Goal: Information Seeking & Learning: Learn about a topic

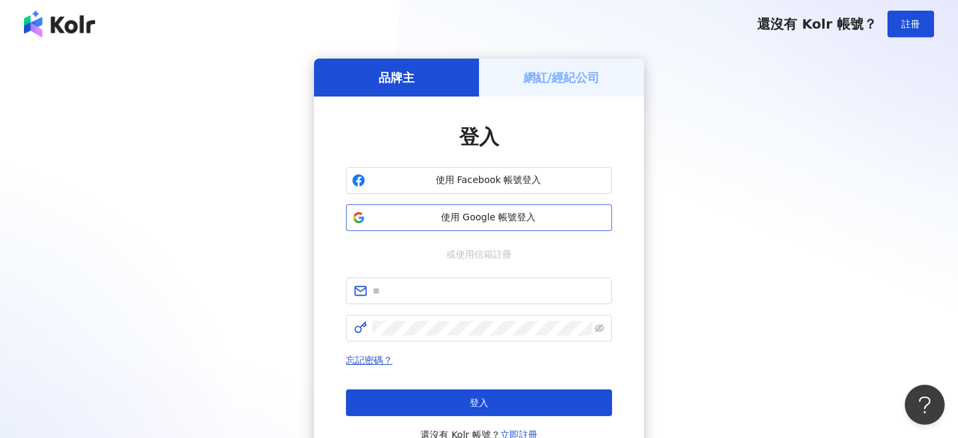
click at [509, 214] on span "使用 Google 帳號登入" at bounding box center [488, 217] width 235 height 13
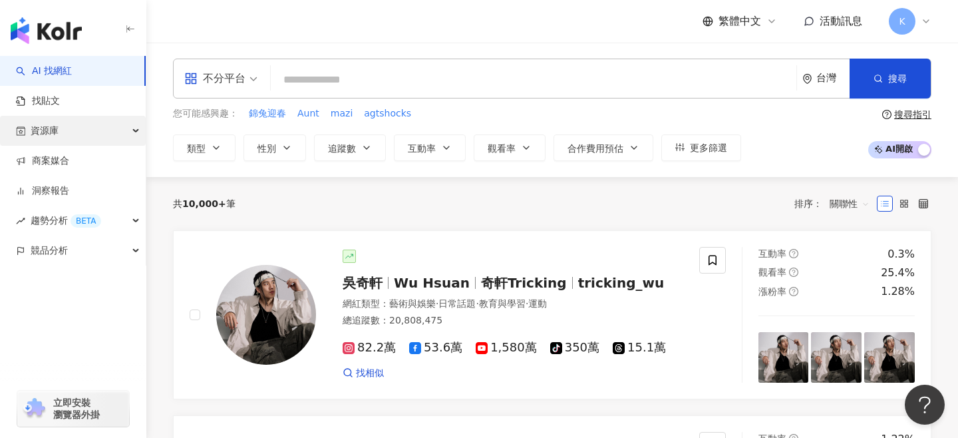
click at [68, 128] on div "資源庫" at bounding box center [73, 131] width 146 height 30
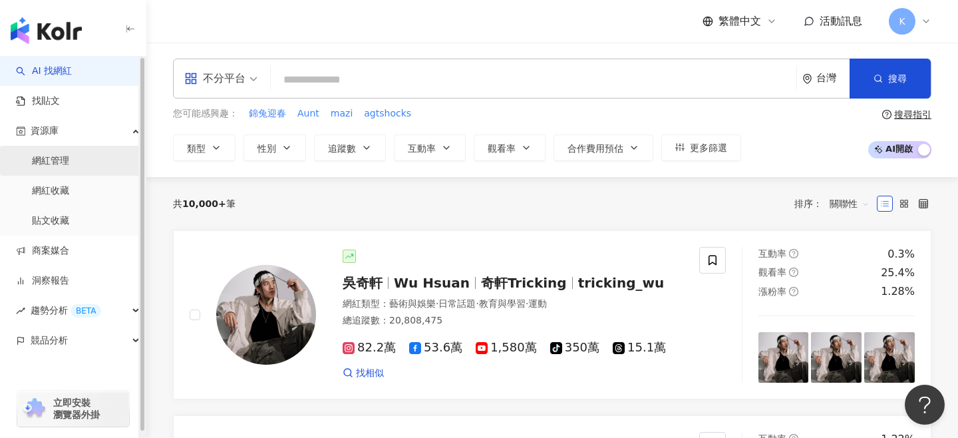
click at [69, 168] on link "網紅管理" at bounding box center [50, 160] width 37 height 13
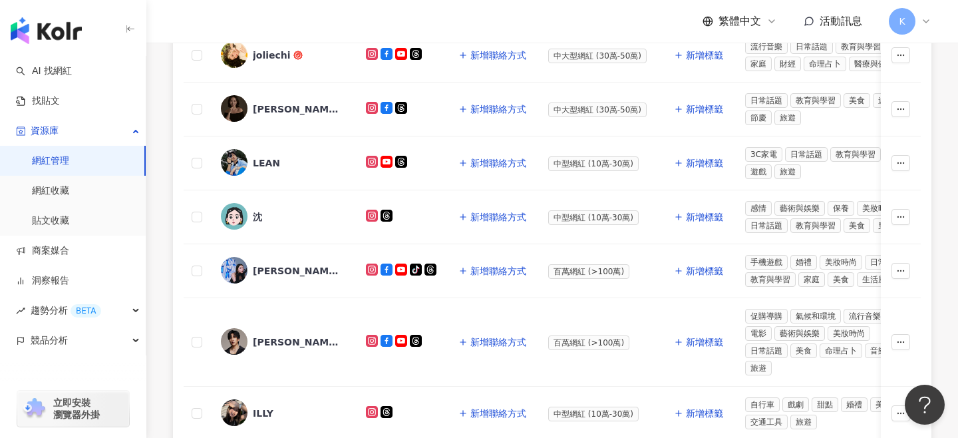
scroll to position [454, 0]
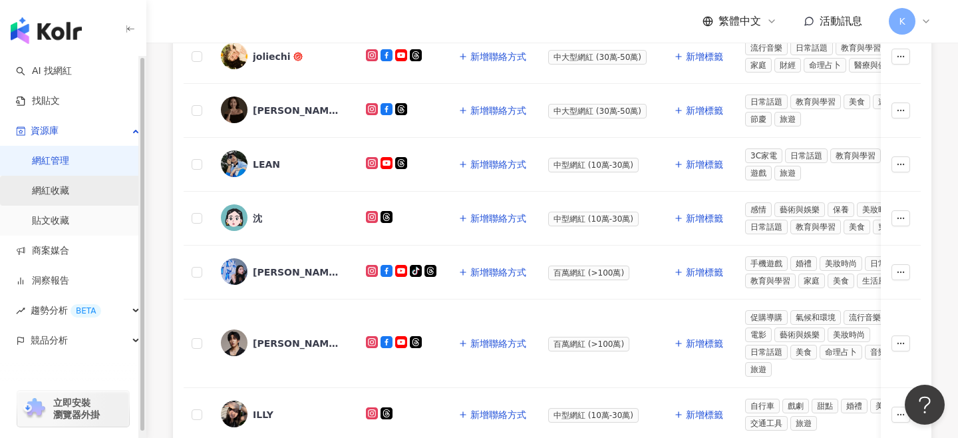
click at [68, 196] on link "網紅收藏" at bounding box center [50, 190] width 37 height 13
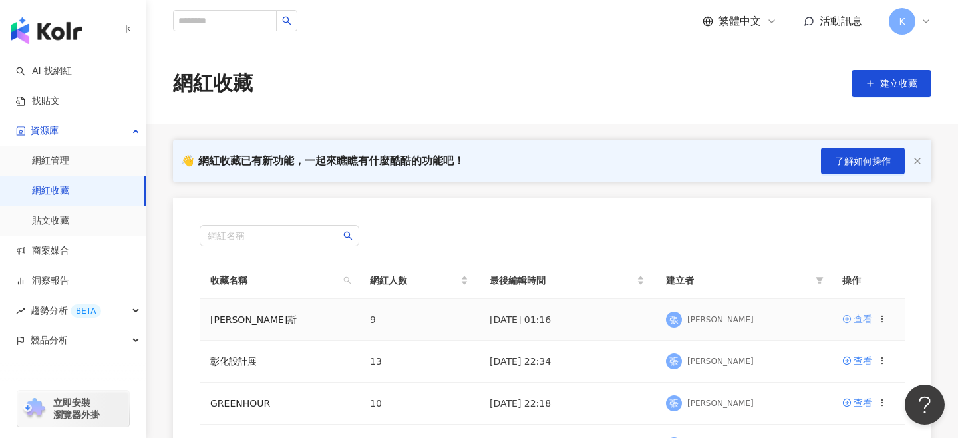
click at [851, 318] on icon at bounding box center [846, 318] width 9 height 9
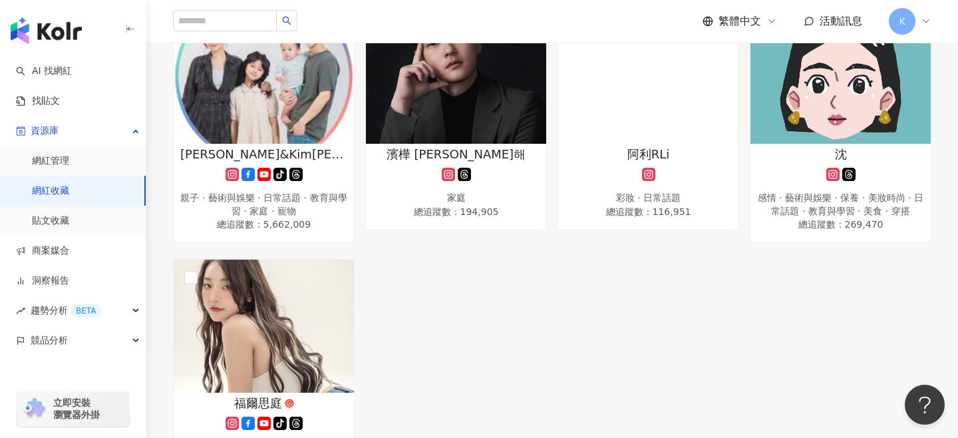
scroll to position [485, 0]
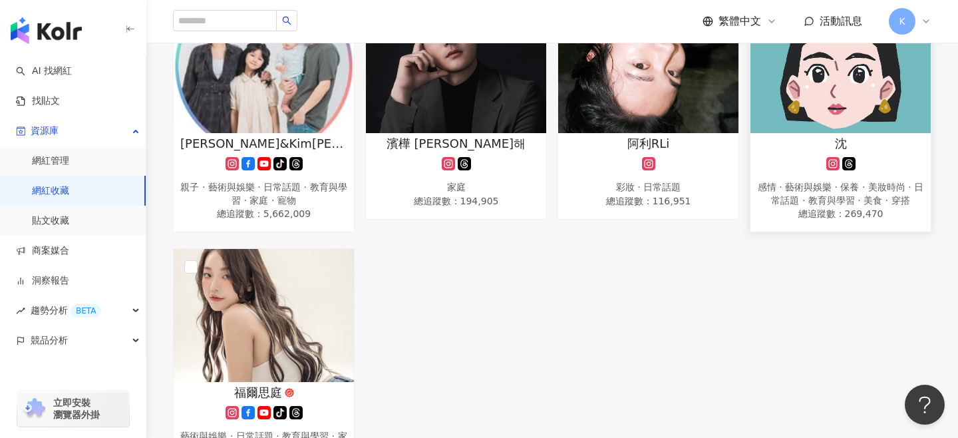
click at [824, 161] on div at bounding box center [840, 163] width 167 height 13
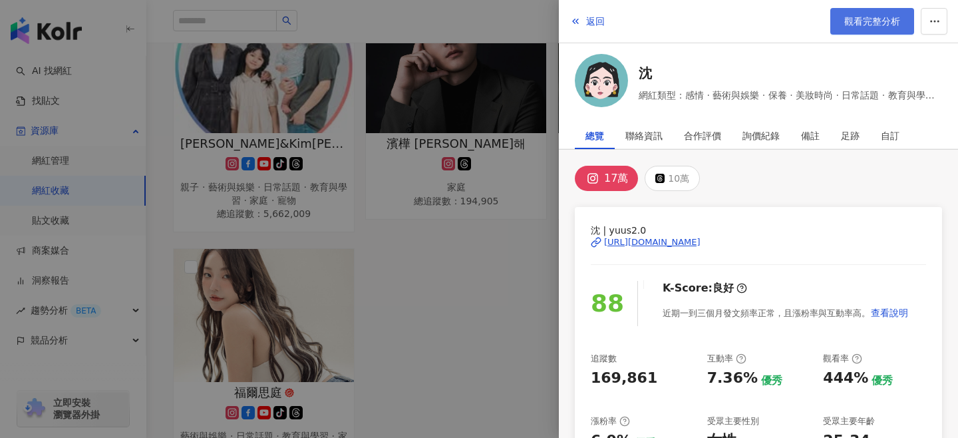
click at [883, 17] on span "觀看完整分析" at bounding box center [872, 21] width 56 height 11
click at [442, 285] on div at bounding box center [479, 219] width 958 height 438
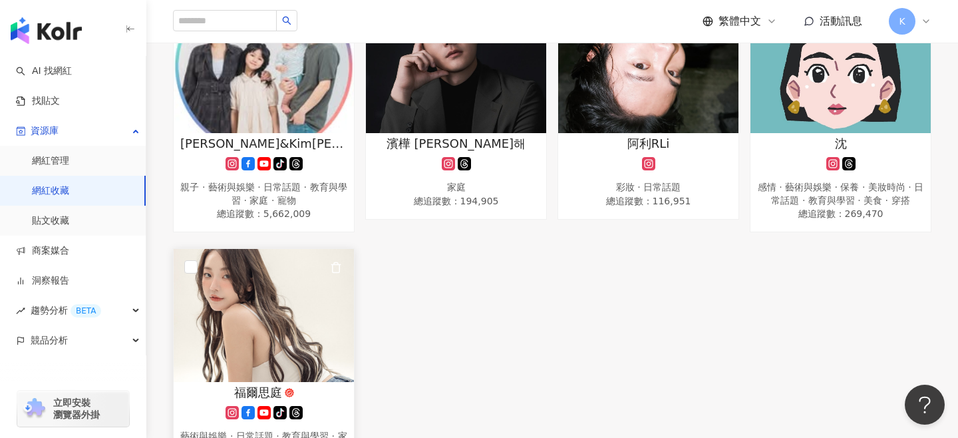
click at [214, 313] on img at bounding box center [264, 315] width 180 height 133
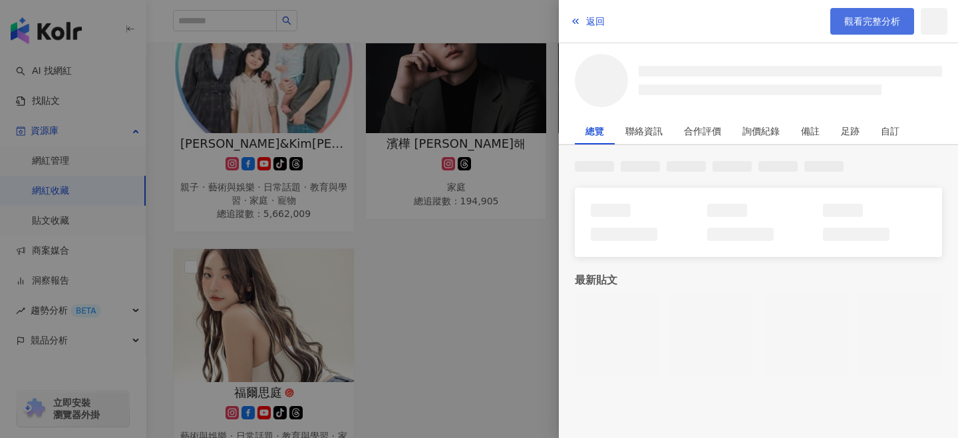
click at [874, 31] on link "觀看完整分析" at bounding box center [872, 21] width 84 height 27
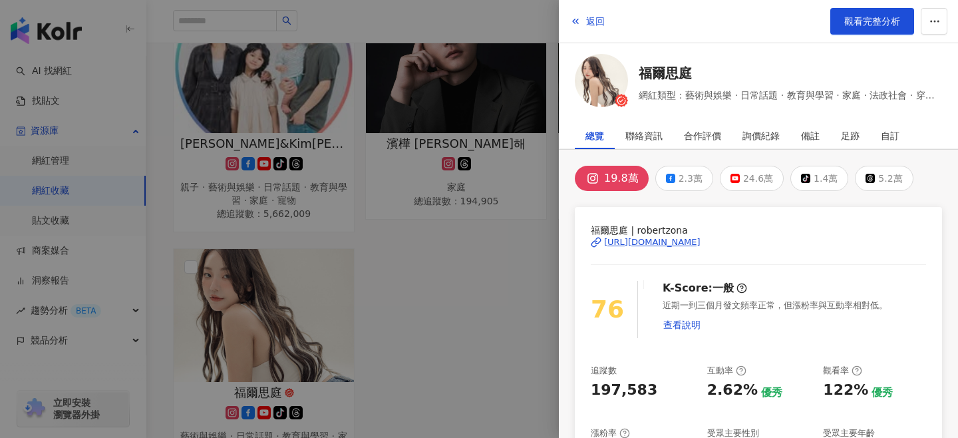
click at [434, 301] on div at bounding box center [479, 219] width 958 height 438
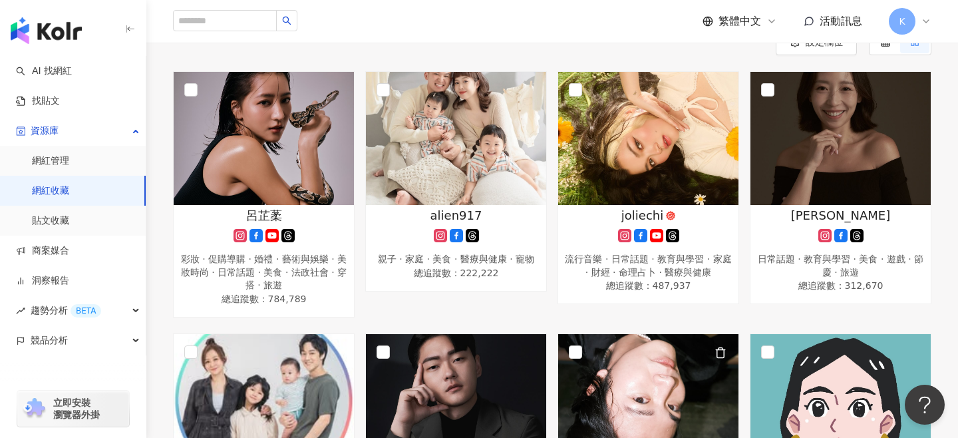
scroll to position [142, 0]
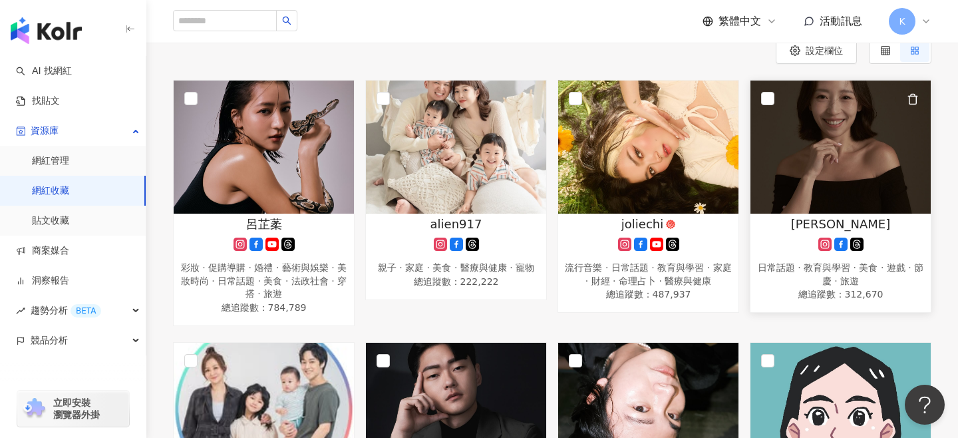
click at [875, 195] on img at bounding box center [840, 146] width 180 height 133
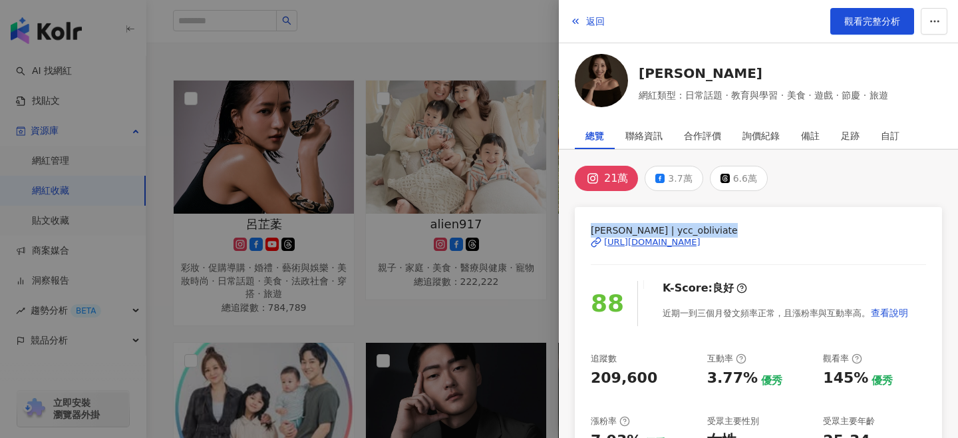
drag, startPoint x: 591, startPoint y: 229, endPoint x: 719, endPoint y: 229, distance: 128.4
click at [719, 229] on span "Yu Chieh Chou | ycc_obliviate" at bounding box center [758, 230] width 335 height 15
copy span "Yu Chieh Chou | ycc_obliviate"
click at [814, 279] on div "Yu Chieh Chou | ycc_obliviate https://www.instagram.com/ycc_obliviate/" at bounding box center [758, 252] width 335 height 58
drag, startPoint x: 595, startPoint y: 379, endPoint x: 649, endPoint y: 379, distance: 54.5
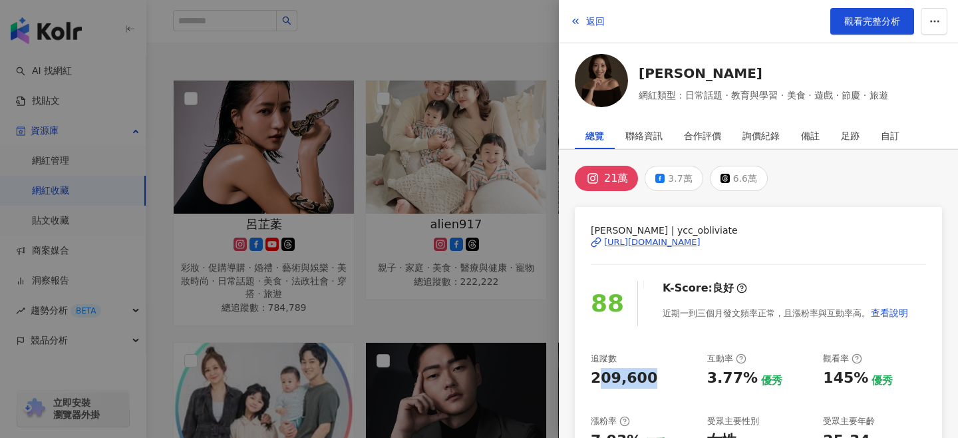
click at [649, 379] on div "209,600" at bounding box center [642, 378] width 103 height 21
click at [645, 378] on div "209,600" at bounding box center [624, 378] width 67 height 21
drag, startPoint x: 585, startPoint y: 375, endPoint x: 645, endPoint y: 377, distance: 59.2
click at [645, 377] on div "Yu Chieh Chou | ycc_obliviate https://www.instagram.com/ycc_obliviate/ 88 K-Sco…" at bounding box center [758, 428] width 367 height 442
copy div "209,600"
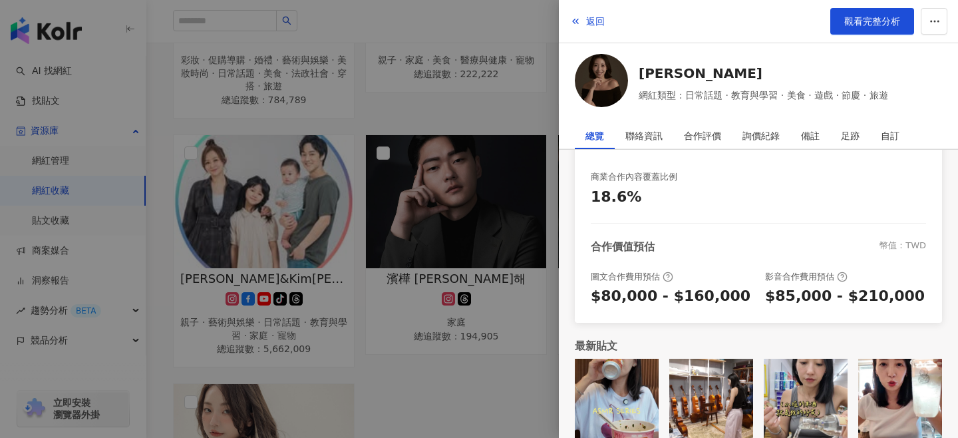
scroll to position [545, 0]
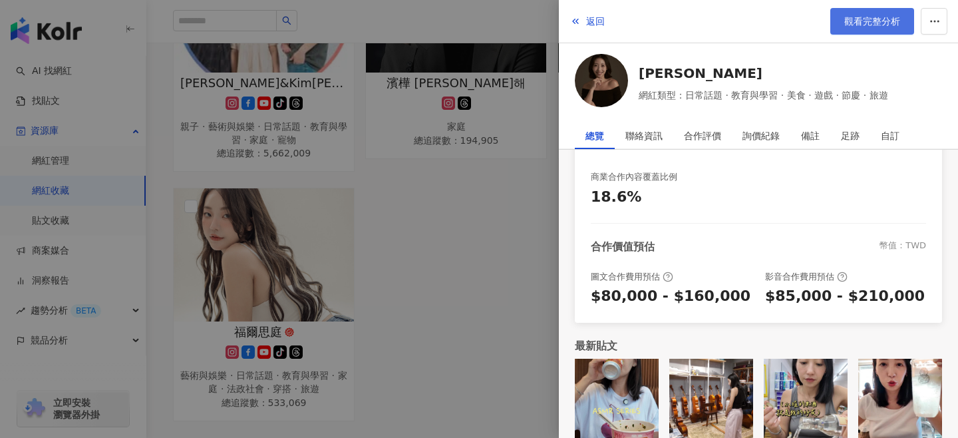
click at [897, 23] on span "觀看完整分析" at bounding box center [872, 21] width 56 height 11
click at [478, 233] on div at bounding box center [479, 219] width 958 height 438
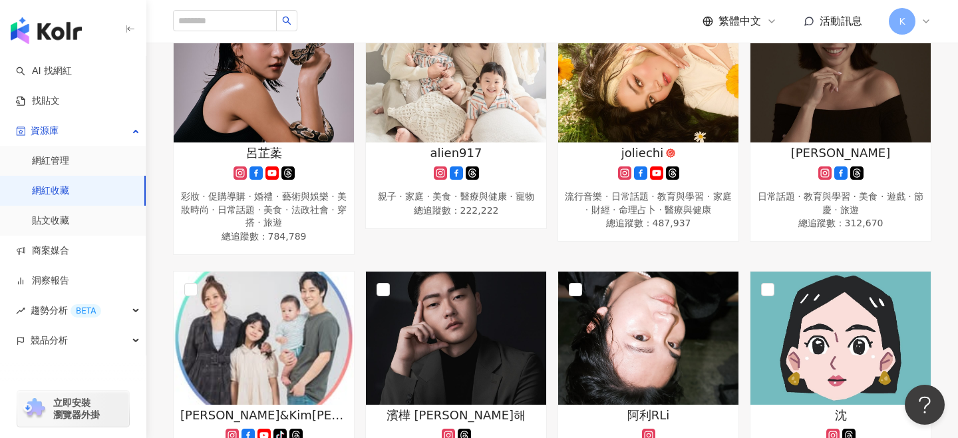
scroll to position [0, 0]
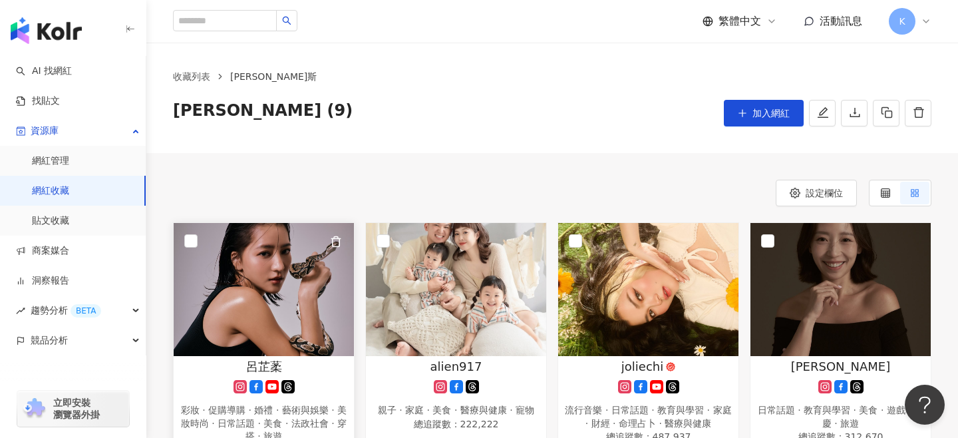
click at [250, 282] on img at bounding box center [264, 289] width 180 height 133
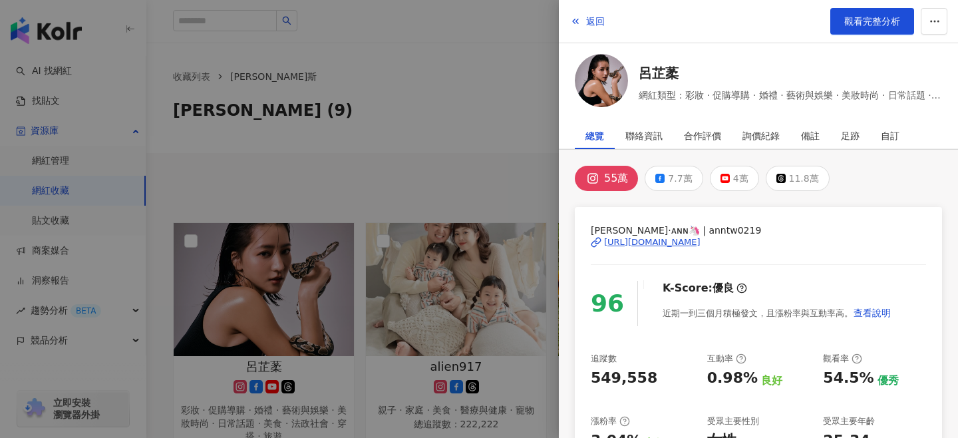
click at [438, 184] on div at bounding box center [479, 219] width 958 height 438
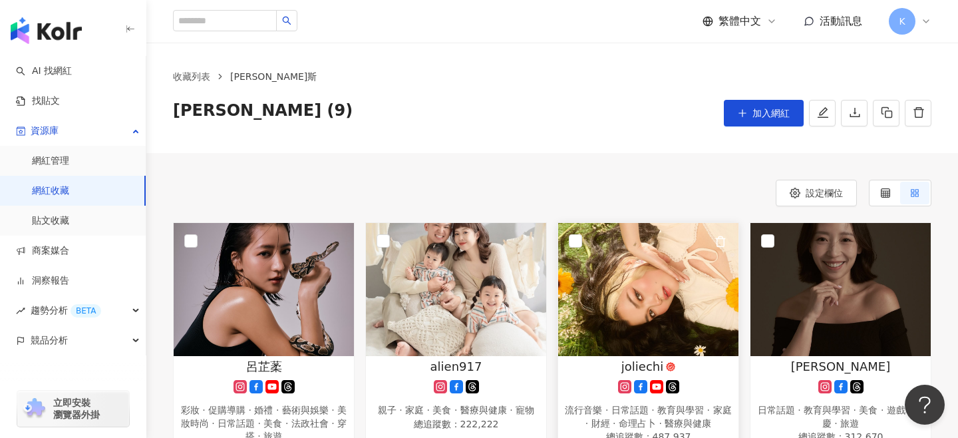
click at [648, 277] on img at bounding box center [648, 289] width 180 height 133
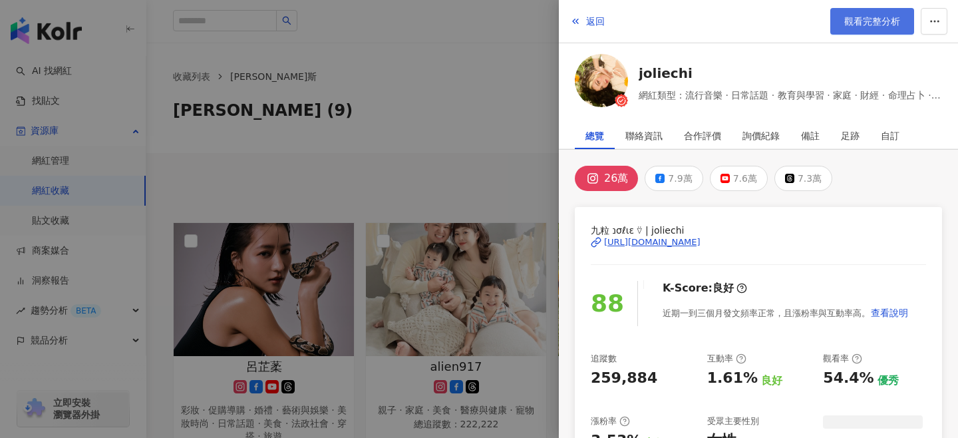
click at [888, 12] on link "觀看完整分析" at bounding box center [872, 21] width 84 height 27
click at [384, 187] on div at bounding box center [479, 219] width 958 height 438
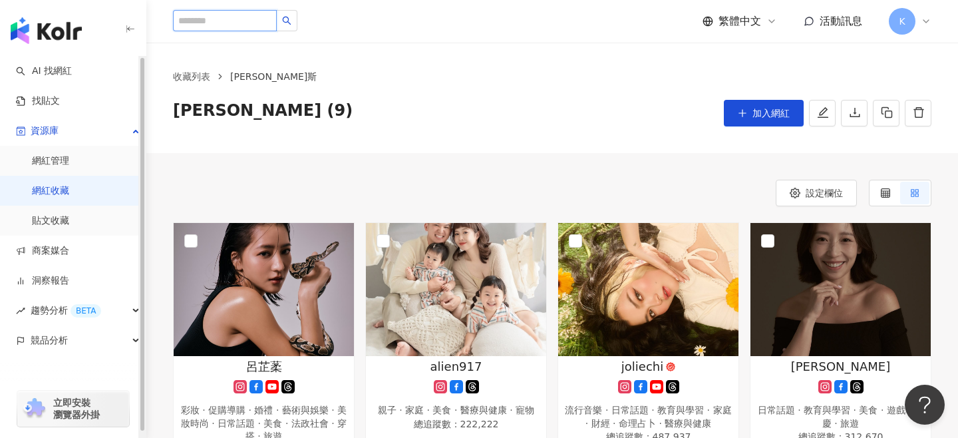
click at [224, 19] on input "search" at bounding box center [225, 20] width 104 height 21
type input "*"
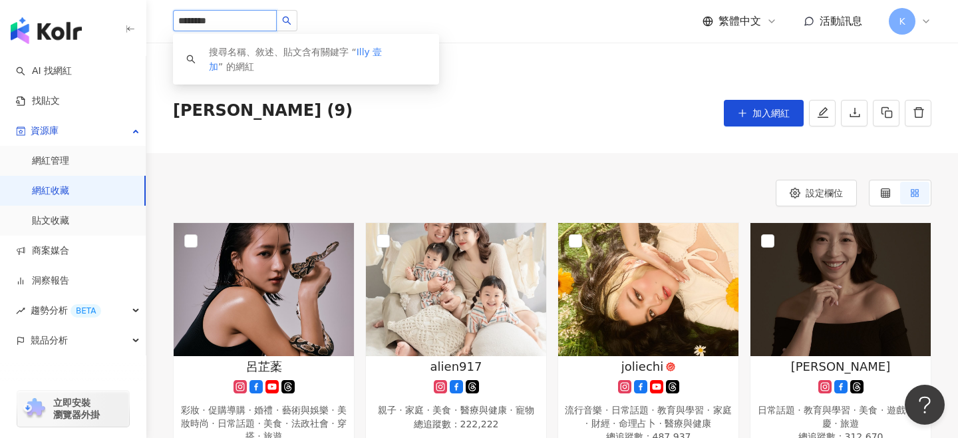
type input "********"
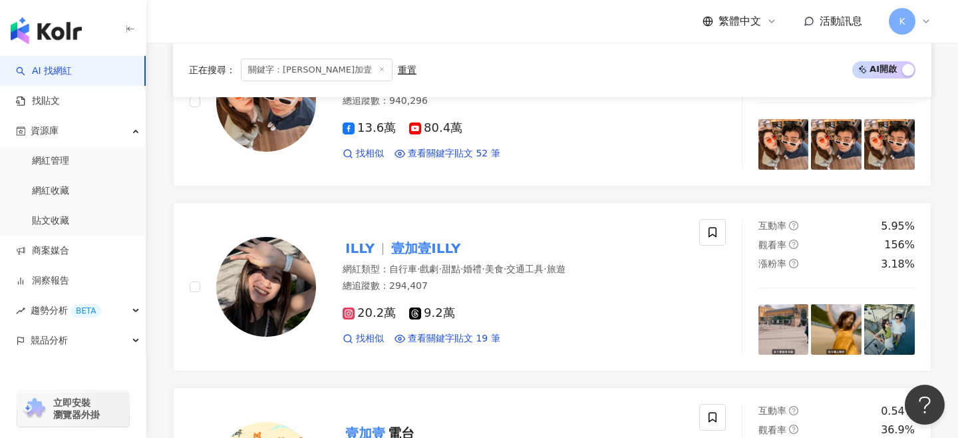
scroll to position [353, 0]
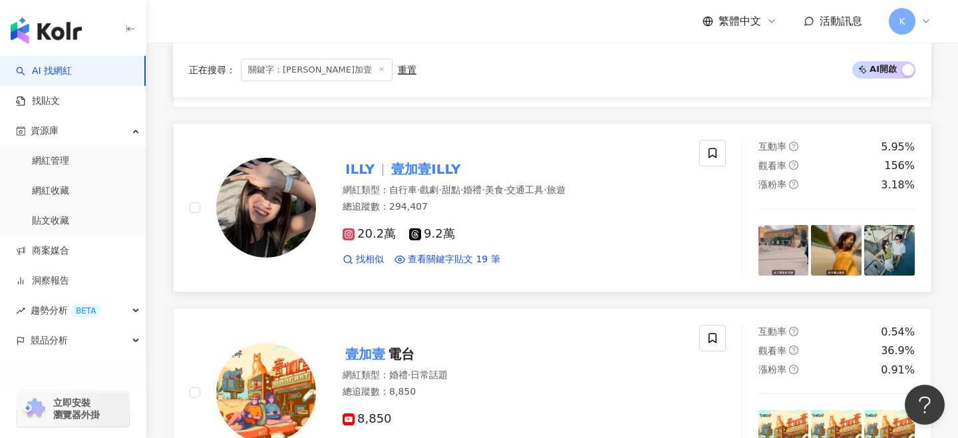
click at [412, 162] on mark "壹加壹ILLY" at bounding box center [425, 168] width 75 height 21
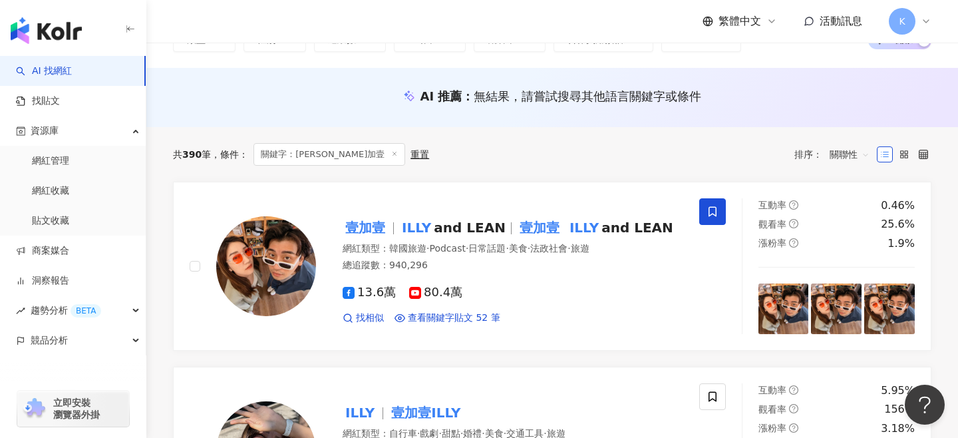
scroll to position [0, 0]
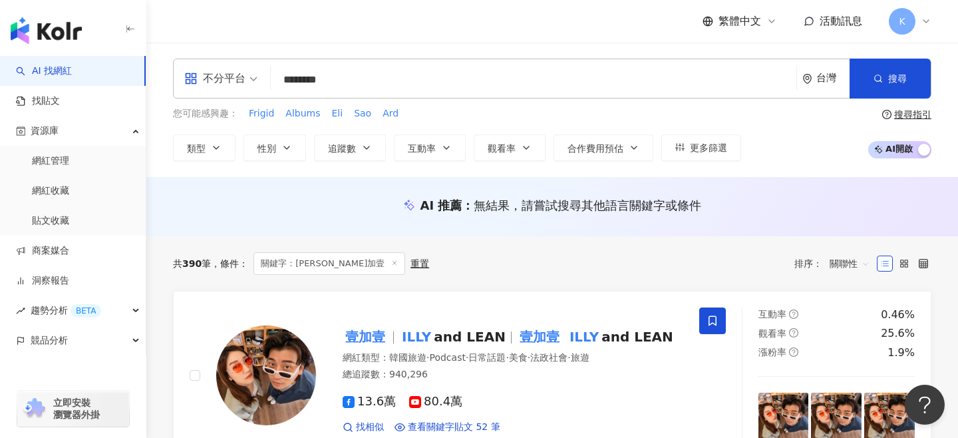
click at [321, 81] on input "********" at bounding box center [533, 79] width 515 height 25
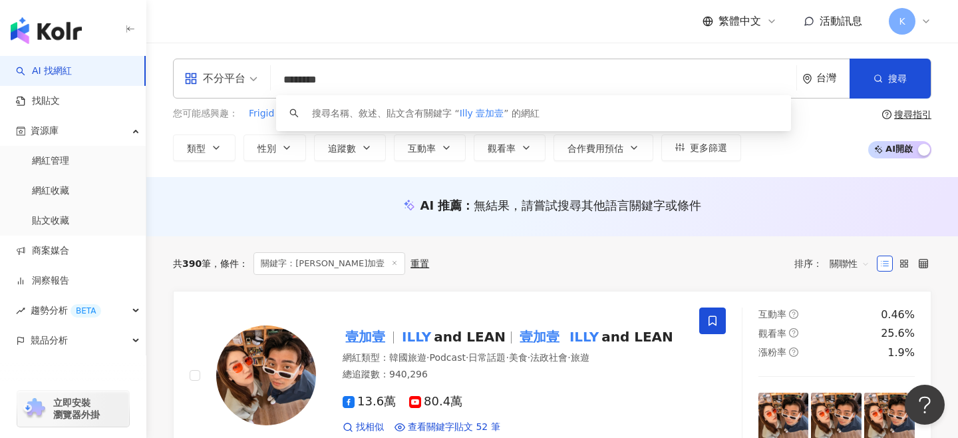
click at [321, 81] on input "********" at bounding box center [533, 79] width 515 height 25
click at [440, 63] on div "不分平台 ******** 台灣 搜尋 keyword 搜尋名稱、敘述、貼文含有關鍵字 “ Illy 壹加壹 ” 的網紅" at bounding box center [552, 79] width 758 height 40
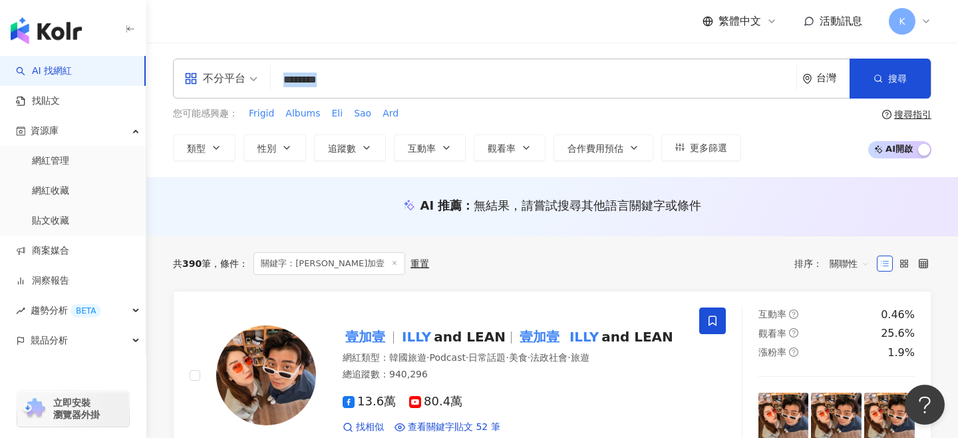
click at [440, 63] on div "不分平台 ******** 台灣 搜尋 keyword 搜尋名稱、敘述、貼文含有關鍵字 “ Illy 壹加壹 ” 的網紅" at bounding box center [552, 79] width 758 height 40
click at [301, 84] on input "********" at bounding box center [533, 79] width 515 height 25
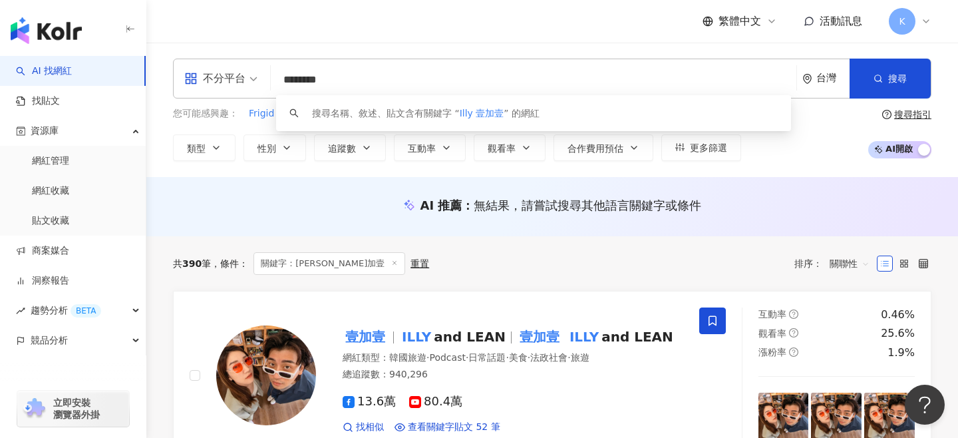
click at [301, 84] on input "********" at bounding box center [533, 79] width 515 height 25
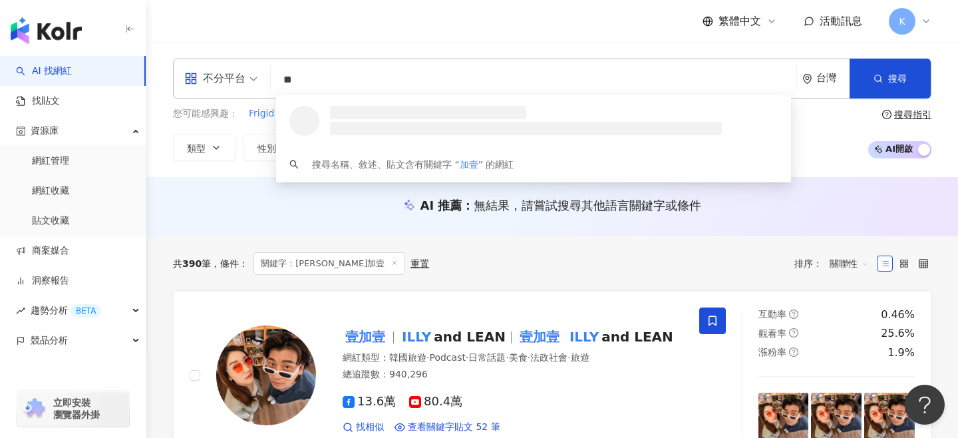
type input "*"
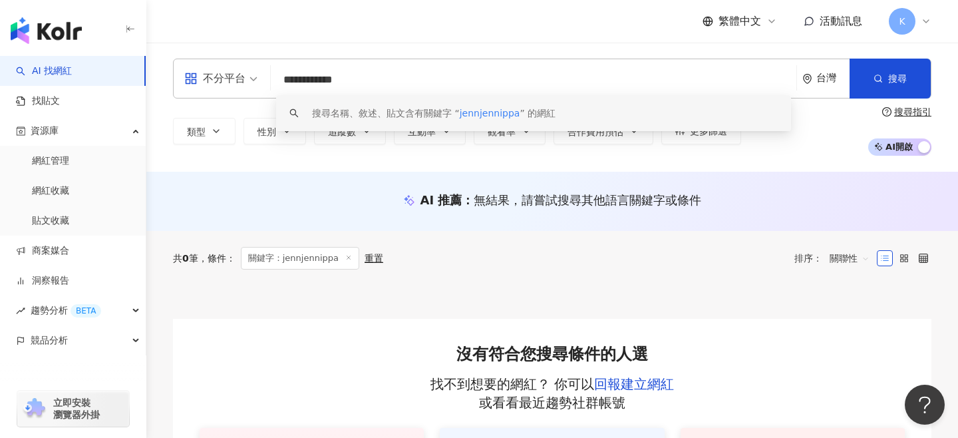
drag, startPoint x: 378, startPoint y: 82, endPoint x: 209, endPoint y: 63, distance: 170.1
click at [211, 65] on div "**********" at bounding box center [552, 79] width 758 height 40
click at [328, 84] on input "**********" at bounding box center [533, 79] width 515 height 25
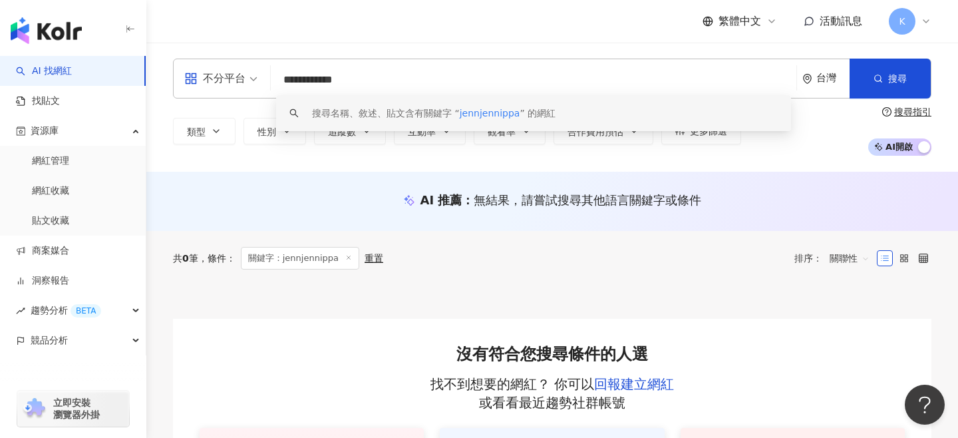
paste input "search"
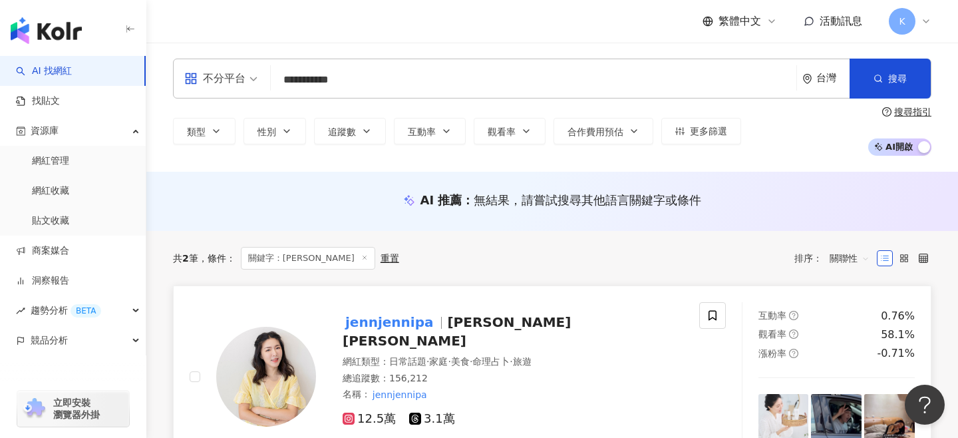
click at [449, 328] on span "Jennifer珍妮佛" at bounding box center [457, 331] width 228 height 35
click at [338, 76] on input "**********" at bounding box center [533, 79] width 515 height 25
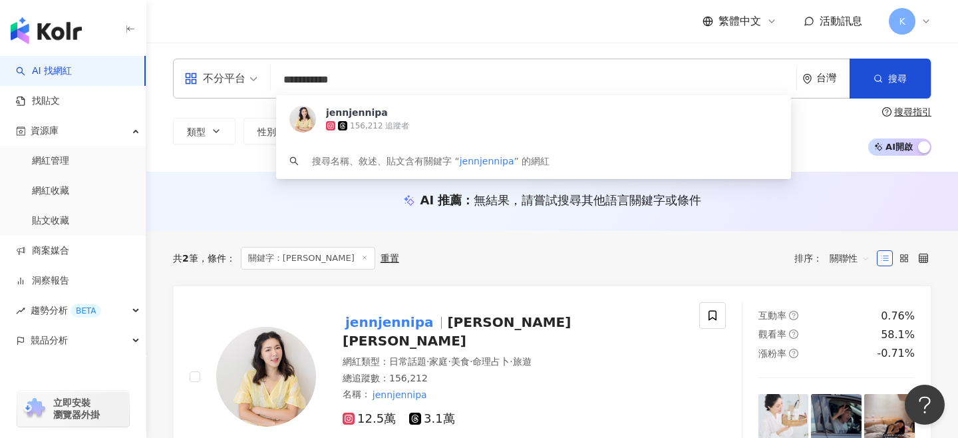
click at [338, 76] on input "**********" at bounding box center [533, 79] width 515 height 25
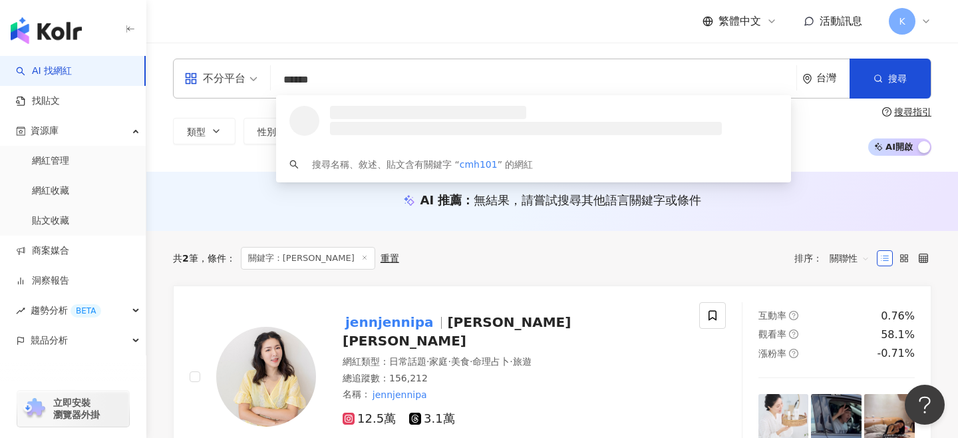
type input "*******"
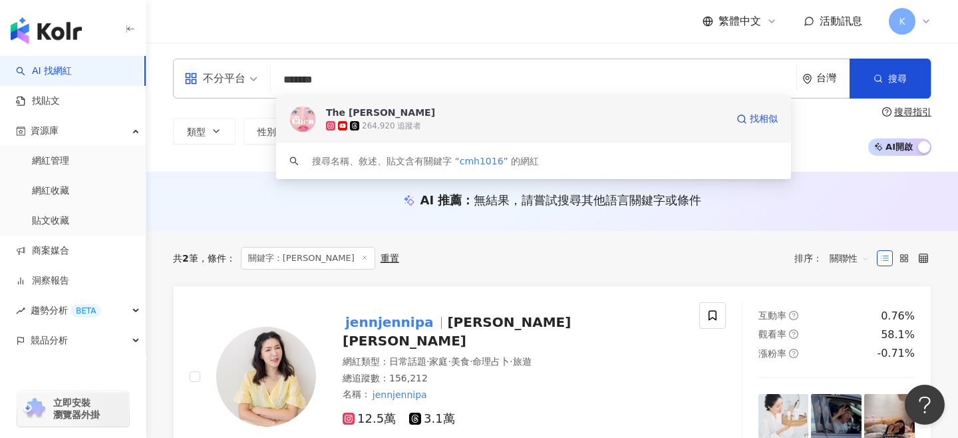
click at [398, 124] on div "264,920 追蹤者" at bounding box center [391, 125] width 59 height 11
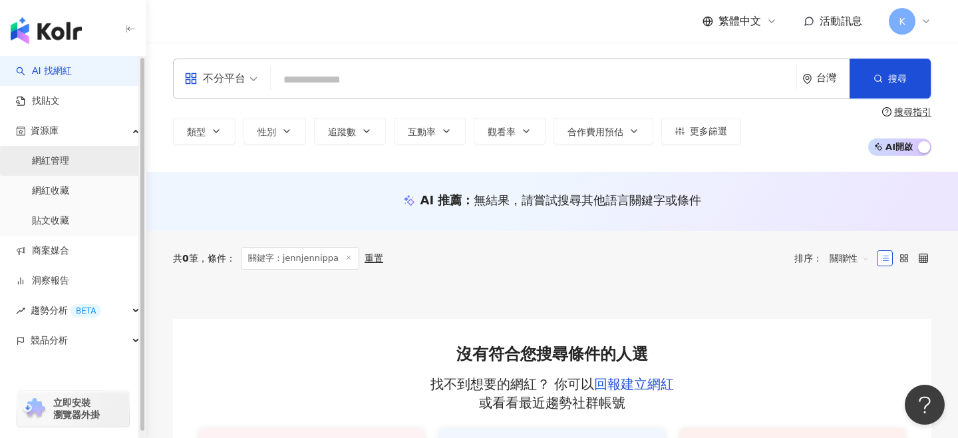
click at [67, 156] on link "網紅管理" at bounding box center [50, 160] width 37 height 13
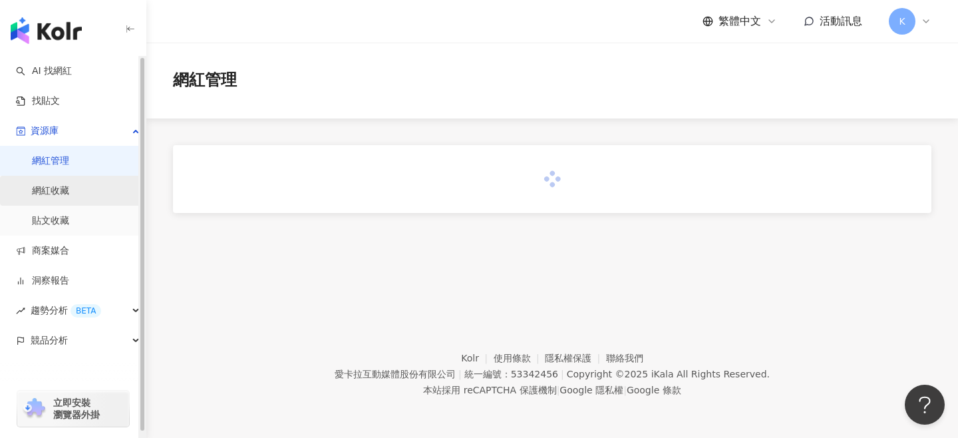
click at [69, 184] on link "網紅收藏" at bounding box center [50, 190] width 37 height 13
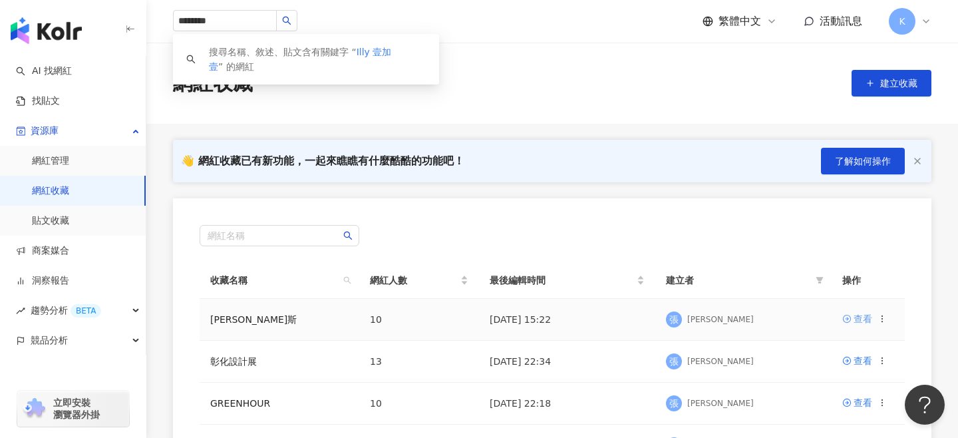
click at [861, 317] on div "查看" at bounding box center [862, 318] width 19 height 15
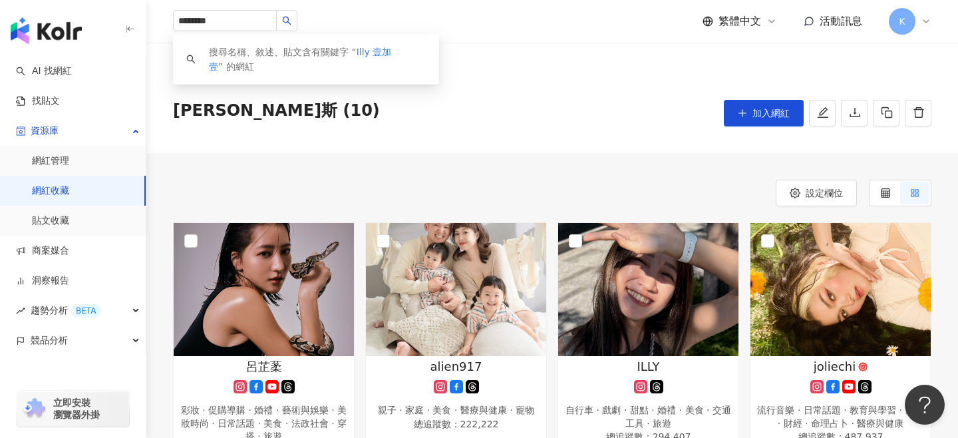
scroll to position [514, 0]
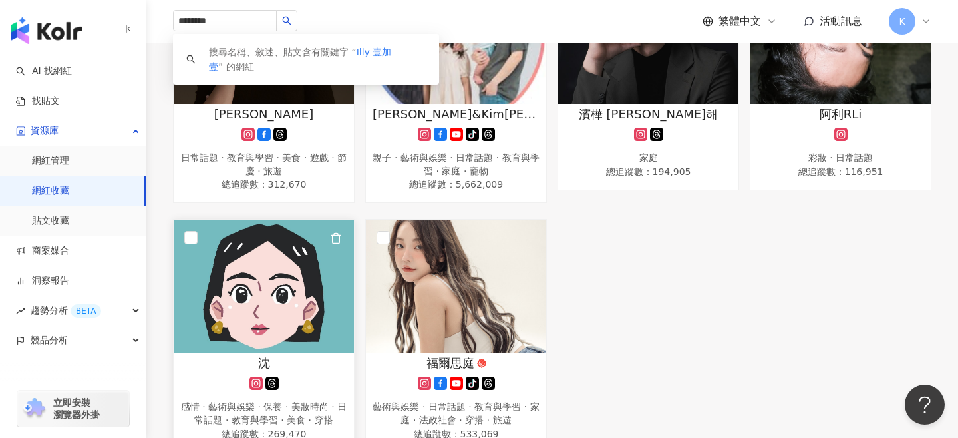
click at [253, 275] on img at bounding box center [264, 286] width 180 height 133
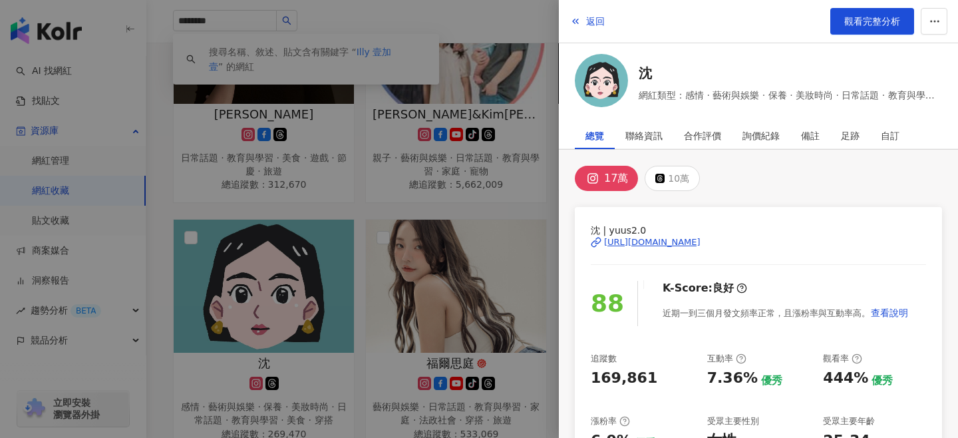
click at [588, 81] on img at bounding box center [601, 80] width 53 height 53
click at [434, 192] on div at bounding box center [479, 219] width 958 height 438
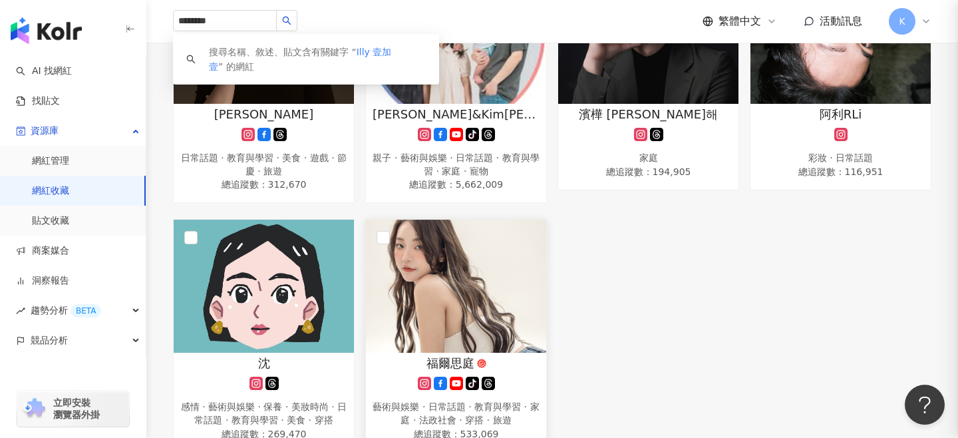
click at [480, 314] on img at bounding box center [456, 286] width 180 height 133
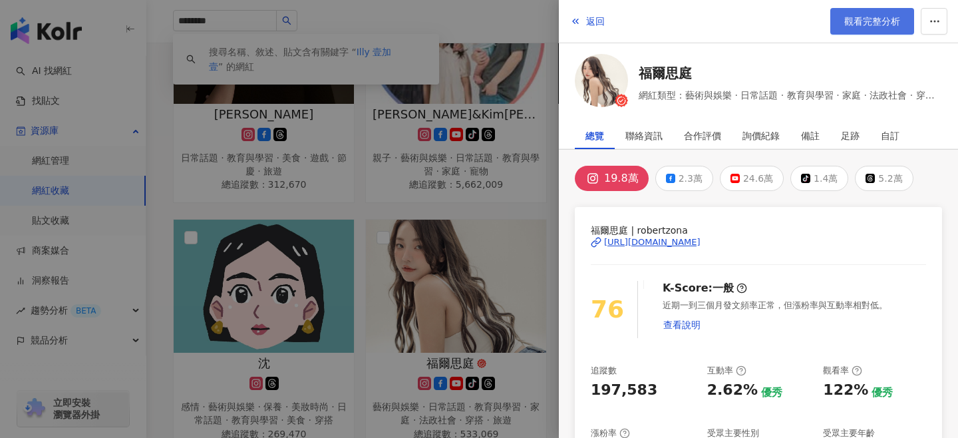
click at [879, 25] on span "觀看完整分析" at bounding box center [872, 21] width 56 height 11
click at [584, 22] on button "返回" at bounding box center [587, 21] width 36 height 27
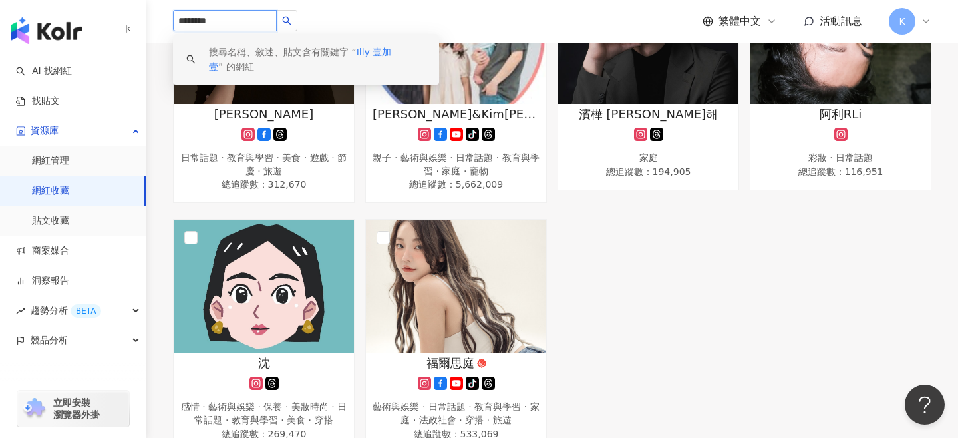
click at [227, 21] on input "********" at bounding box center [225, 20] width 104 height 21
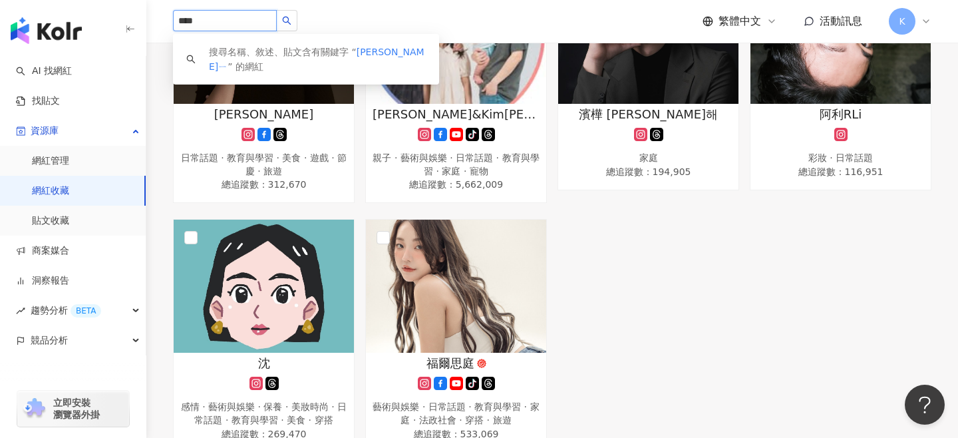
type input "***"
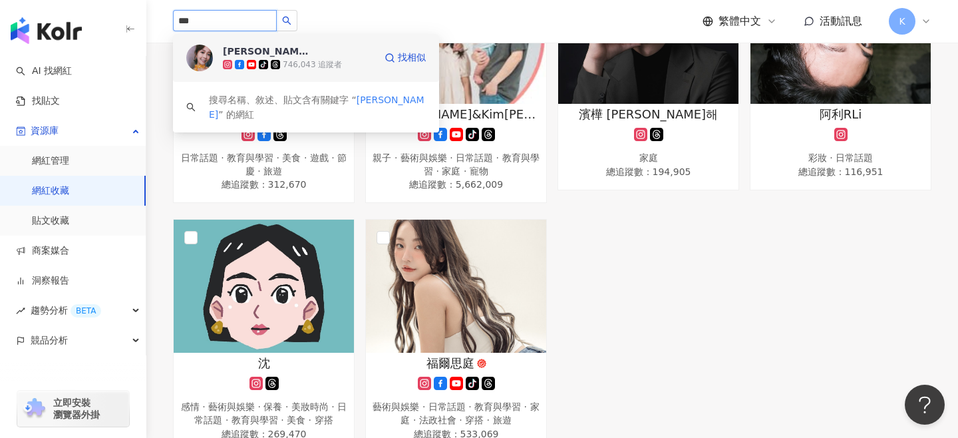
click at [271, 51] on div "徐海莉 Hailey" at bounding box center [266, 51] width 86 height 13
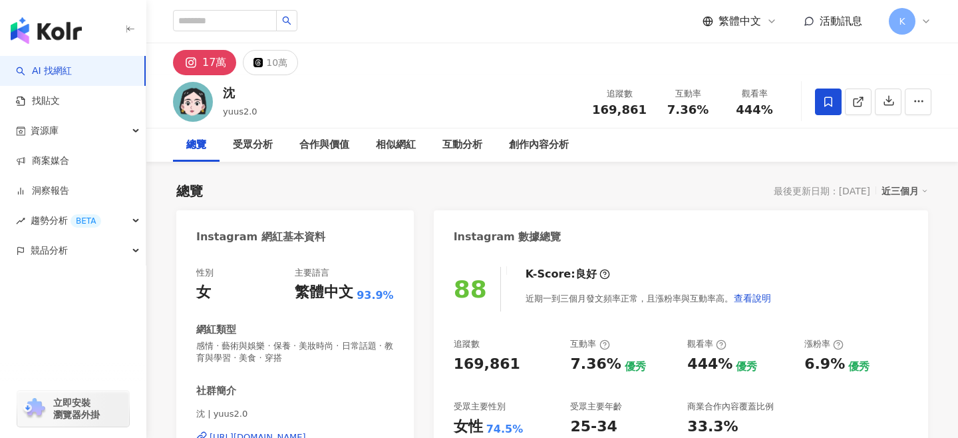
click at [241, 97] on div "沈" at bounding box center [240, 92] width 35 height 17
click at [287, 100] on div "沈 yuus2.0 追蹤數 169,861 互動率 7.36% 觀看率 444%" at bounding box center [552, 101] width 812 height 53
click at [243, 93] on div "沈" at bounding box center [240, 92] width 35 height 17
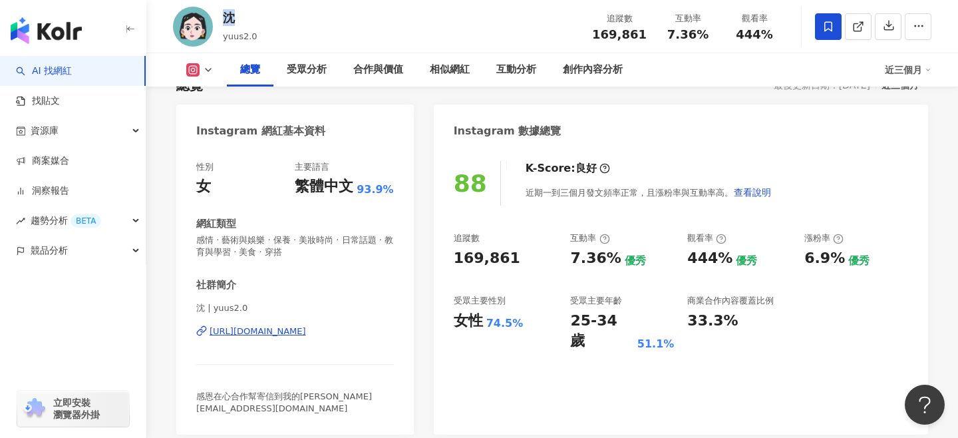
scroll to position [105, 0]
drag, startPoint x: 452, startPoint y: 259, endPoint x: 512, endPoint y: 260, distance: 59.2
click at [512, 260] on div "88 K-Score : 良好 近期一到三個月發文頻率正常，且漲粉率與互動率高。 查看說明 追蹤數 169,861 互動率 7.36% 優秀 觀看率 444%…" at bounding box center [681, 291] width 494 height 287
copy div "169,861"
click at [547, 253] on div "169,861" at bounding box center [506, 259] width 104 height 21
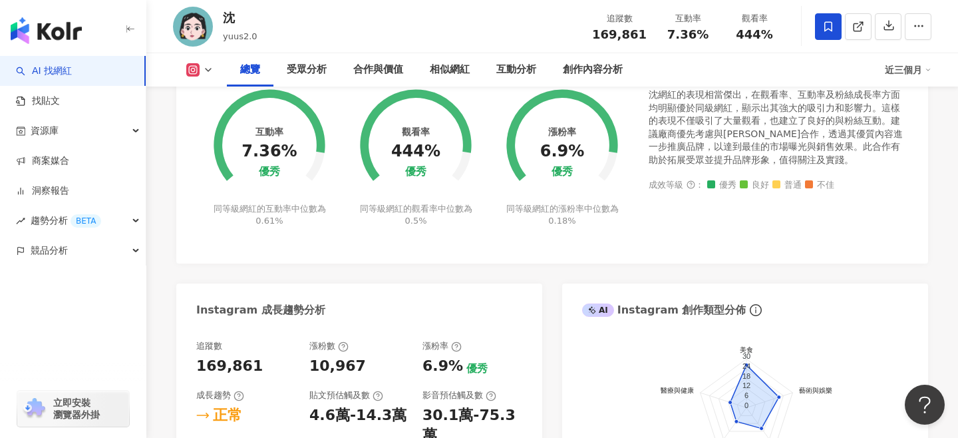
scroll to position [212, 0]
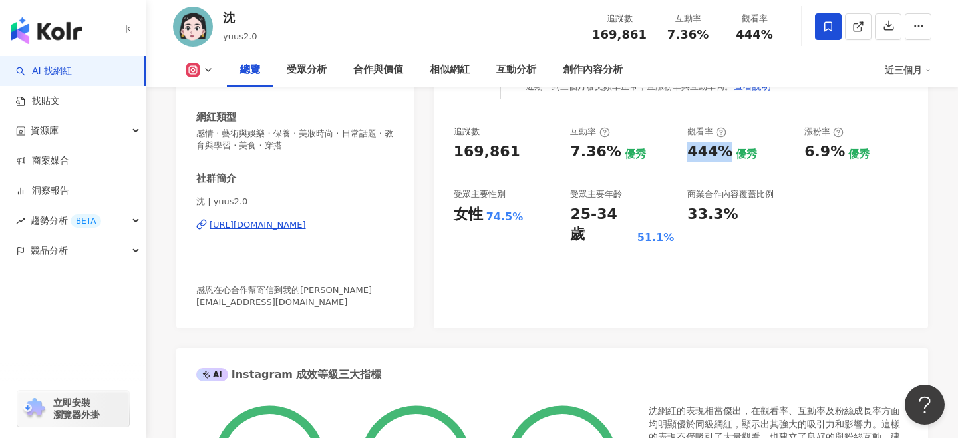
drag, startPoint x: 683, startPoint y: 146, endPoint x: 726, endPoint y: 147, distance: 43.2
click at [726, 147] on div "追蹤數 169,861 互動率 7.36% 優秀 觀看率 444% 優秀 漲粉率 6.9% 優秀 受眾主要性別 女性 74.5% 受眾主要年齡 25-34 歲…" at bounding box center [681, 185] width 454 height 119
copy div "444%"
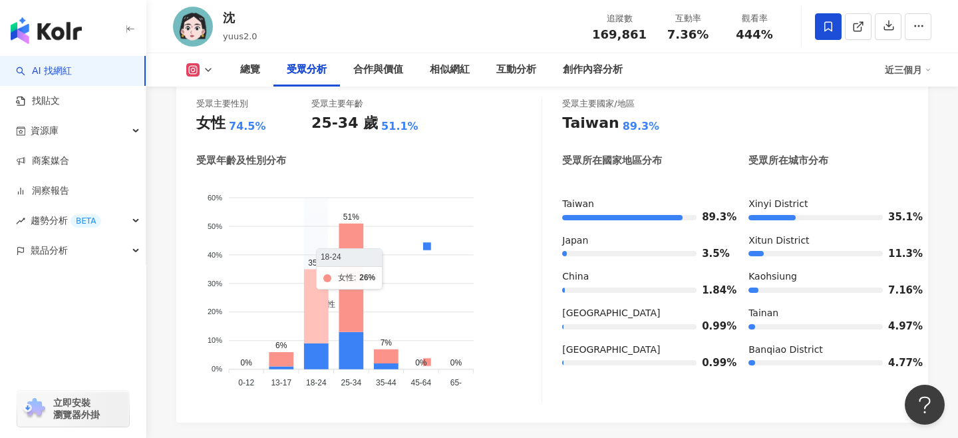
scroll to position [1213, 0]
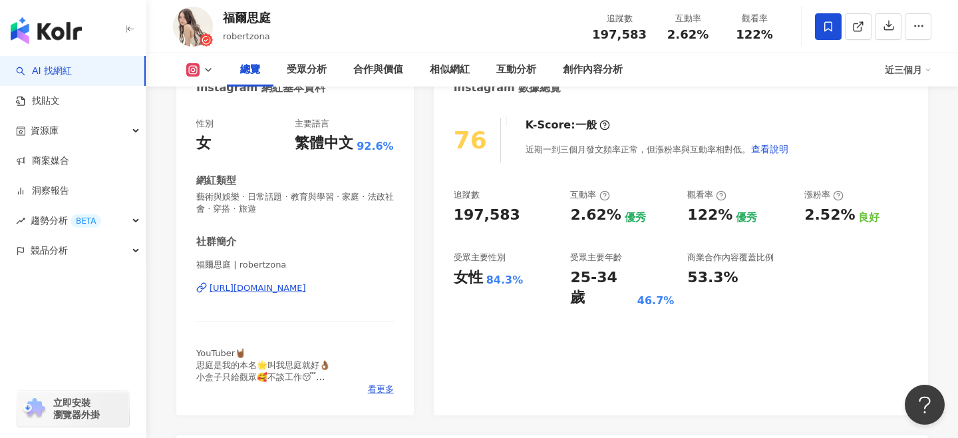
scroll to position [148, 0]
drag, startPoint x: 454, startPoint y: 216, endPoint x: 508, endPoint y: 208, distance: 54.4
click at [508, 208] on div "197,583" at bounding box center [506, 216] width 104 height 21
drag, startPoint x: 484, startPoint y: 277, endPoint x: 520, endPoint y: 277, distance: 35.9
click at [519, 277] on div "女性 84.3%" at bounding box center [506, 278] width 104 height 21
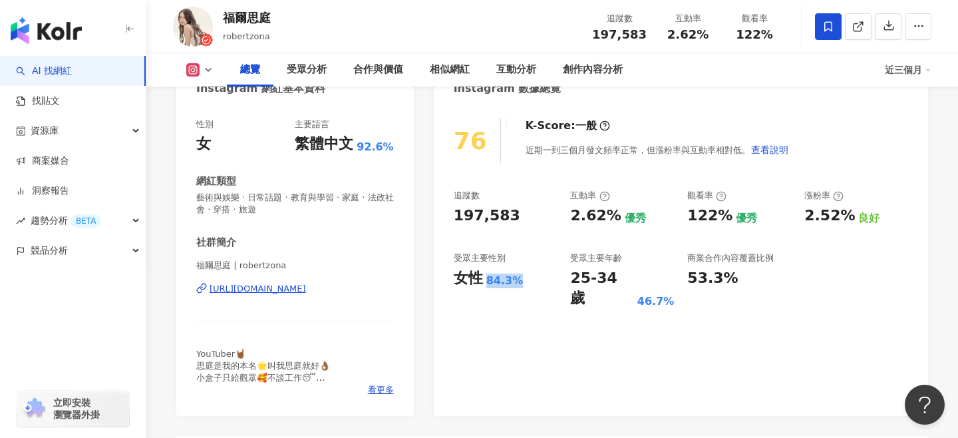
copy div "84.3%"
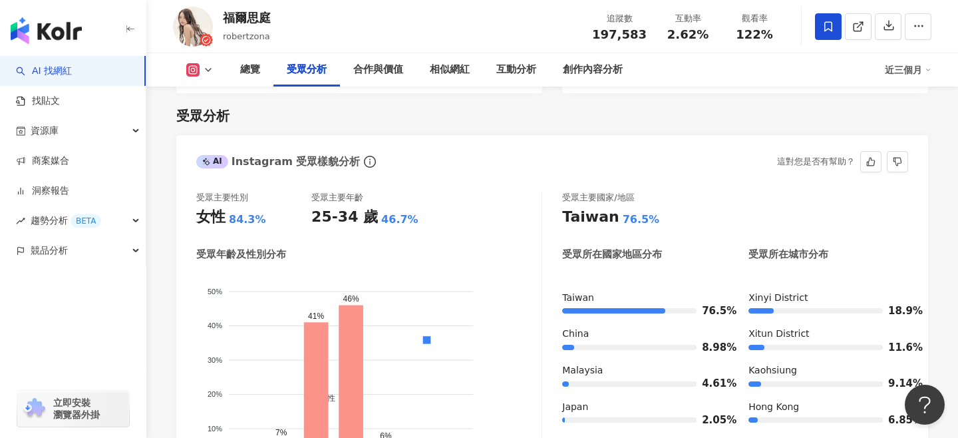
scroll to position [0, 0]
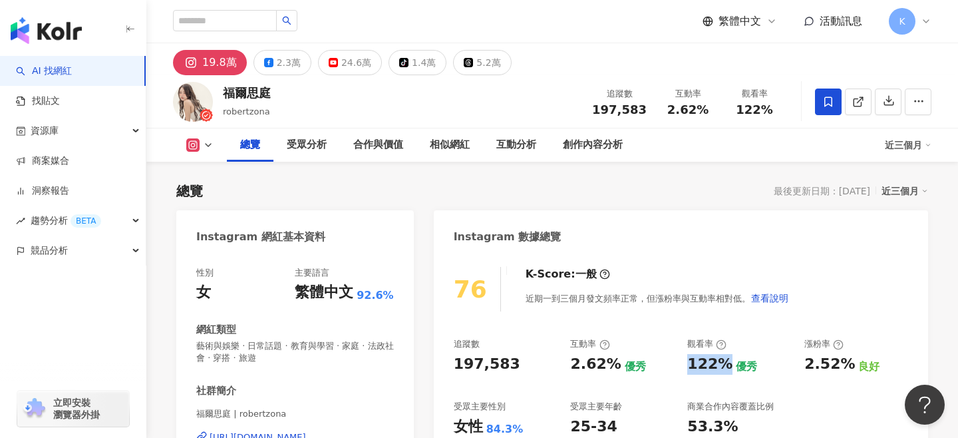
drag, startPoint x: 683, startPoint y: 362, endPoint x: 722, endPoint y: 363, distance: 39.9
click at [724, 363] on div "追蹤數 197,583 互動率 2.62% 優秀 觀看率 122% 優秀 漲粉率 2.52% 良好 受眾主要性別 女性 84.3% 受眾主要年齡 25-34 …" at bounding box center [681, 397] width 454 height 119
copy div "122%"
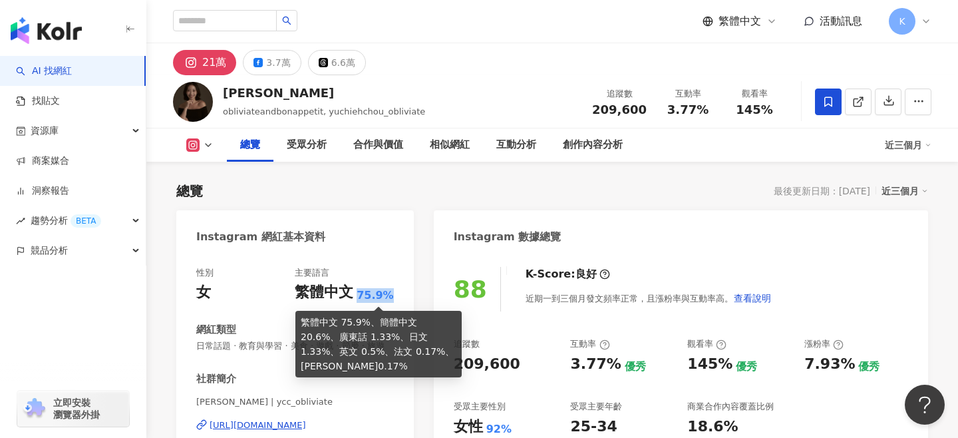
drag, startPoint x: 363, startPoint y: 289, endPoint x: 396, endPoint y: 294, distance: 32.9
click at [396, 294] on div "性別 女 主要語言 繁體中文 75.9% 網紅類型 日常話題 · 教育與學習 · 美食 · 遊戲 · 節慶 · 旅遊 社群簡介 Yu Chieh Chou |…" at bounding box center [294, 402] width 237 height 299
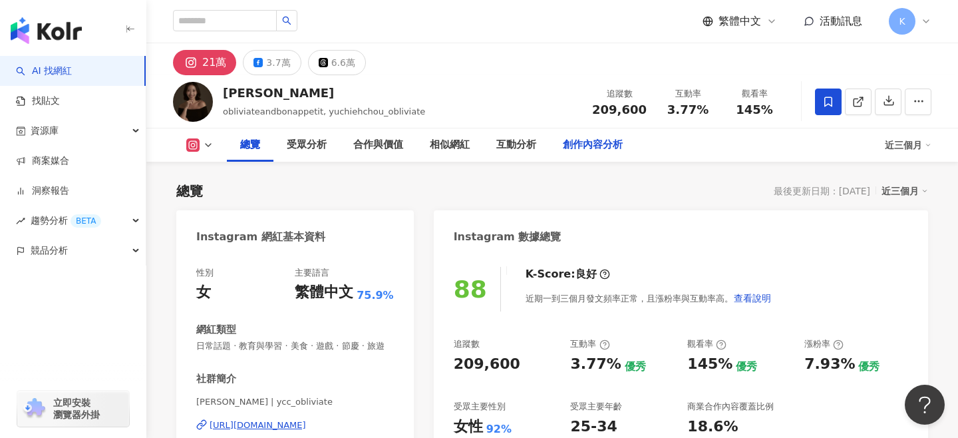
click at [599, 140] on div "創作內容分析" at bounding box center [593, 145] width 60 height 16
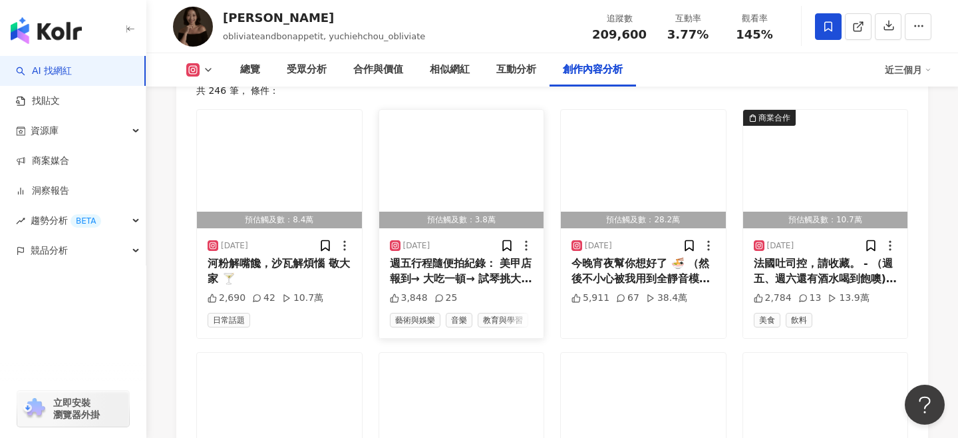
scroll to position [4225, 0]
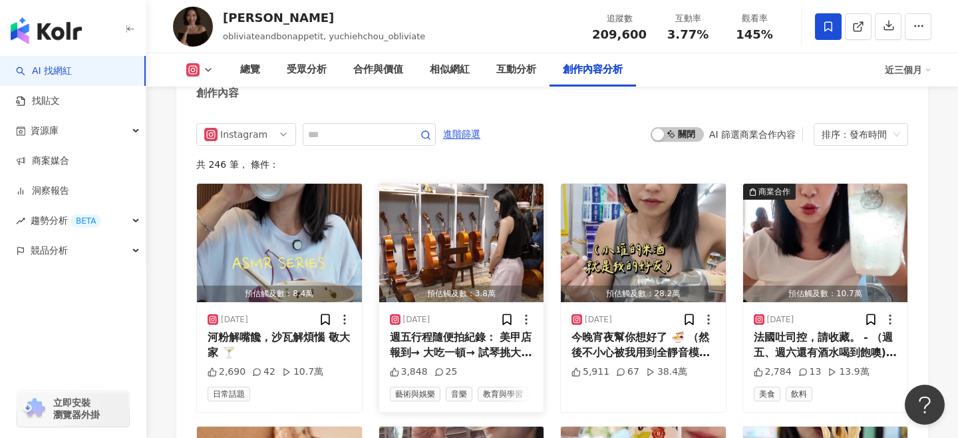
click at [486, 184] on img "button" at bounding box center [461, 243] width 165 height 118
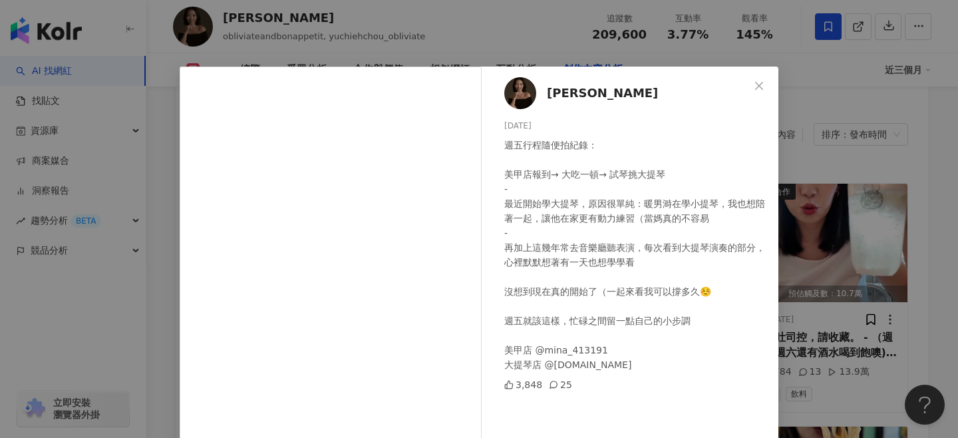
scroll to position [147, 0]
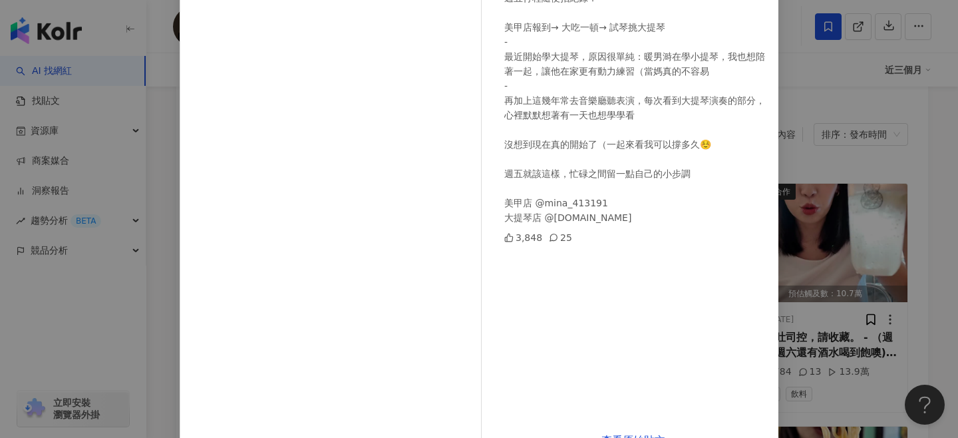
click at [920, 190] on div "Yu Chieh Chou 2025/9/5 週五行程隨便拍紀錄： 美甲店報到→ 大吃一頓→ 試琴挑大提琴 - 最近開始學大提琴，原因很單純：暖男溡在學小提琴…" at bounding box center [479, 219] width 958 height 438
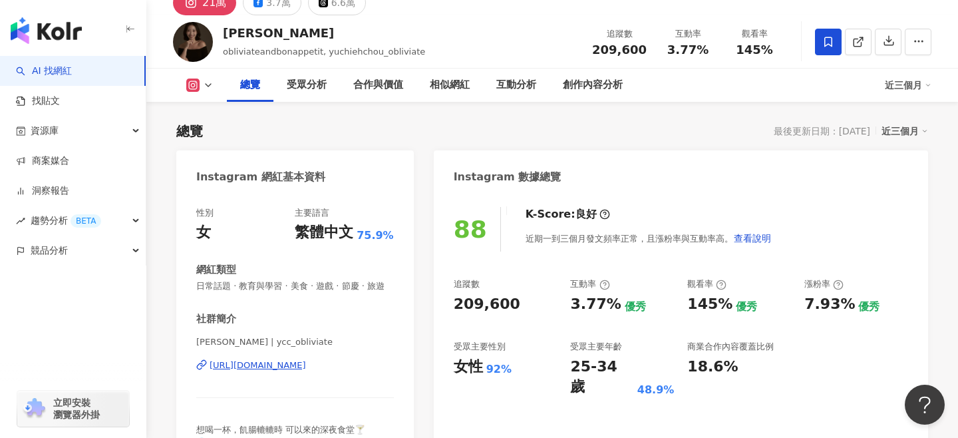
scroll to position [71, 0]
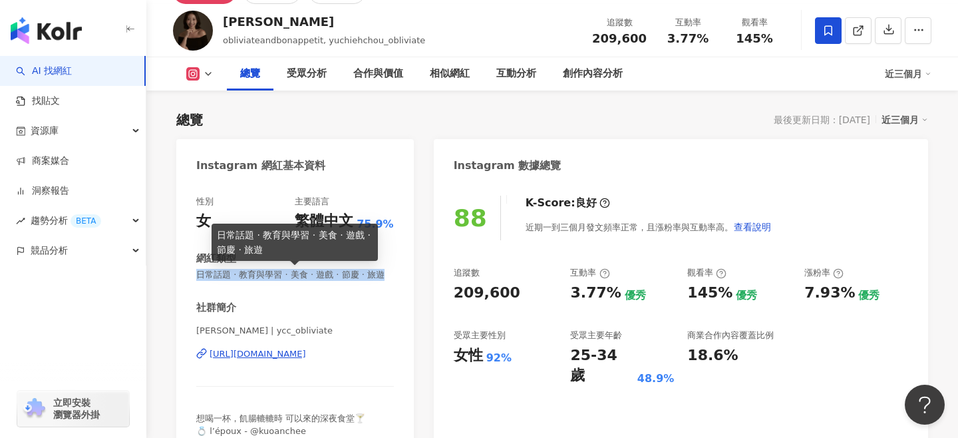
drag, startPoint x: 198, startPoint y: 270, endPoint x: 377, endPoint y: 275, distance: 179.0
click at [377, 275] on span "日常話題 · 教育與學習 · 美食 · 遊戲 · 節慶 · 旅遊" at bounding box center [295, 275] width 198 height 12
copy span "日常話題 · 教育與學習 · 美食 · 遊戲 · 節慶 · 旅遊"
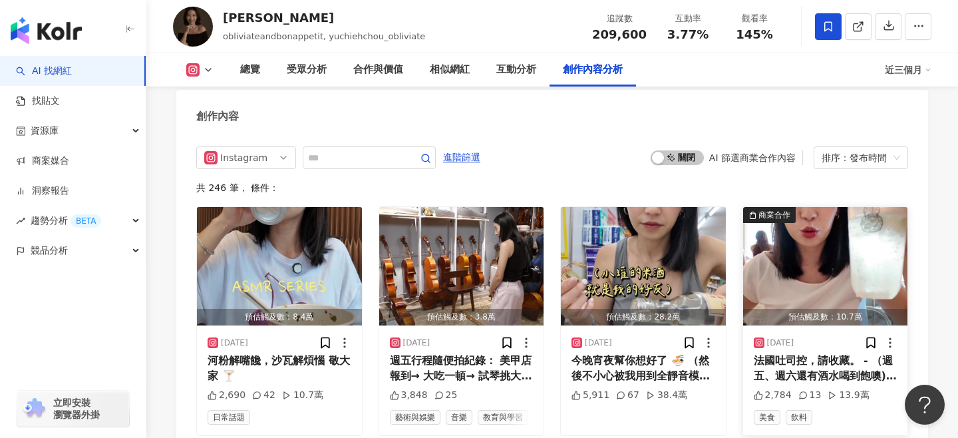
scroll to position [4801, 0]
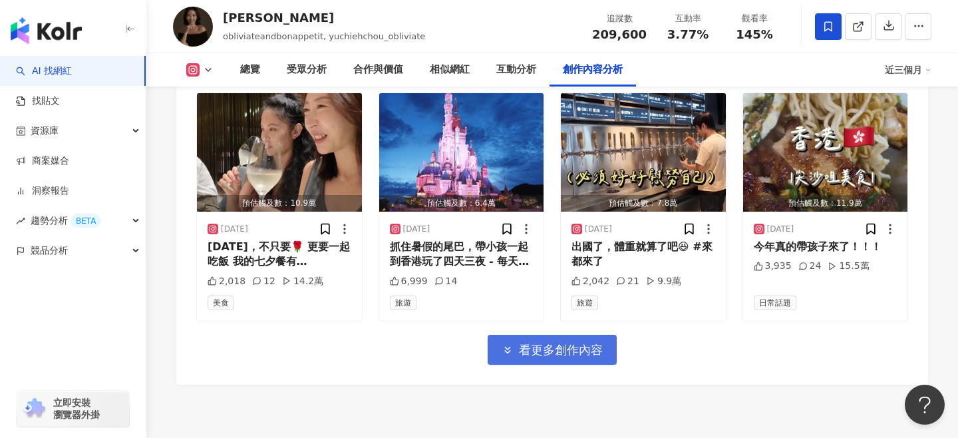
click at [591, 343] on span "看更多創作內容" at bounding box center [561, 350] width 84 height 15
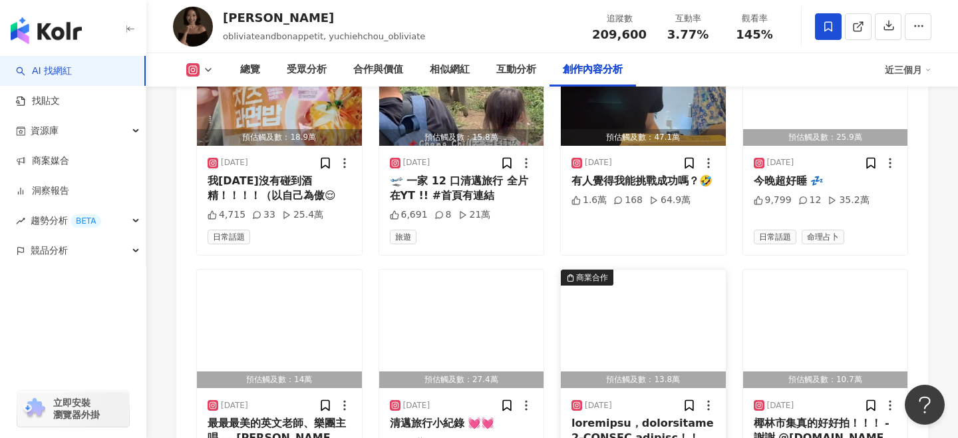
scroll to position [5364, 0]
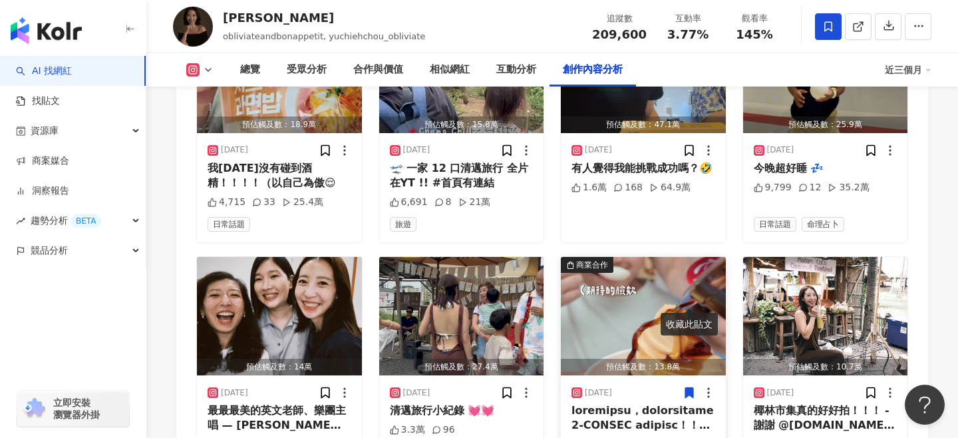
click at [629, 257] on img "button" at bounding box center [643, 316] width 165 height 118
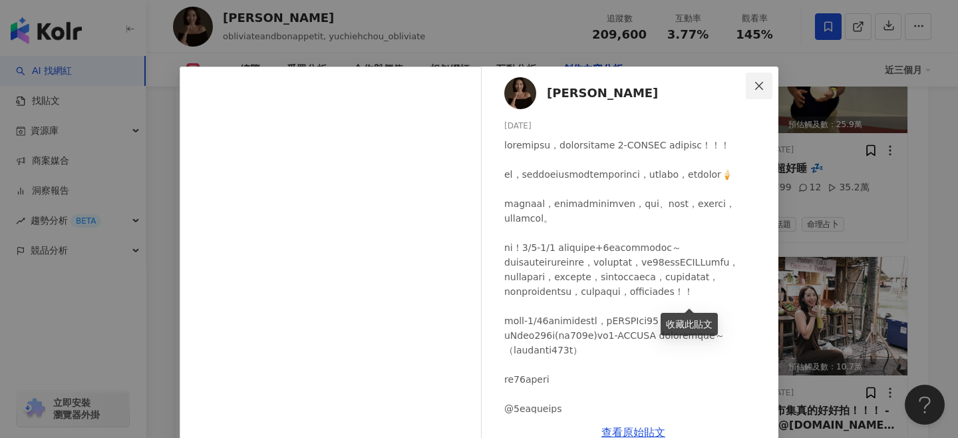
click at [764, 90] on icon "close" at bounding box center [759, 85] width 11 height 11
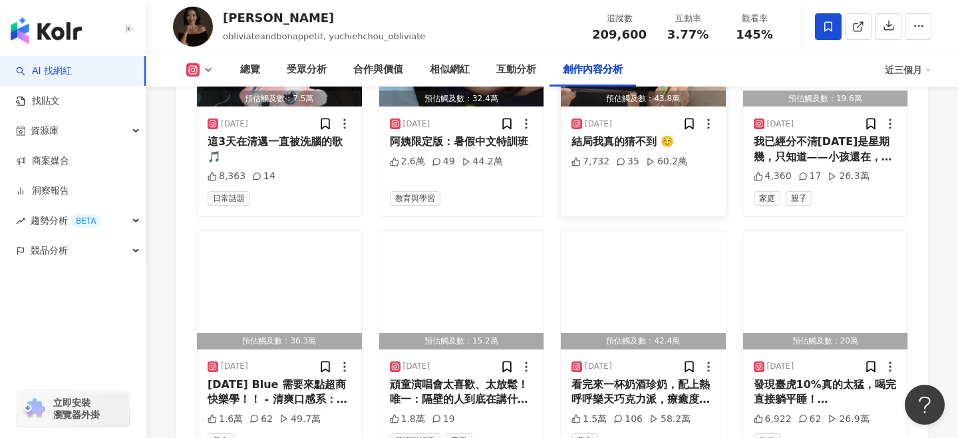
scroll to position [6182, 0]
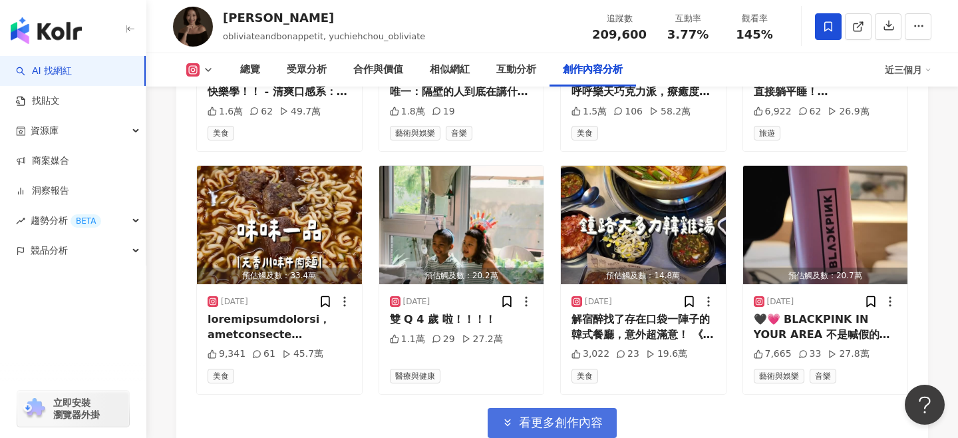
click at [586, 415] on span "看更多創作內容" at bounding box center [561, 422] width 84 height 15
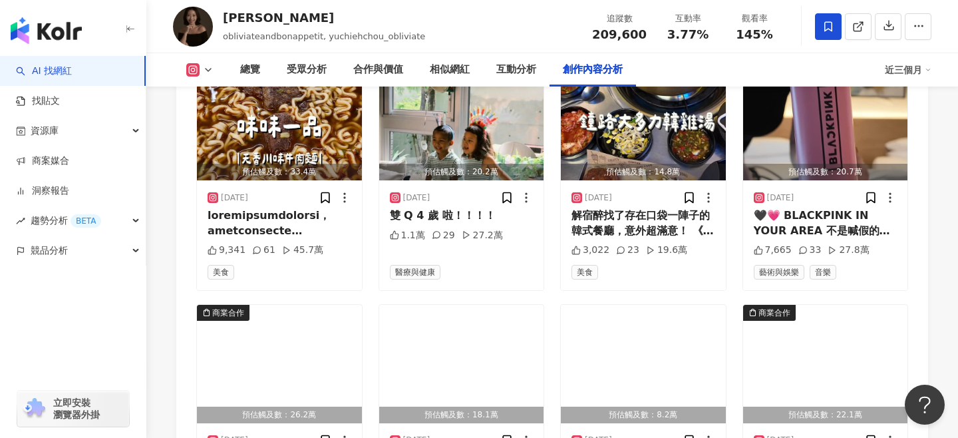
scroll to position [6370, 0]
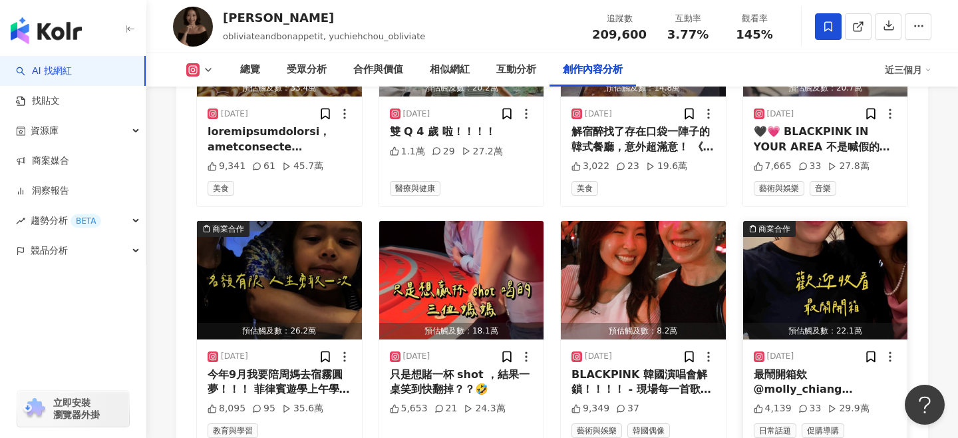
click at [790, 221] on img "button" at bounding box center [825, 280] width 165 height 118
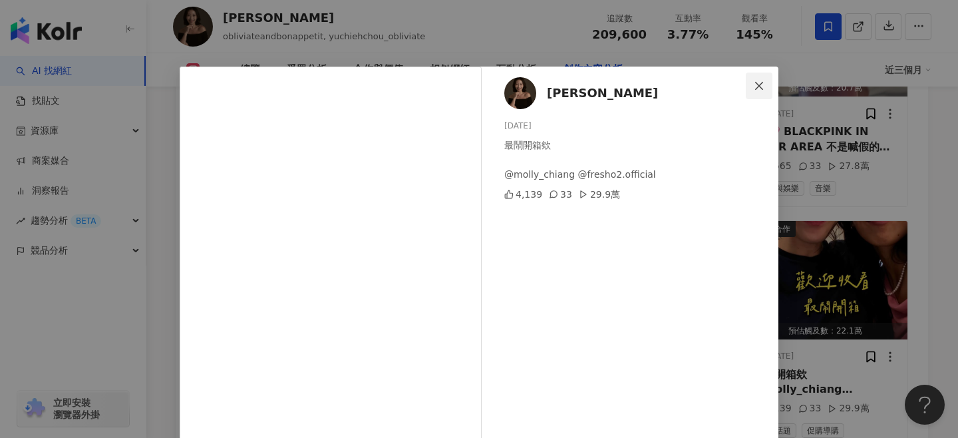
click at [755, 88] on icon "close" at bounding box center [759, 85] width 8 height 8
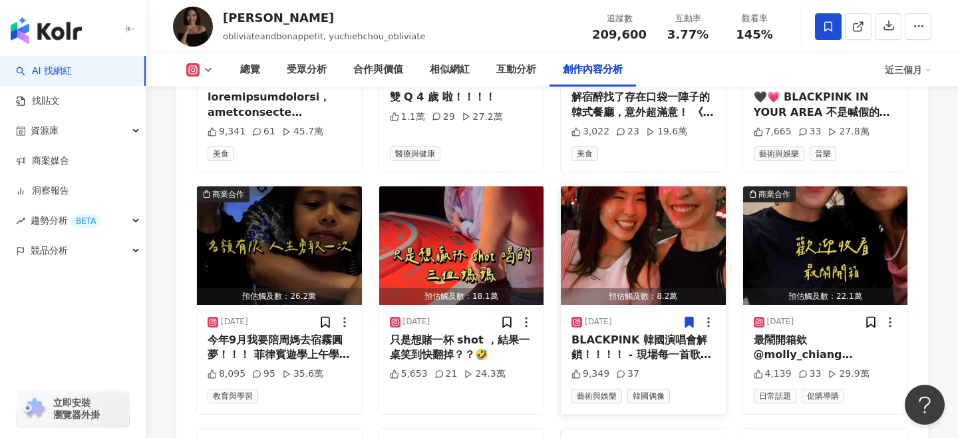
scroll to position [6400, 0]
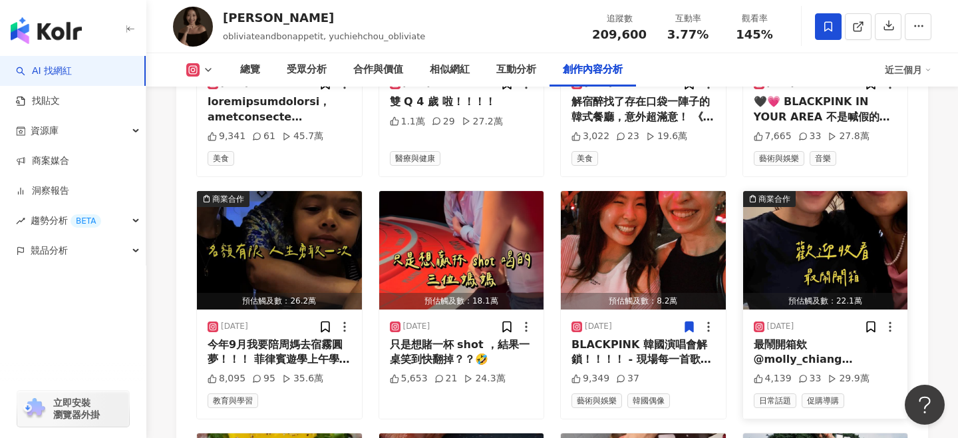
click at [850, 191] on img "button" at bounding box center [825, 250] width 165 height 118
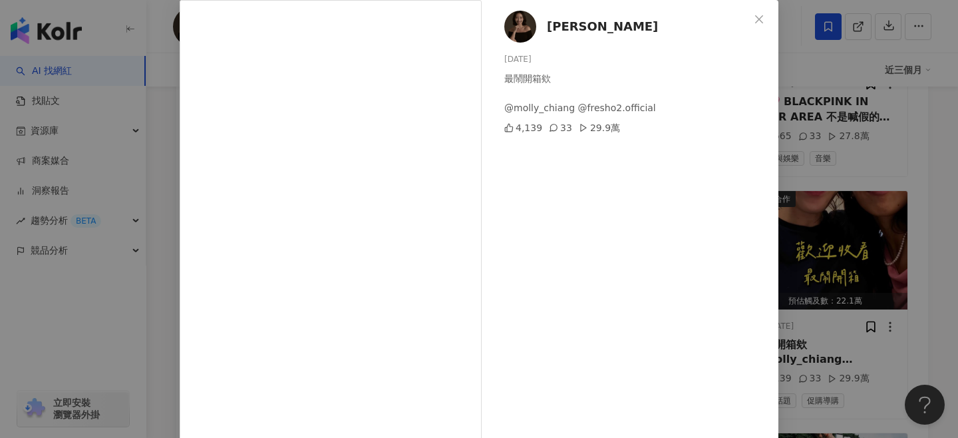
scroll to position [159, 0]
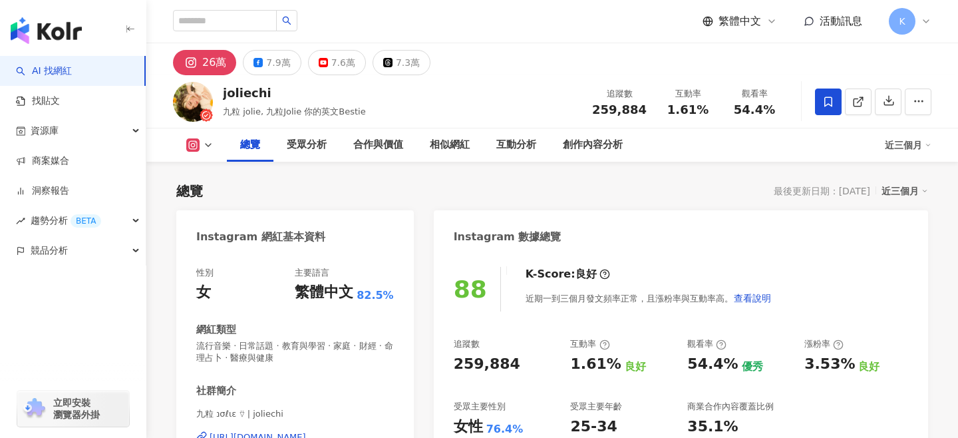
drag, startPoint x: 216, startPoint y: 301, endPoint x: 277, endPoint y: 289, distance: 61.7
click at [263, 303] on div "性別 女 主要語言 繁體中文 82.5% 網紅類型 流行音樂 · 日常話題 · 教育與學習 · 家庭 · 財經 · 命理占卜 · 醫療與健康 社群簡介 九粒 …" at bounding box center [294, 408] width 237 height 311
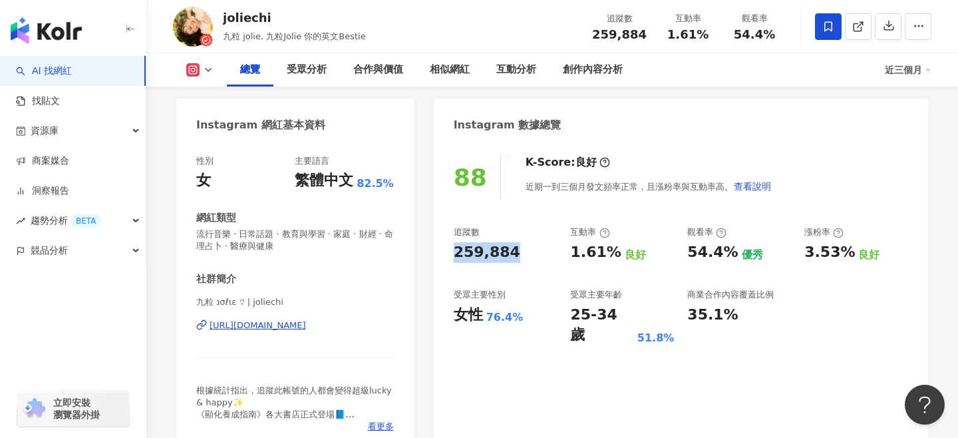
drag, startPoint x: 454, startPoint y: 252, endPoint x: 519, endPoint y: 254, distance: 64.6
click at [519, 254] on div "259,884" at bounding box center [506, 252] width 104 height 21
copy div "259,884"
drag, startPoint x: 685, startPoint y: 248, endPoint x: 734, endPoint y: 245, distance: 48.6
click at [734, 245] on div "追蹤數 259,884 互動率 1.61% 良好 觀看率 54.4% 優秀 漲粉率 3.53% 良好 受眾主要性別 女性 76.4% 受眾主要年齡 25-34…" at bounding box center [681, 285] width 454 height 119
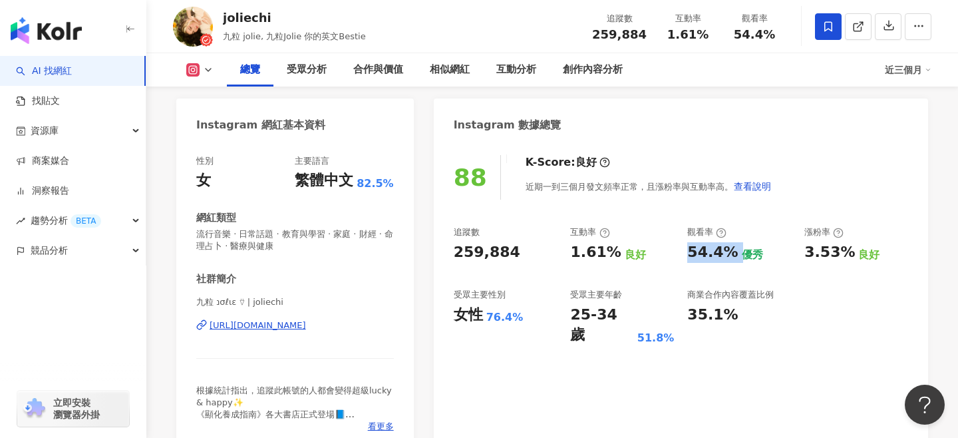
copy div "54.4%"
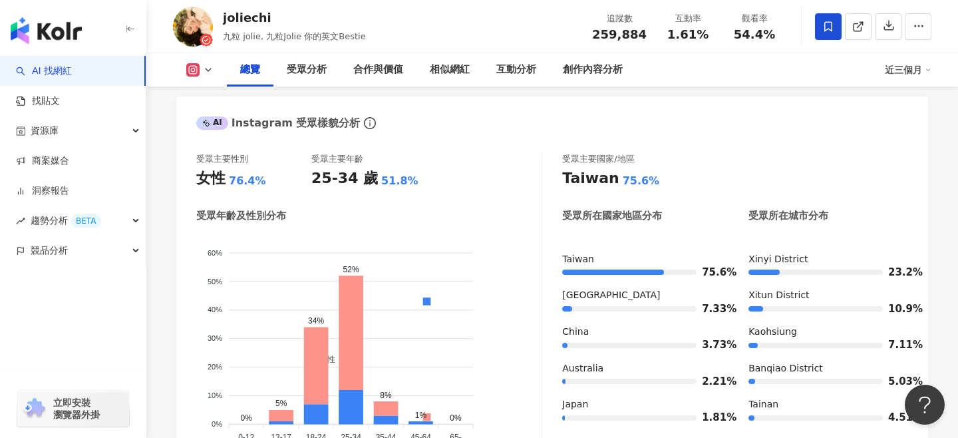
scroll to position [202, 0]
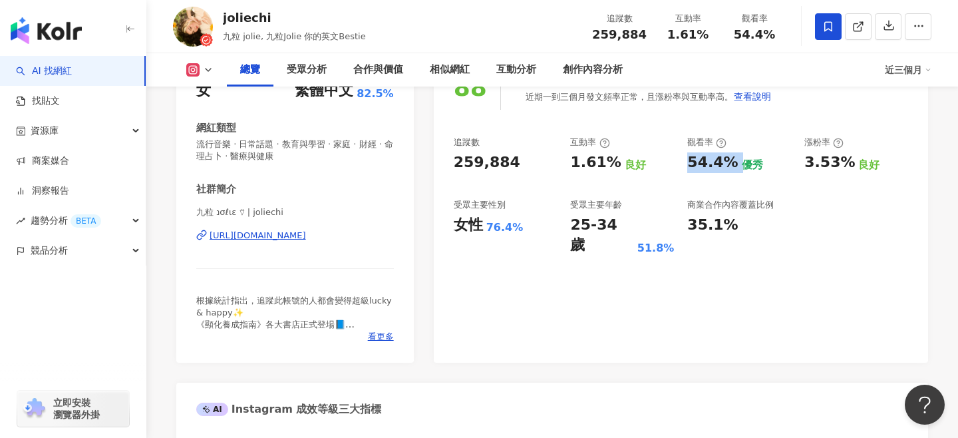
click at [188, 25] on img at bounding box center [193, 27] width 40 height 40
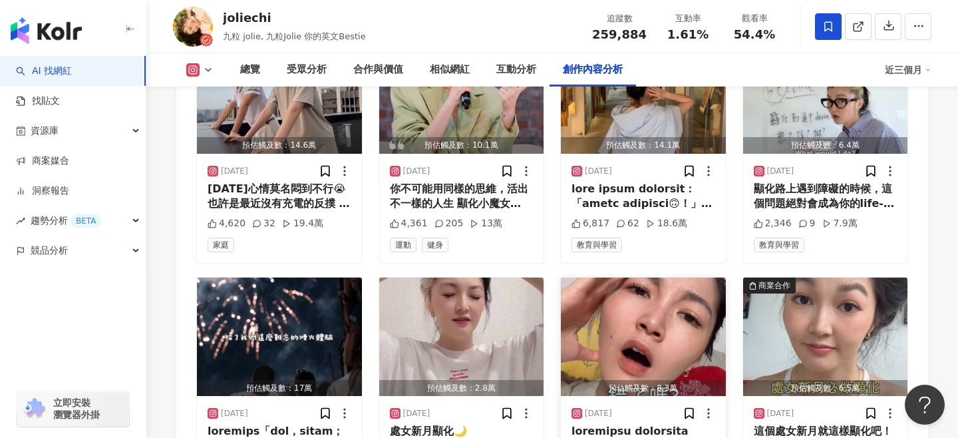
scroll to position [4383, 0]
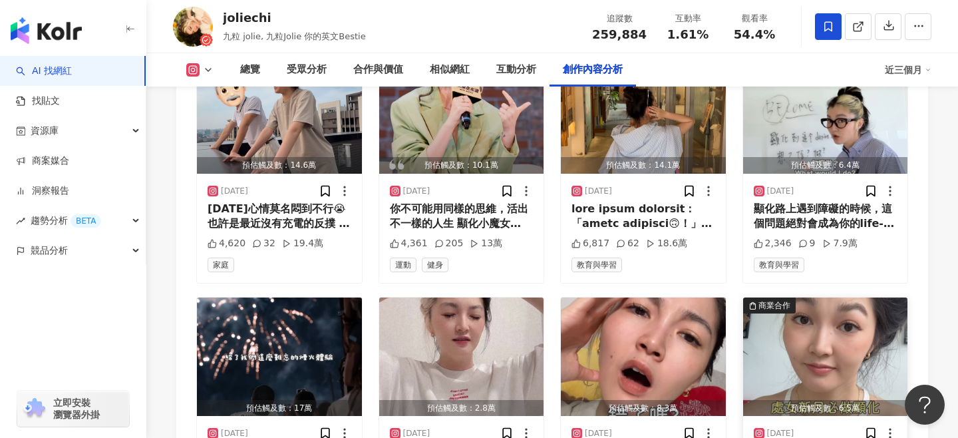
click at [847, 297] on img "button" at bounding box center [825, 356] width 165 height 118
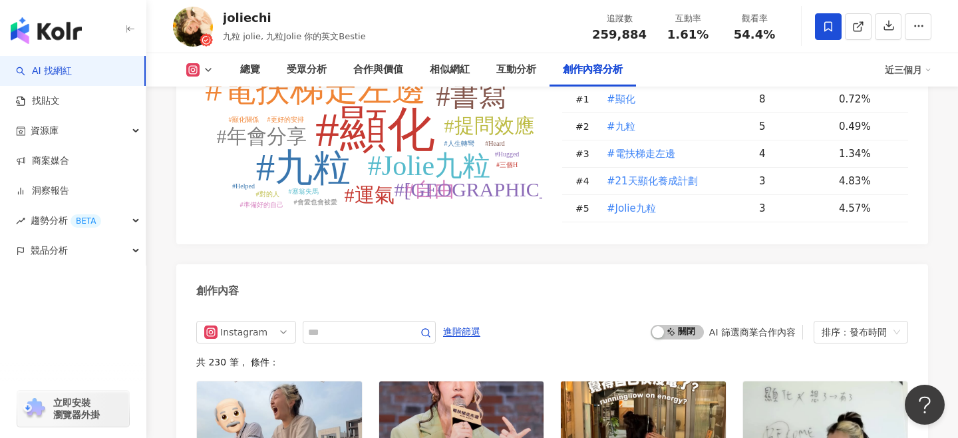
scroll to position [4051, 0]
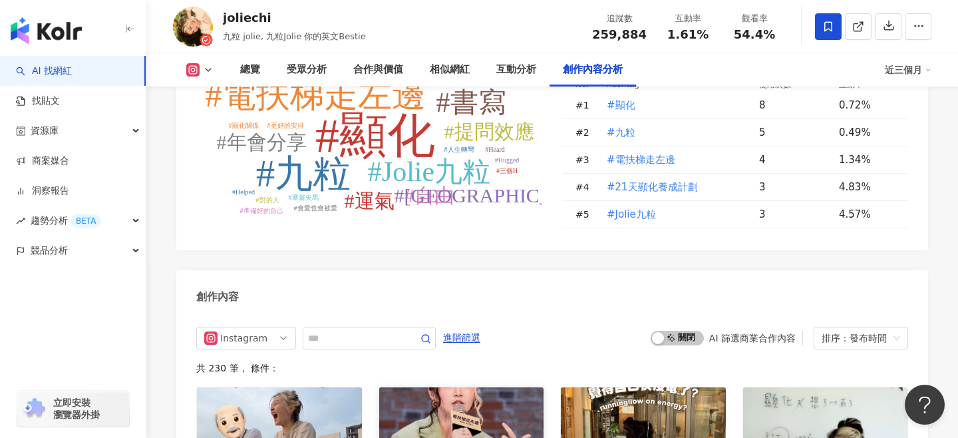
click at [470, 387] on img "button" at bounding box center [461, 446] width 165 height 118
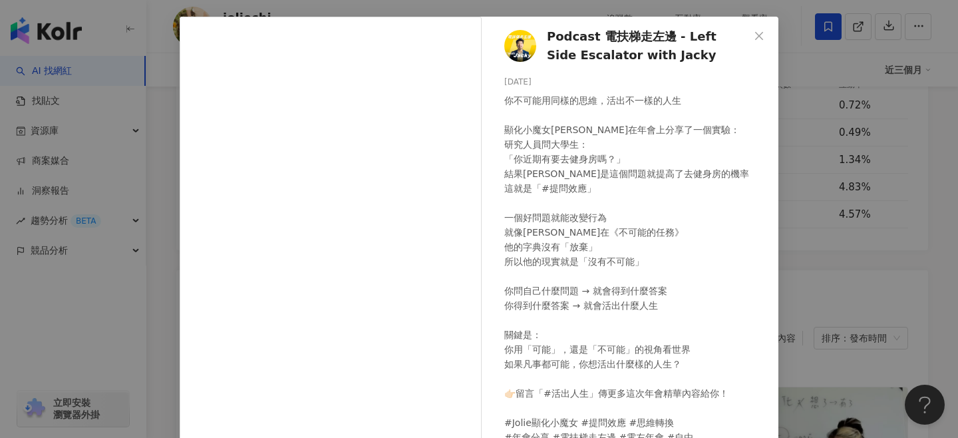
scroll to position [52, 0]
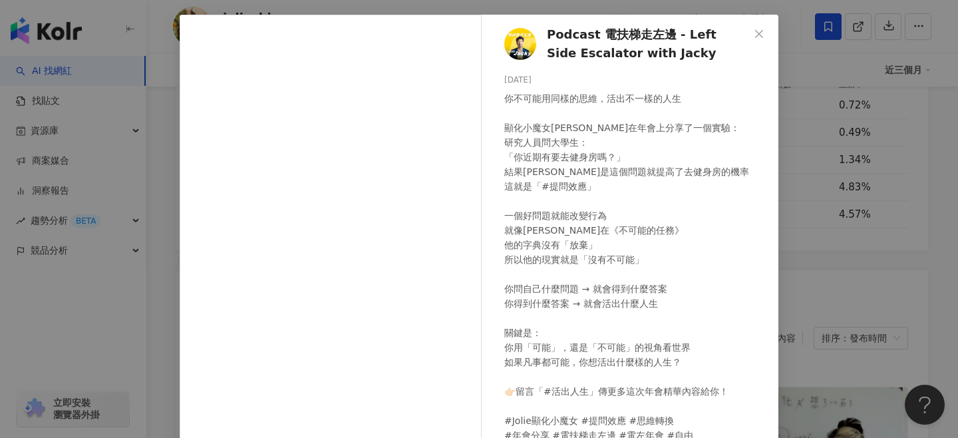
click at [759, 34] on icon "close" at bounding box center [759, 33] width 8 height 8
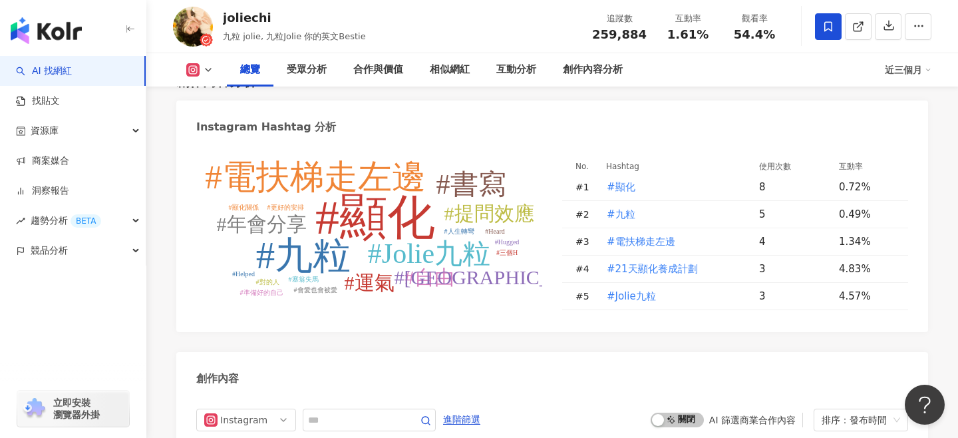
scroll to position [0, 0]
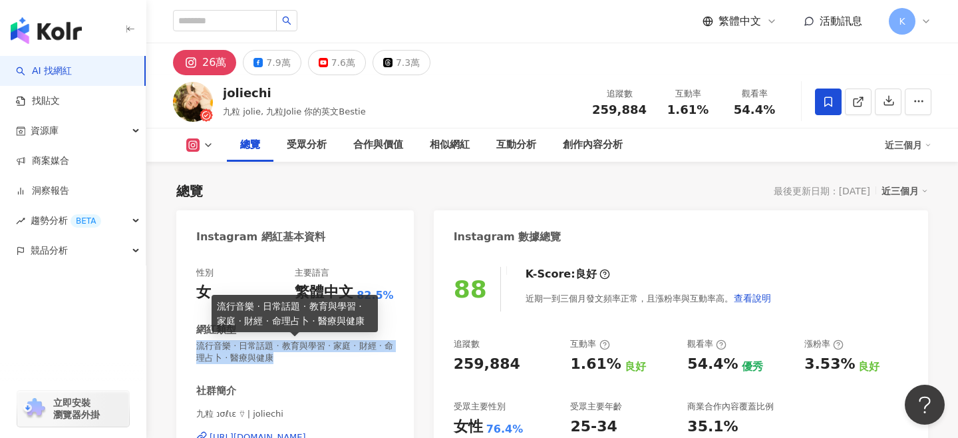
drag, startPoint x: 196, startPoint y: 349, endPoint x: 269, endPoint y: 359, distance: 73.2
click at [269, 359] on span "流行音樂 · 日常話題 · 教育與學習 · 家庭 · 財經 · 命理占卜 · 醫療與健康" at bounding box center [295, 352] width 198 height 24
copy span "流行音樂 · 日常話題 · 教育與學習 · 家庭 · 財經 · 命理占卜 · 醫療與健康"
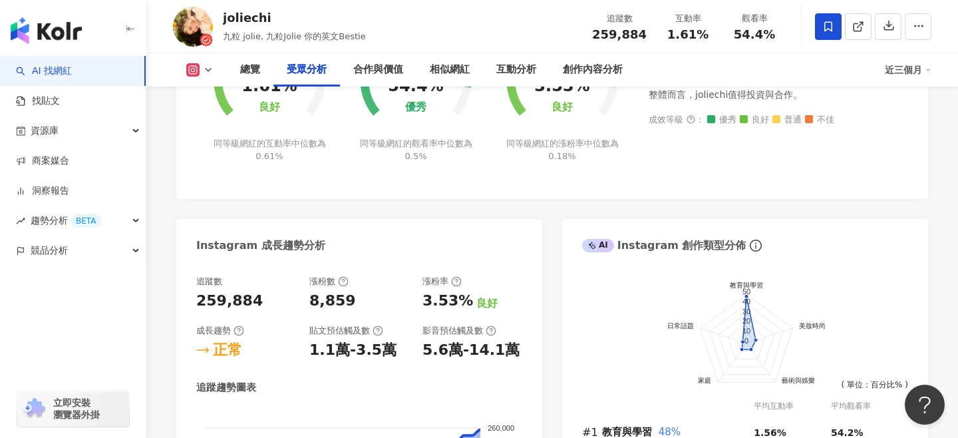
scroll to position [1171, 0]
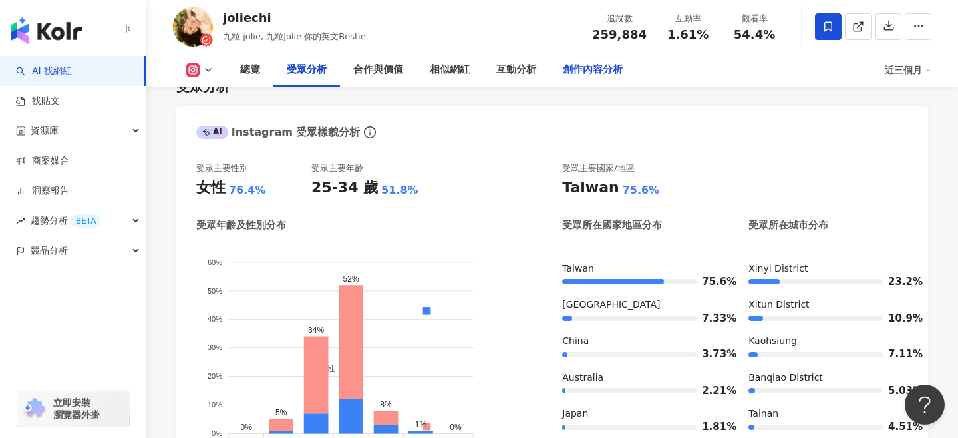
click at [615, 65] on div "創作內容分析" at bounding box center [593, 70] width 60 height 16
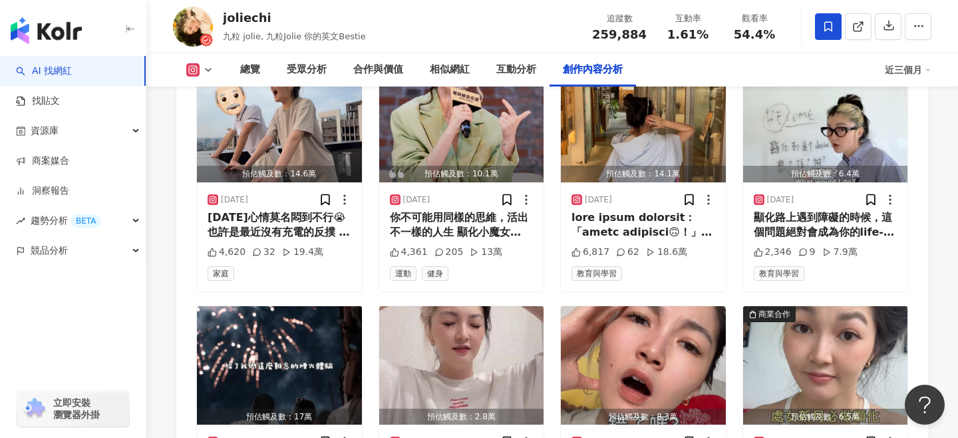
scroll to position [4373, 0]
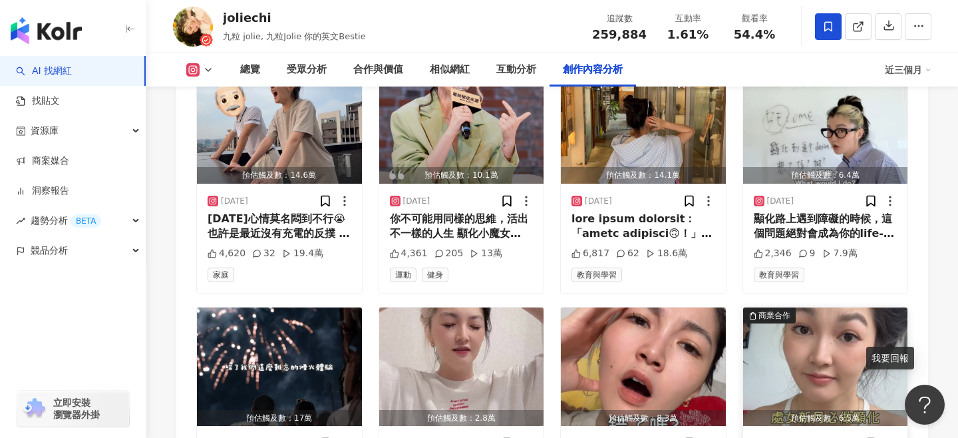
click at [892, 436] on icon at bounding box center [889, 442] width 13 height 13
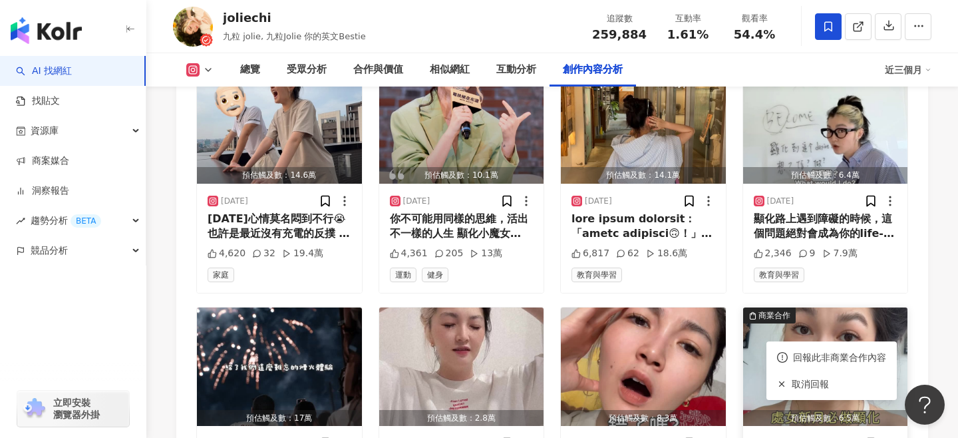
click at [842, 307] on img "button" at bounding box center [825, 366] width 165 height 118
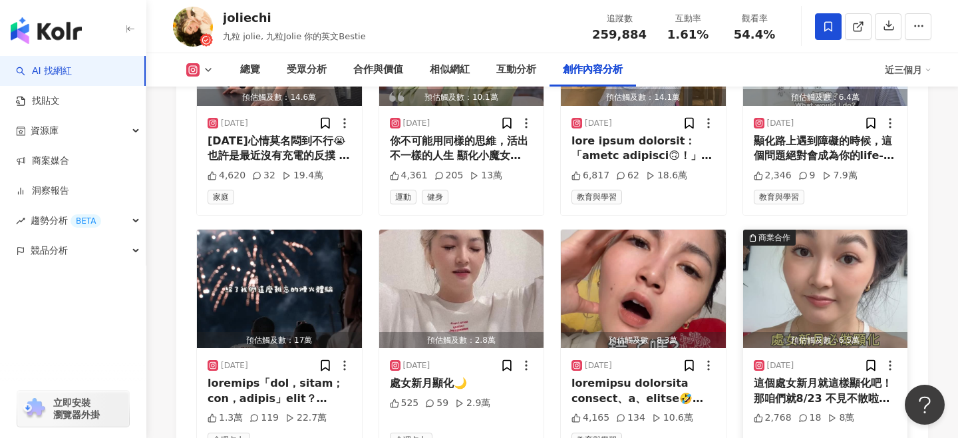
scroll to position [4672, 0]
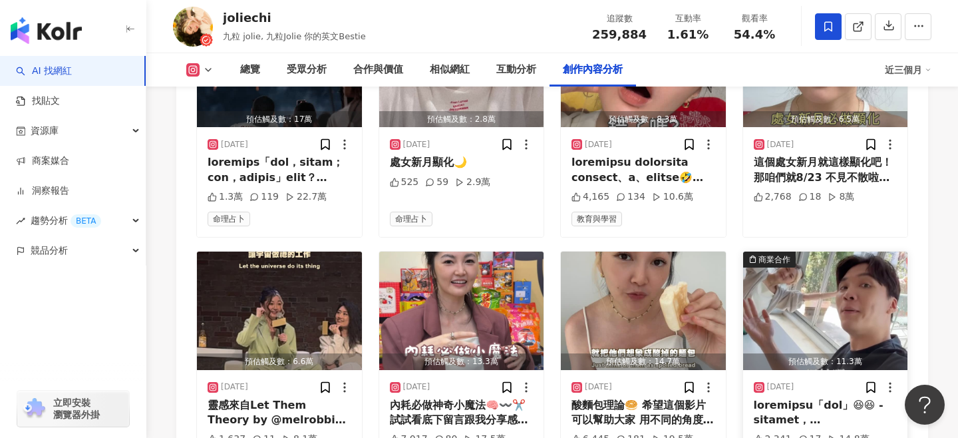
click at [840, 251] on img "button" at bounding box center [825, 310] width 165 height 118
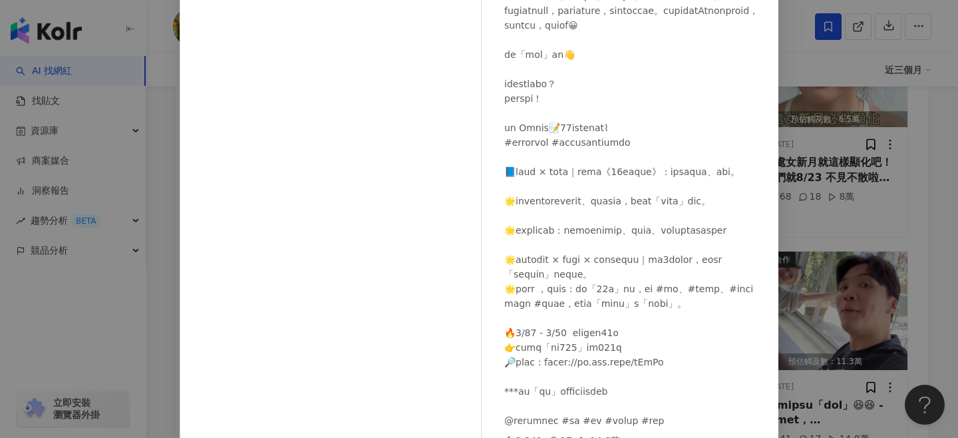
scroll to position [159, 0]
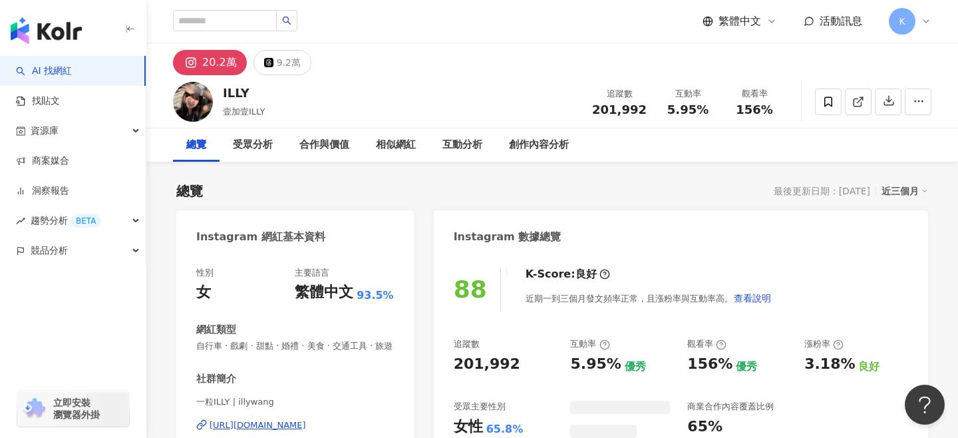
click at [828, 107] on span at bounding box center [828, 101] width 27 height 27
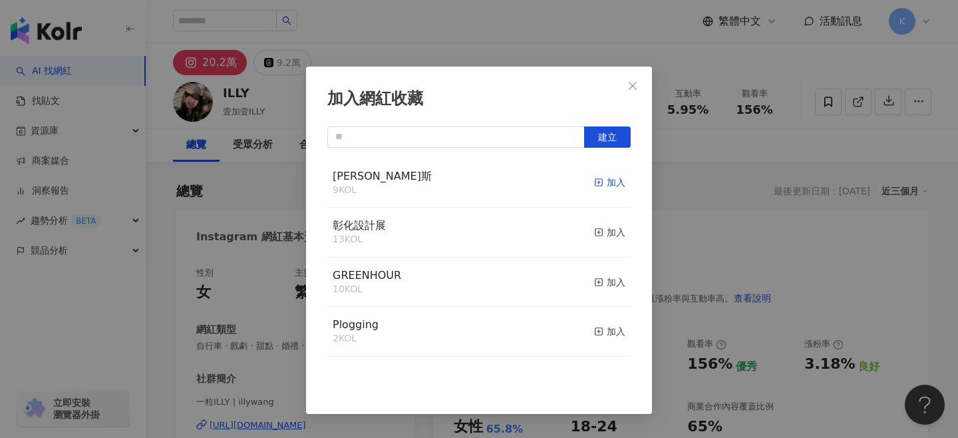
click at [607, 184] on div "加入" at bounding box center [609, 182] width 31 height 15
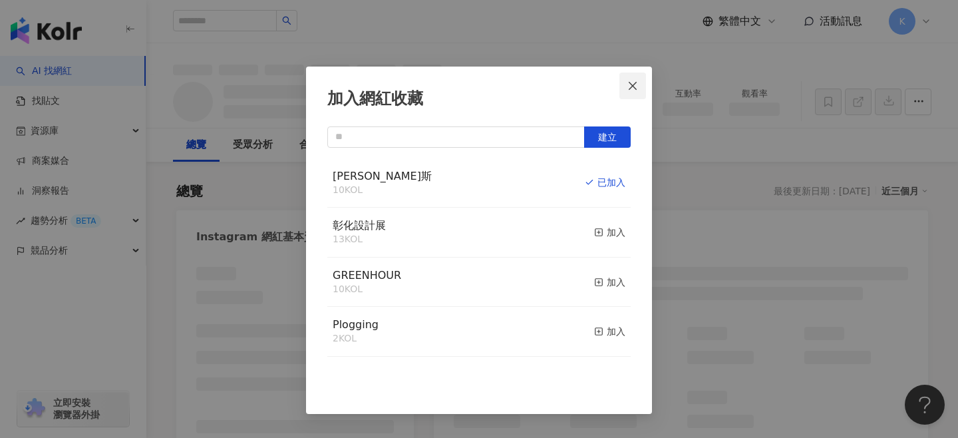
click at [631, 85] on icon "close" at bounding box center [632, 85] width 11 height 11
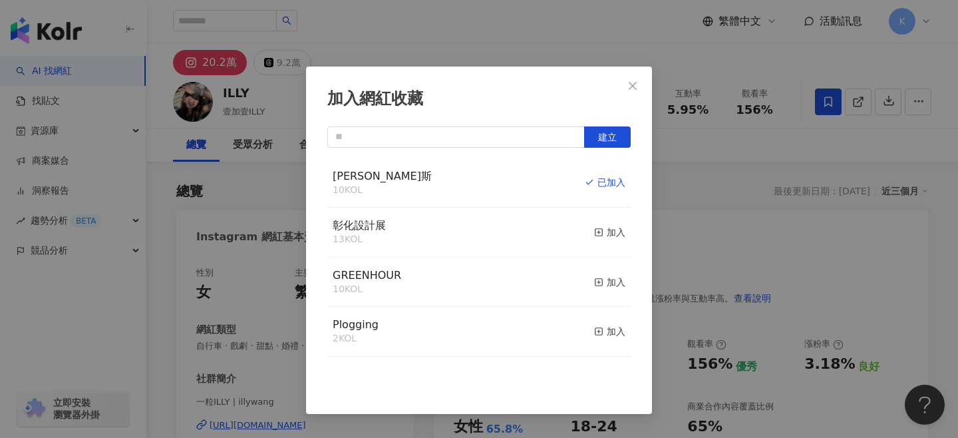
click at [627, 88] on div "加入網紅收藏 建立 碧歐斯 10 KOL 已加入 彰化設計展 13 KOL 加入 GREENHOUR 10 KOL 加入 Plogging 2 KOL 加入" at bounding box center [479, 219] width 958 height 438
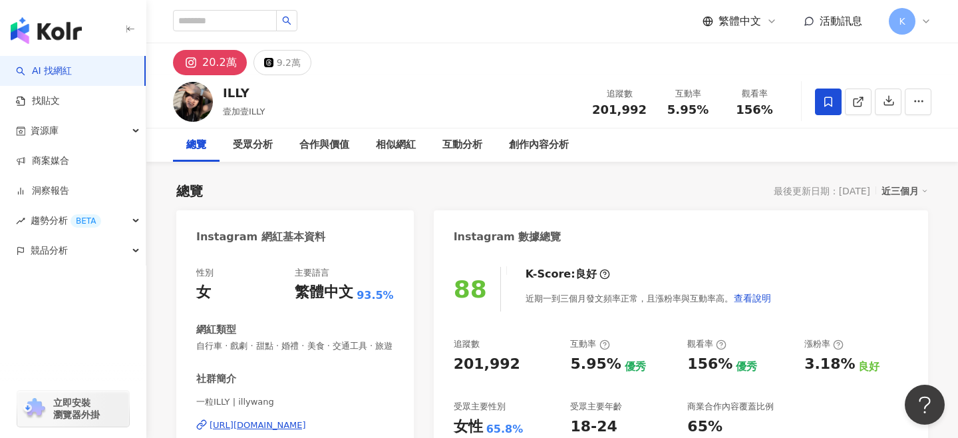
drag, startPoint x: 488, startPoint y: 313, endPoint x: 563, endPoint y: 323, distance: 75.8
click at [517, 416] on div "女性 65.8%" at bounding box center [506, 426] width 104 height 21
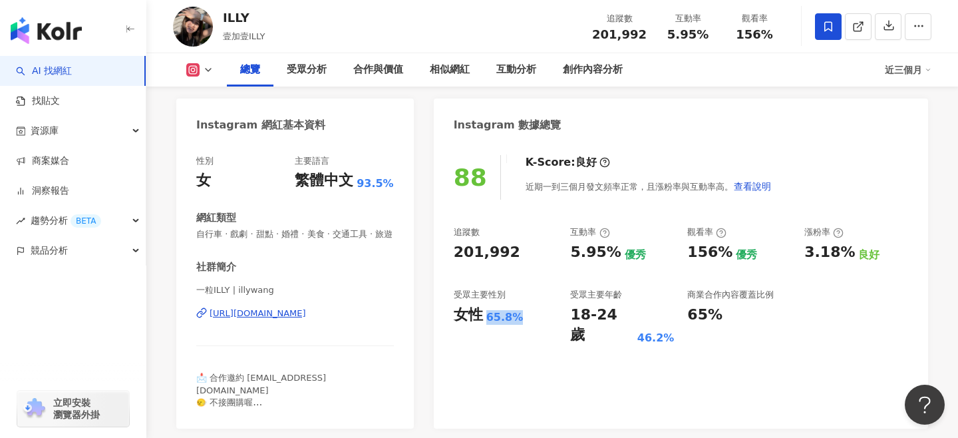
copy div "65.8%"
drag, startPoint x: 454, startPoint y: 249, endPoint x: 509, endPoint y: 254, distance: 54.7
click at [509, 254] on div "201,992" at bounding box center [506, 252] width 104 height 21
copy div "201,992"
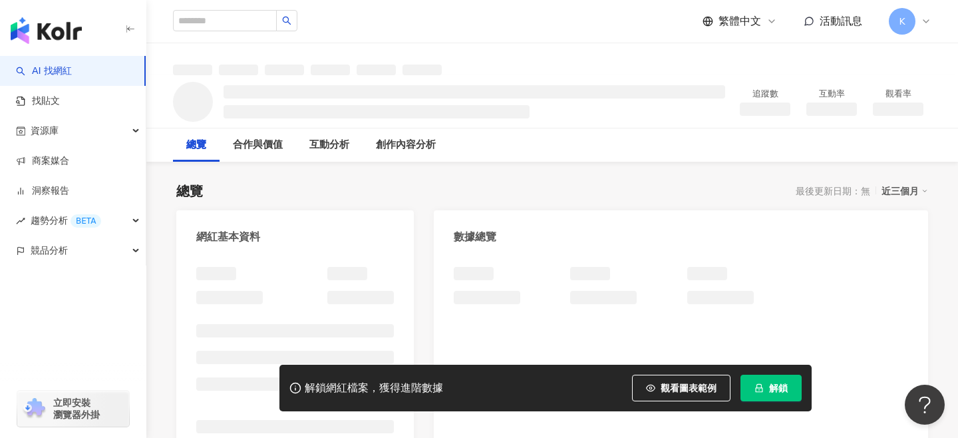
click at [769, 391] on span "解鎖" at bounding box center [778, 387] width 19 height 11
click at [774, 386] on span "解鎖" at bounding box center [778, 387] width 19 height 11
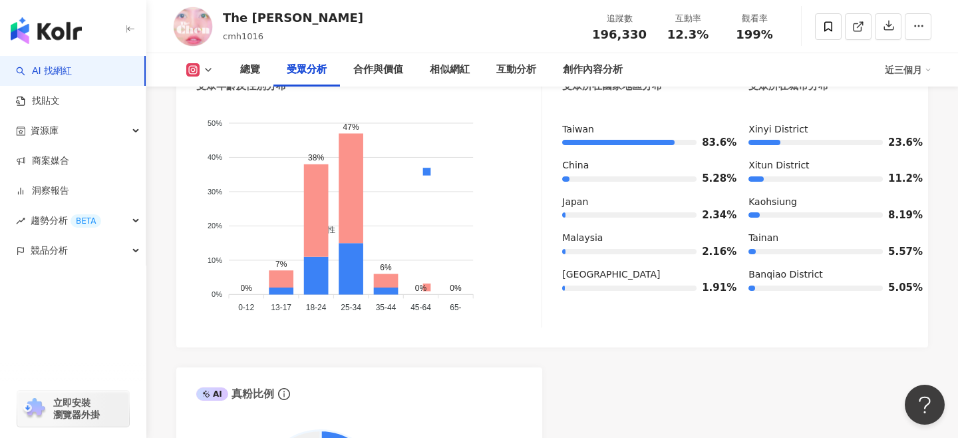
scroll to position [1217, 0]
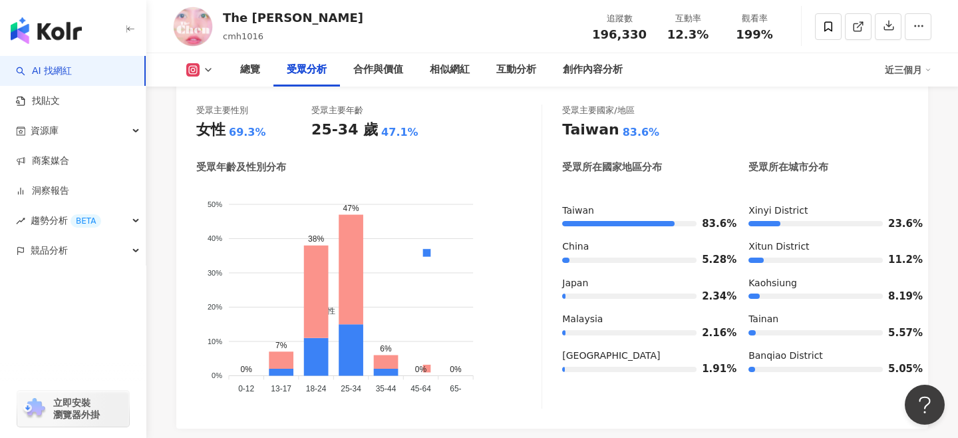
click at [247, 15] on div "The [PERSON_NAME]" at bounding box center [293, 17] width 140 height 17
click at [230, 15] on div "The [PERSON_NAME]" at bounding box center [293, 17] width 140 height 17
drag, startPoint x: 223, startPoint y: 15, endPoint x: 300, endPoint y: 23, distance: 77.6
click at [300, 23] on div "The [PERSON_NAME] cmh1016 追蹤數 196,330 互動率 12.3% 觀看率 199%" at bounding box center [552, 26] width 812 height 53
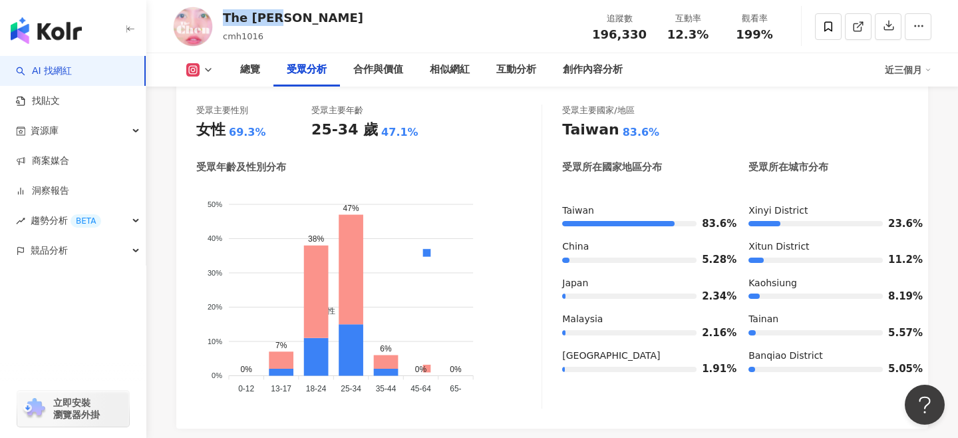
copy div "The [PERSON_NAME]"
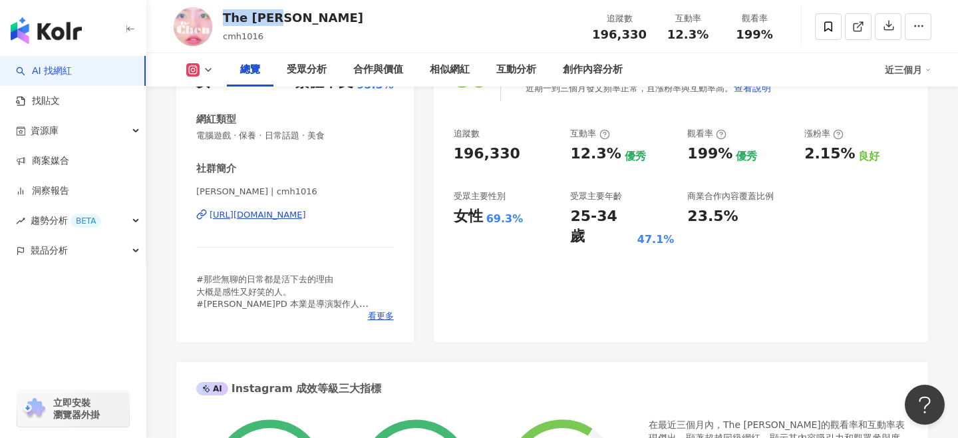
scroll to position [139, 0]
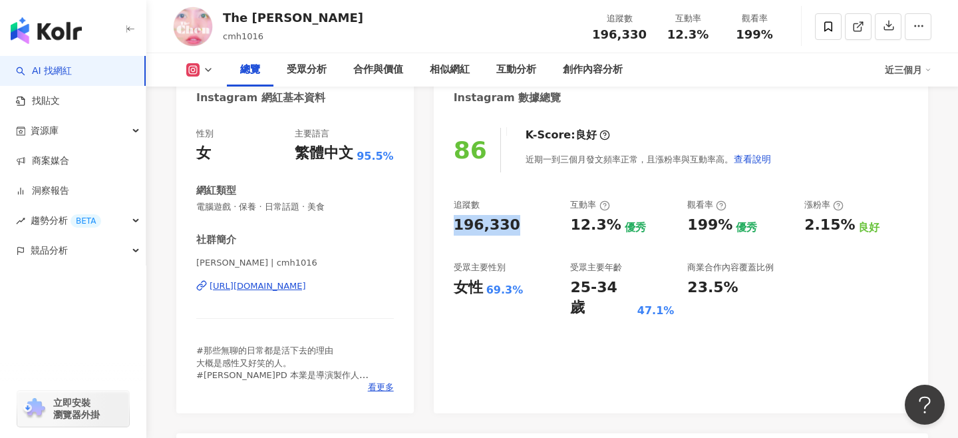
drag, startPoint x: 444, startPoint y: 226, endPoint x: 518, endPoint y: 211, distance: 75.9
click at [518, 225] on div "86 K-Score : 良好 近期一到三個月發文頻率正常，且漲粉率與互動率高。 查看說明 追蹤數 196,330 互動率 12.3% 優秀 觀看率 199%…" at bounding box center [681, 263] width 494 height 299
copy div "196,330"
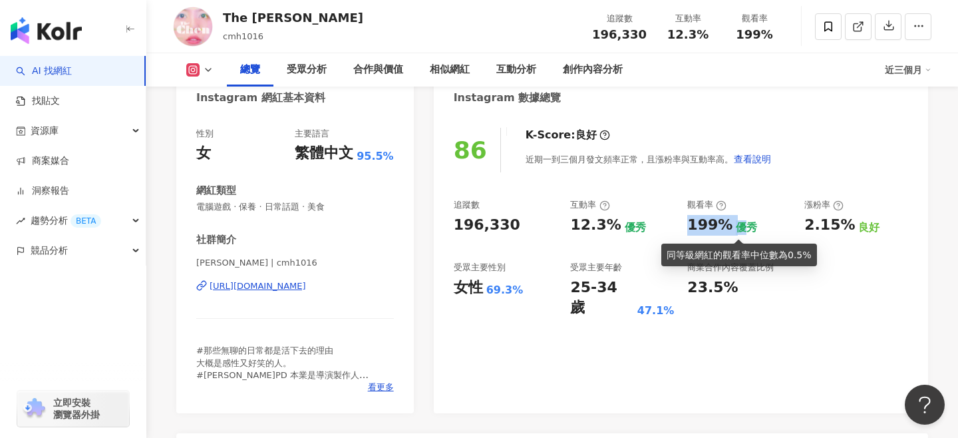
drag, startPoint x: 683, startPoint y: 220, endPoint x: 734, endPoint y: 222, distance: 51.3
click at [734, 222] on div "追蹤數 196,330 互動率 12.3% 優秀 觀看率 199% 優秀 漲粉率 2.15% 良好 受眾主要性別 女性 69.3% 受眾主要年齡 25-34 …" at bounding box center [681, 258] width 454 height 119
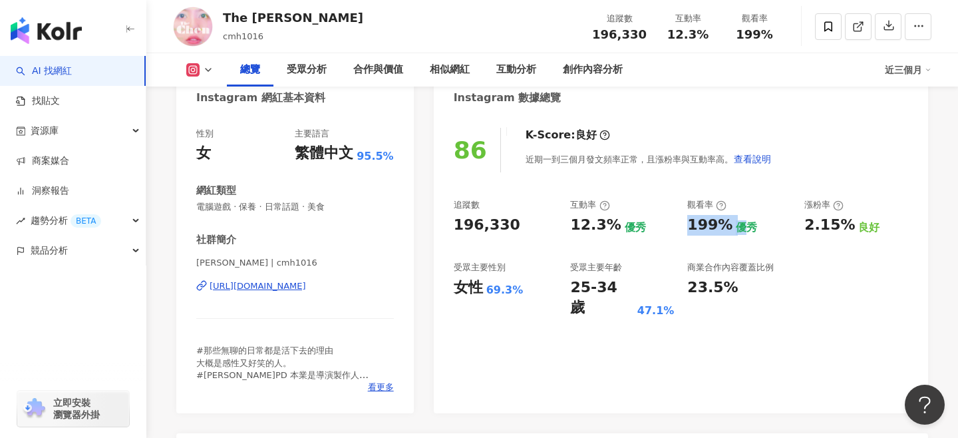
click at [714, 222] on div "199%" at bounding box center [709, 225] width 45 height 21
click at [690, 227] on div "199%" at bounding box center [709, 225] width 45 height 21
click at [690, 228] on div "199%" at bounding box center [709, 225] width 45 height 21
copy div "199"
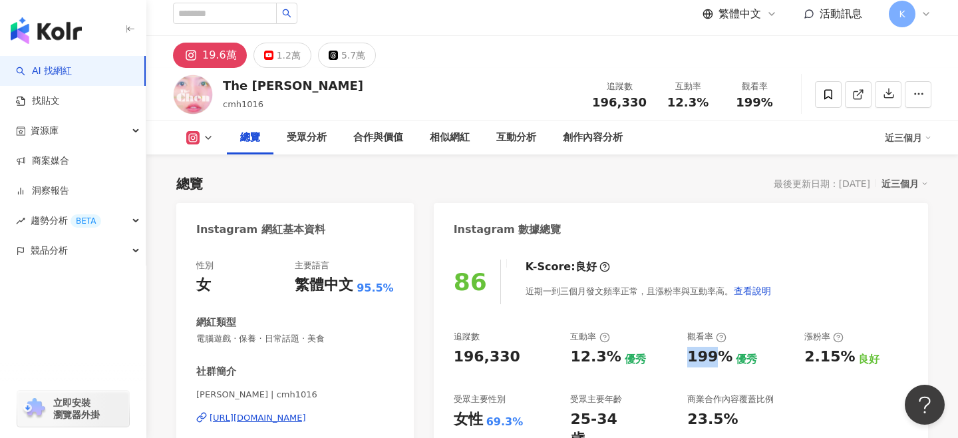
scroll to position [211, 0]
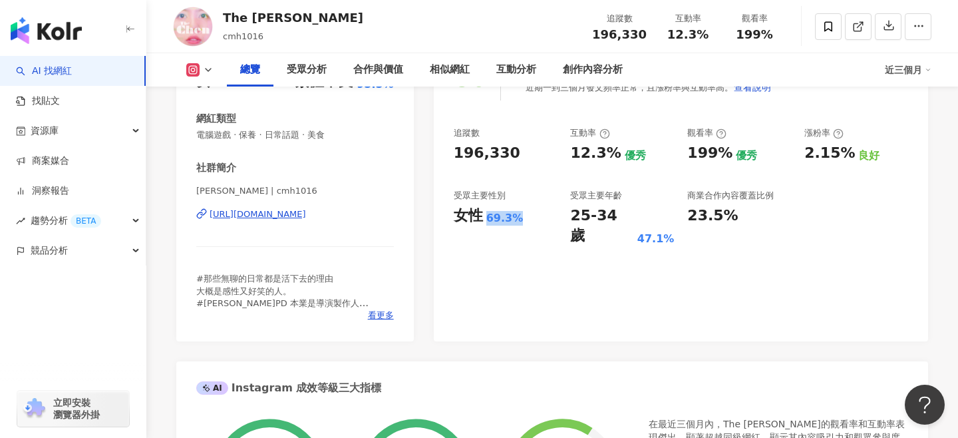
drag, startPoint x: 482, startPoint y: 218, endPoint x: 513, endPoint y: 218, distance: 30.6
click at [513, 218] on div "女性 69.3%" at bounding box center [506, 216] width 104 height 21
copy div "女性 69.3%"
drag, startPoint x: 291, startPoint y: 13, endPoint x: 213, endPoint y: 21, distance: 78.2
click at [213, 21] on div "The [PERSON_NAME] cmh1016 追蹤數 196,330 互動率 12.3% 觀看率 199%" at bounding box center [552, 26] width 812 height 53
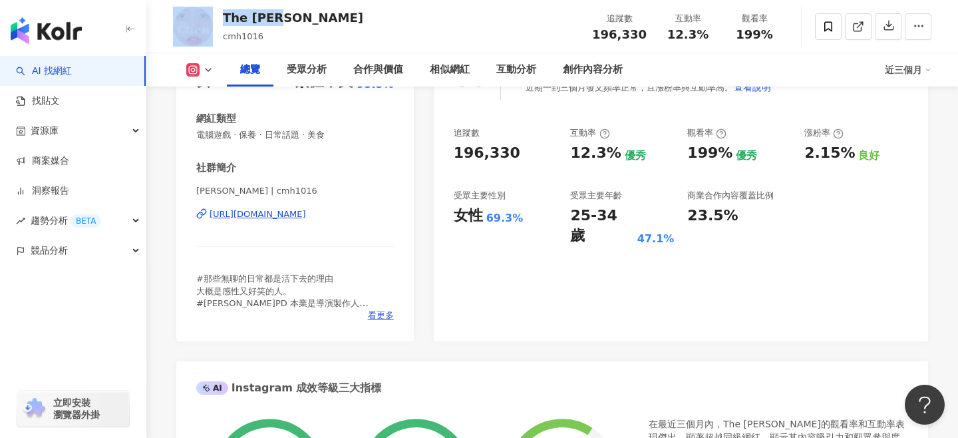
copy div "The [PERSON_NAME]"
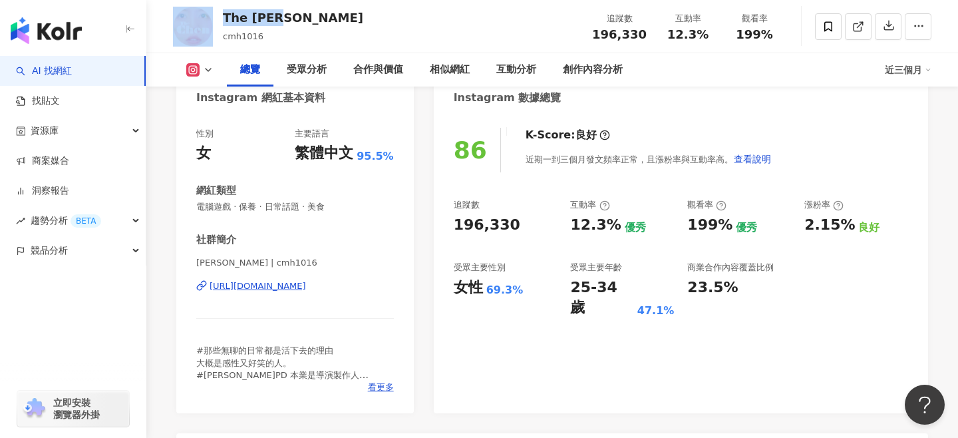
scroll to position [114, 0]
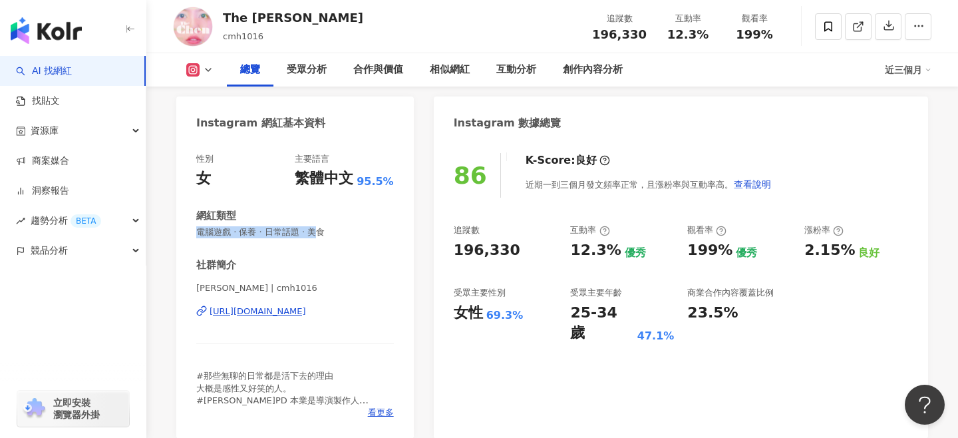
drag, startPoint x: 199, startPoint y: 233, endPoint x: 315, endPoint y: 237, distance: 116.5
click at [315, 237] on div "性別 女 主要語言 繁體中文 95.5% 網紅類型 電腦遊戲 · 保養 · 日常話題 · 美食 社群簡介 陳 The [PERSON_NAME] | cmh1…" at bounding box center [295, 285] width 198 height 265
copy span "電腦遊戲 · 保養 · 日常話題 · 美"
click at [324, 235] on span "電腦遊戲 · 保養 · 日常話題 · 美食" at bounding box center [295, 232] width 198 height 12
copy span "電腦遊戲 · 保養 · 日常話題 · 美食"
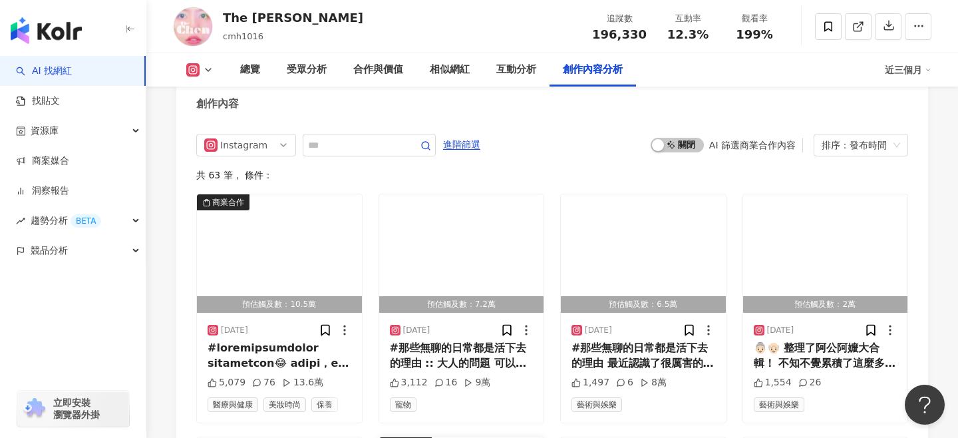
scroll to position [4148, 0]
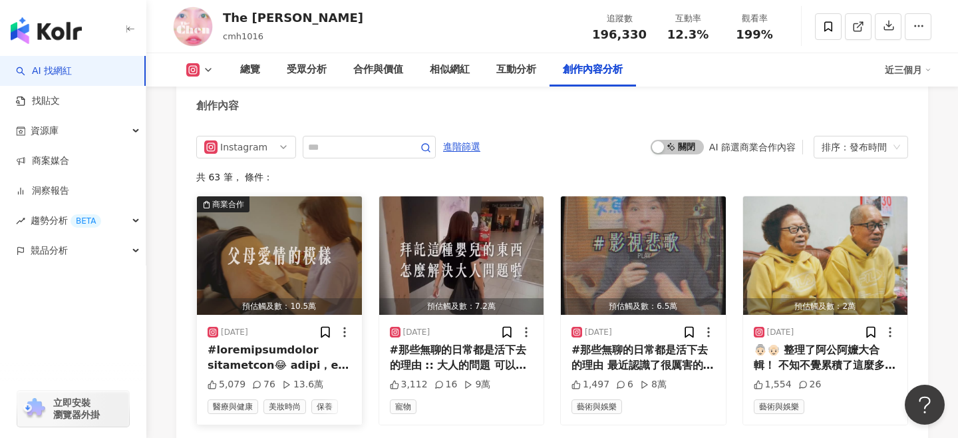
click at [299, 243] on img "button" at bounding box center [279, 255] width 165 height 118
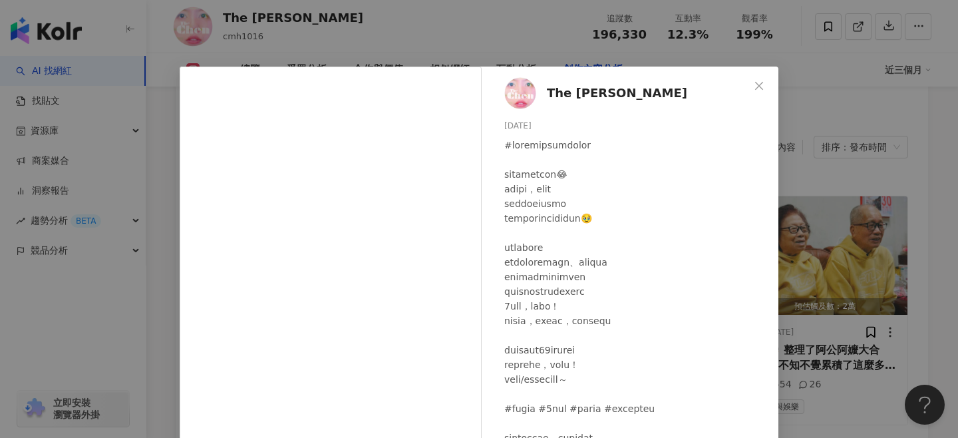
click at [761, 84] on icon "close" at bounding box center [759, 85] width 11 height 11
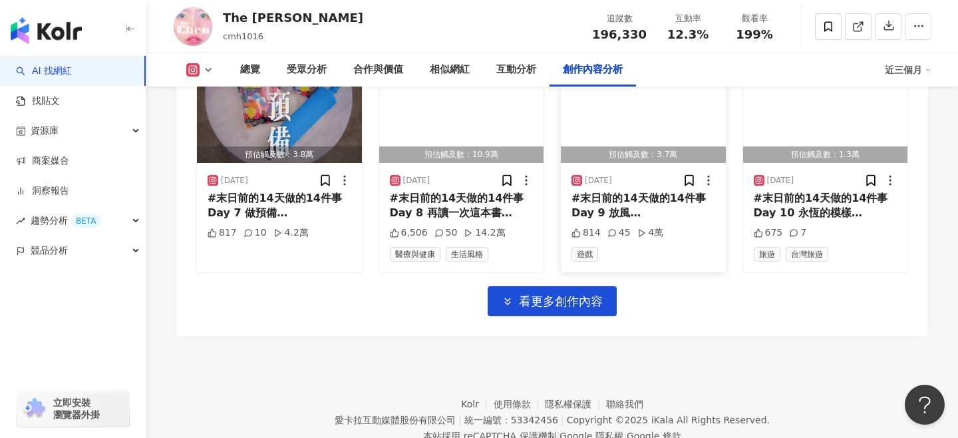
scroll to position [4785, 0]
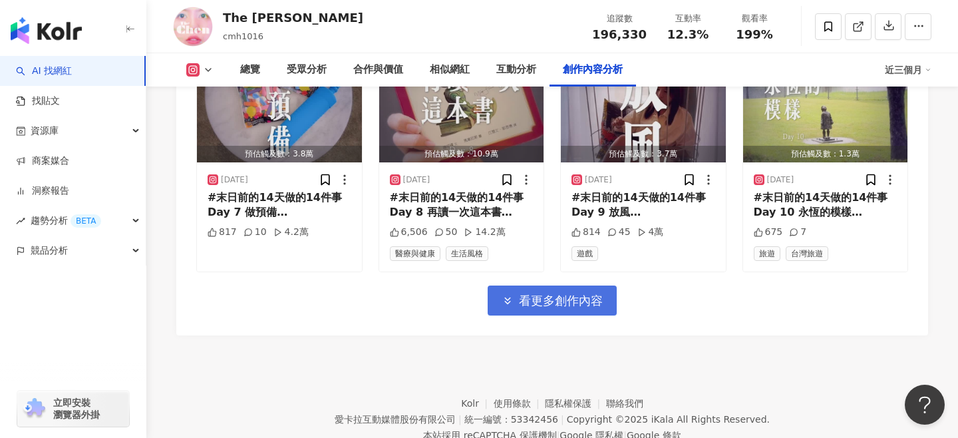
click at [588, 285] on button "看更多創作內容" at bounding box center [552, 300] width 129 height 30
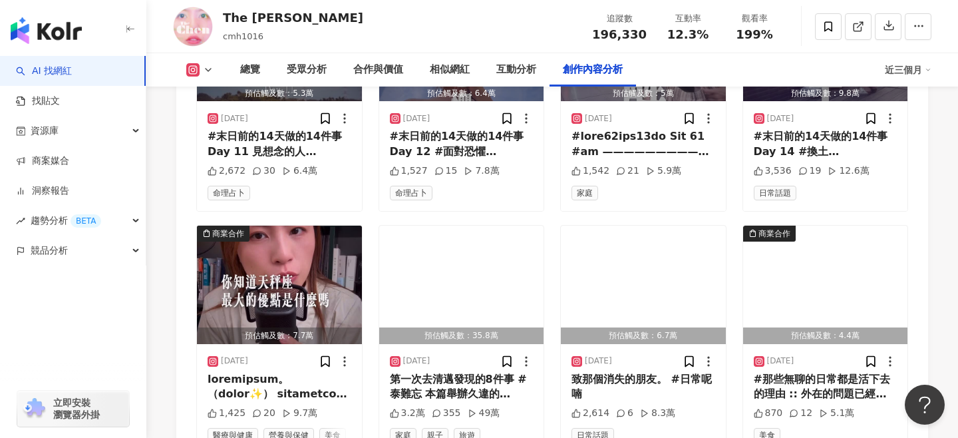
scroll to position [5089, 0]
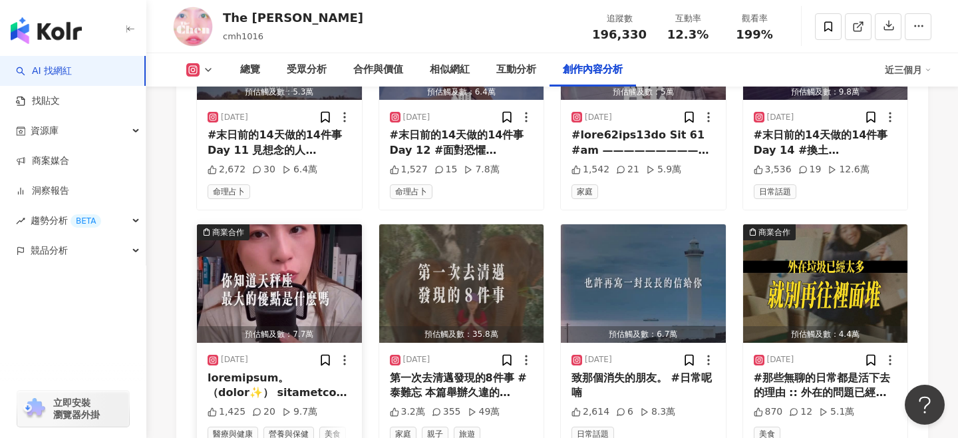
click at [302, 277] on img "button" at bounding box center [279, 283] width 165 height 118
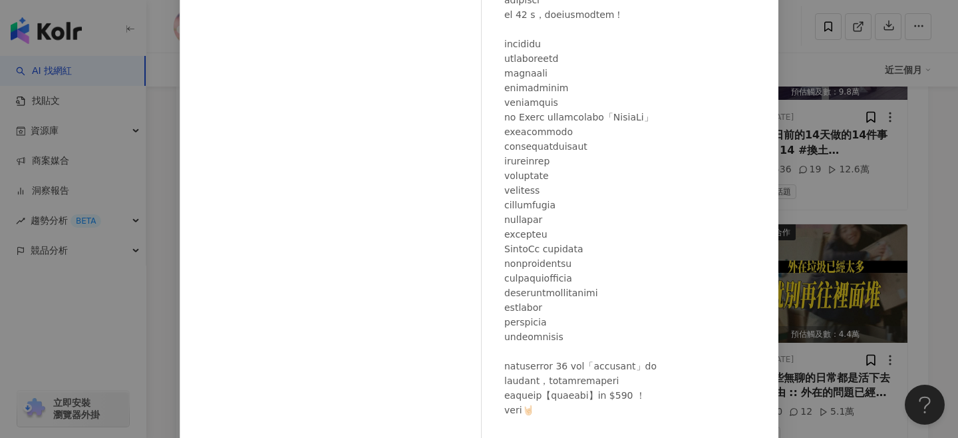
scroll to position [103, 0]
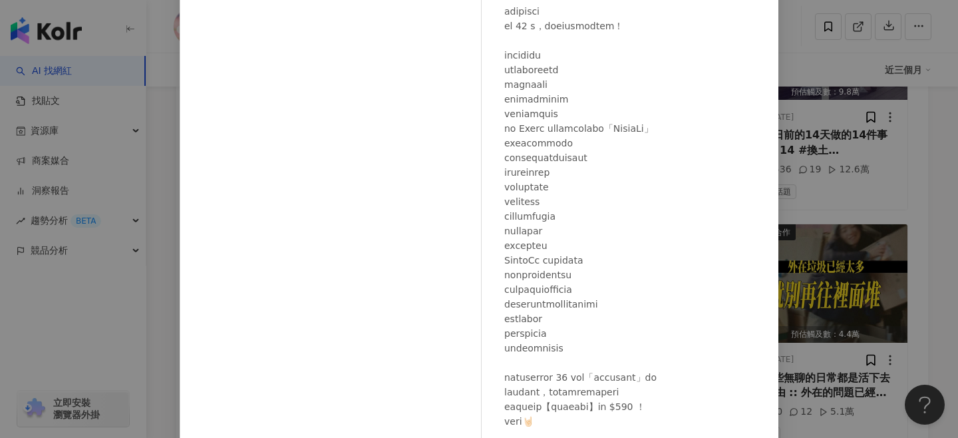
click at [900, 166] on div "The [PERSON_NAME] [DATE] 1,425 20 9.7萬 查看原始貼文" at bounding box center [479, 219] width 958 height 438
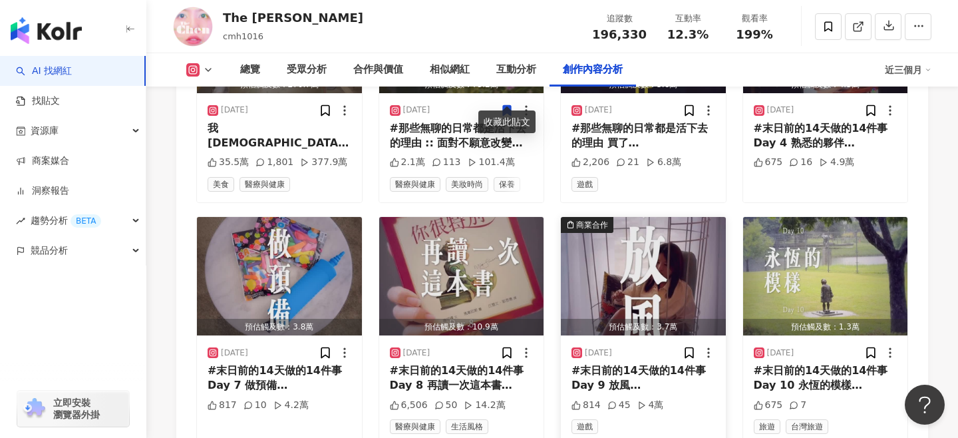
scroll to position [4406, 0]
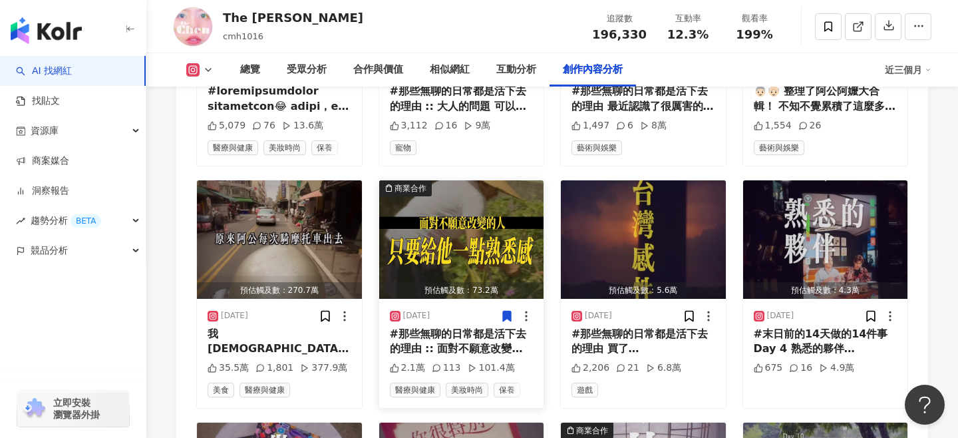
click at [526, 309] on icon at bounding box center [526, 315] width 13 height 13
click at [468, 211] on img "button" at bounding box center [461, 239] width 165 height 118
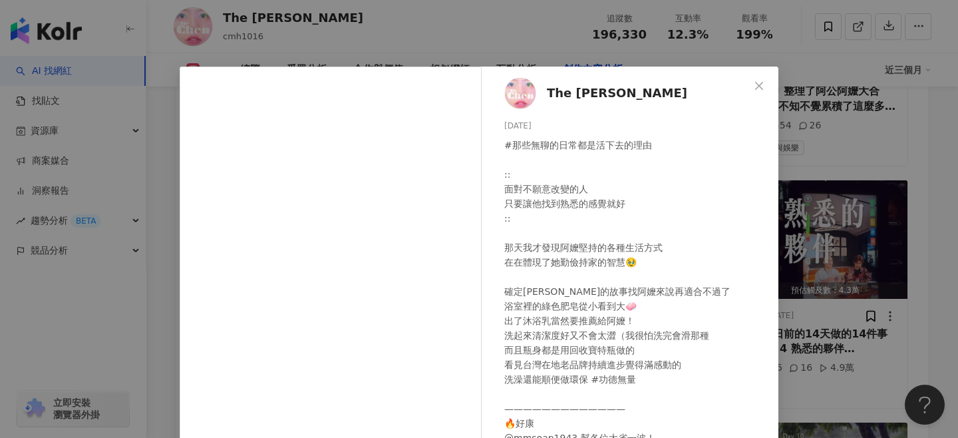
scroll to position [159, 0]
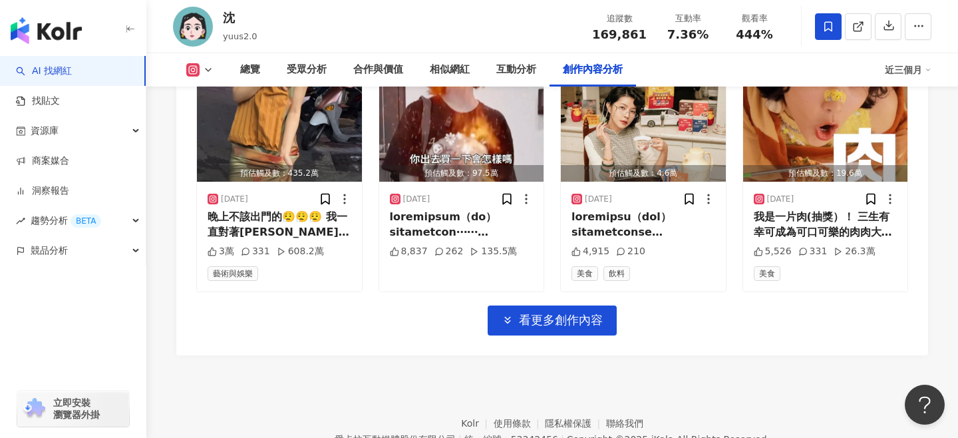
scroll to position [4664, 0]
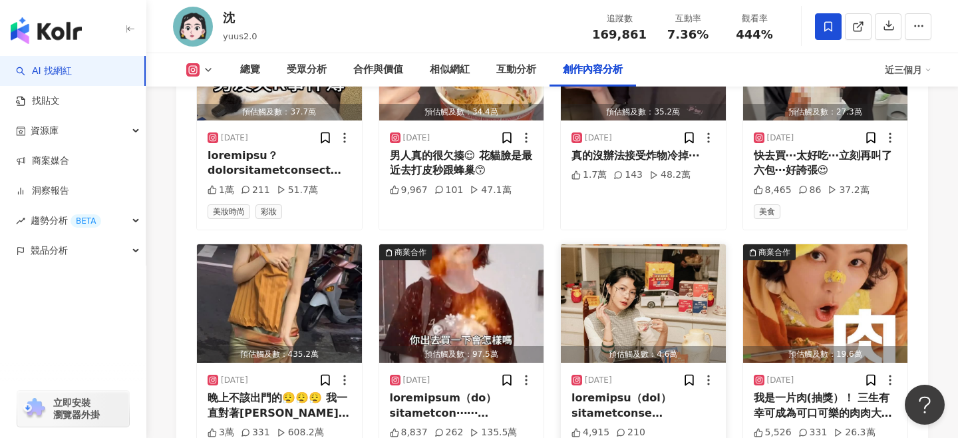
click at [674, 244] on img "button" at bounding box center [643, 303] width 165 height 118
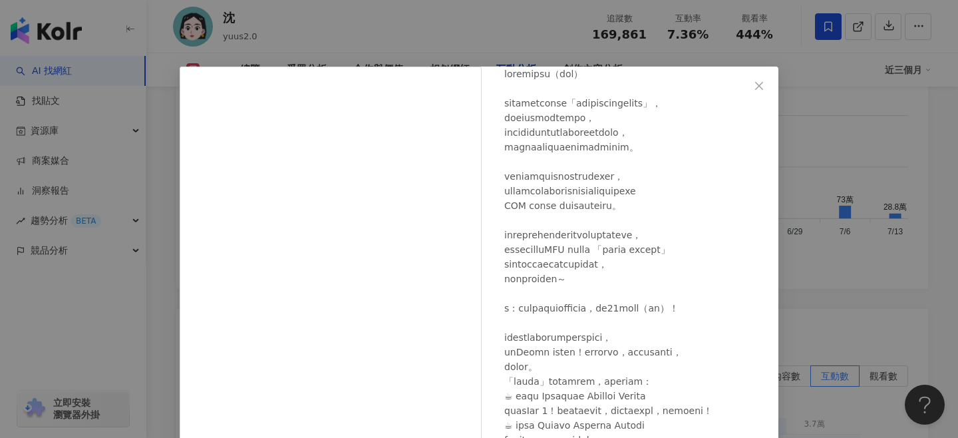
scroll to position [0, 0]
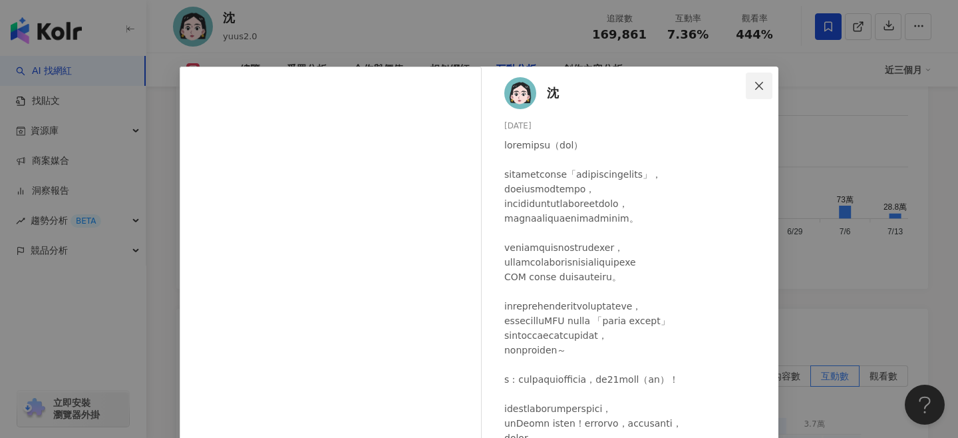
click at [756, 85] on icon "close" at bounding box center [759, 85] width 11 height 11
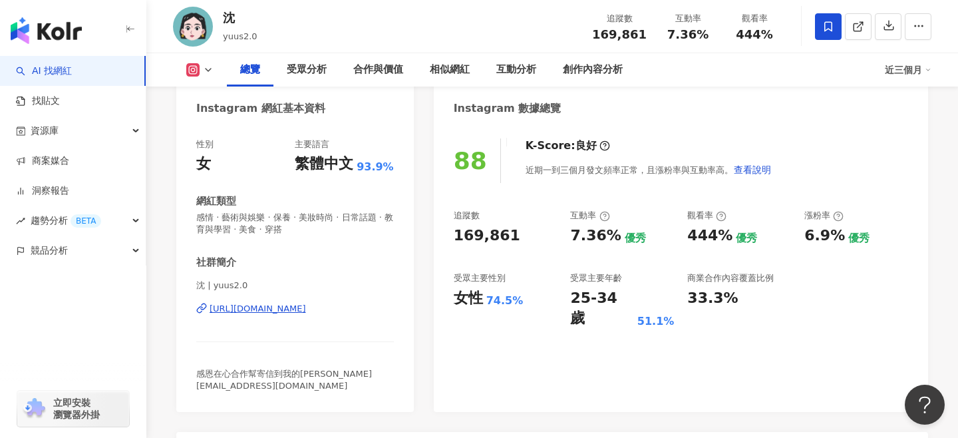
scroll to position [132, 0]
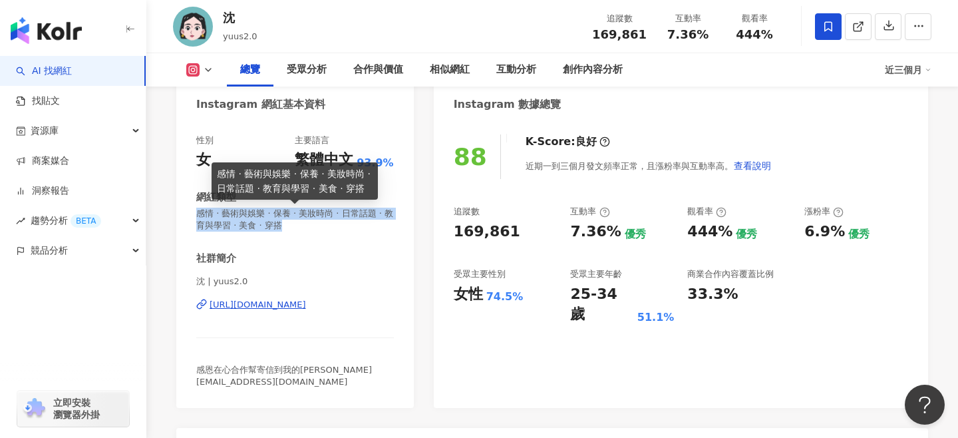
drag, startPoint x: 197, startPoint y: 211, endPoint x: 285, endPoint y: 225, distance: 88.9
click at [285, 225] on span "感情 · 藝術與娛樂 · 保養 · 美妝時尚 · 日常話題 · 教育與學習 · 美食 · 穿搭" at bounding box center [295, 220] width 198 height 24
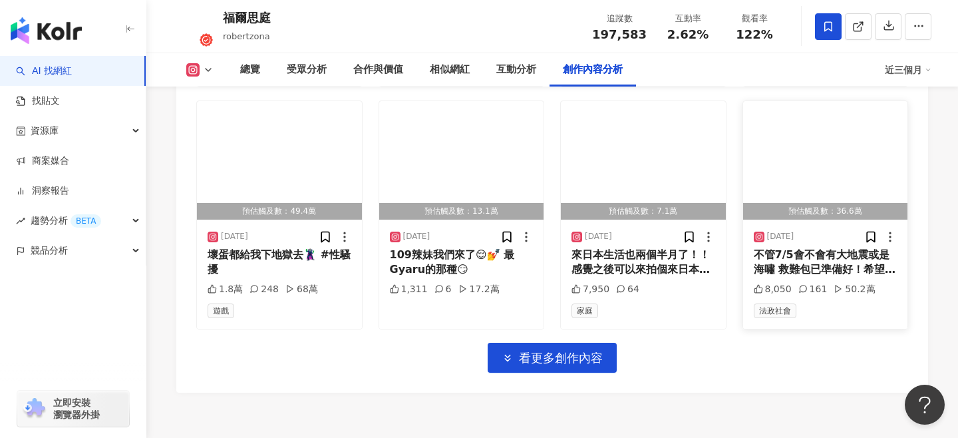
scroll to position [4458, 0]
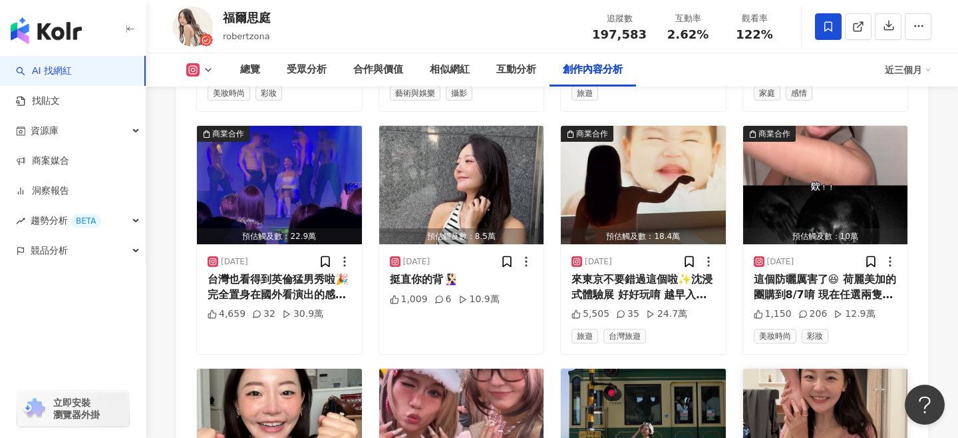
click at [837, 369] on img "button" at bounding box center [825, 428] width 165 height 118
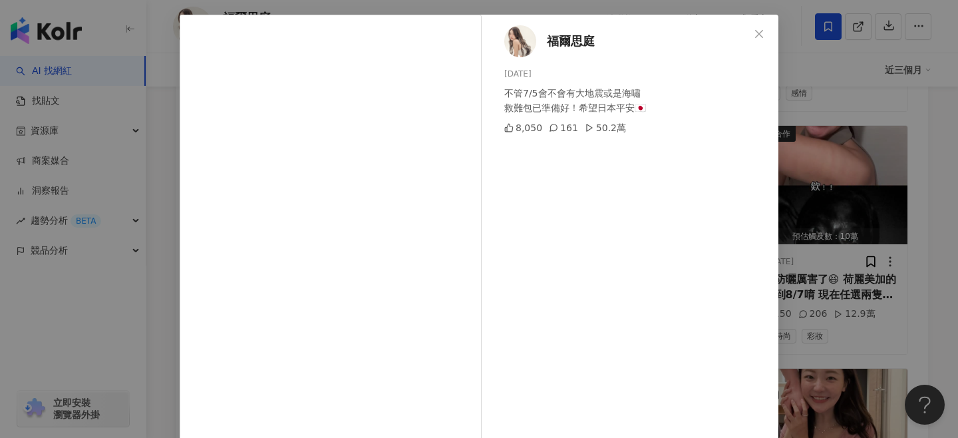
scroll to position [55, 0]
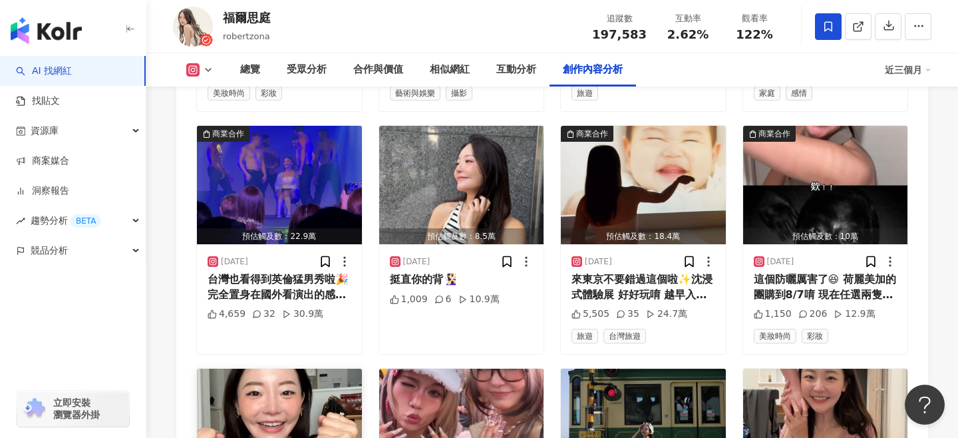
click at [265, 369] on img "button" at bounding box center [279, 428] width 165 height 118
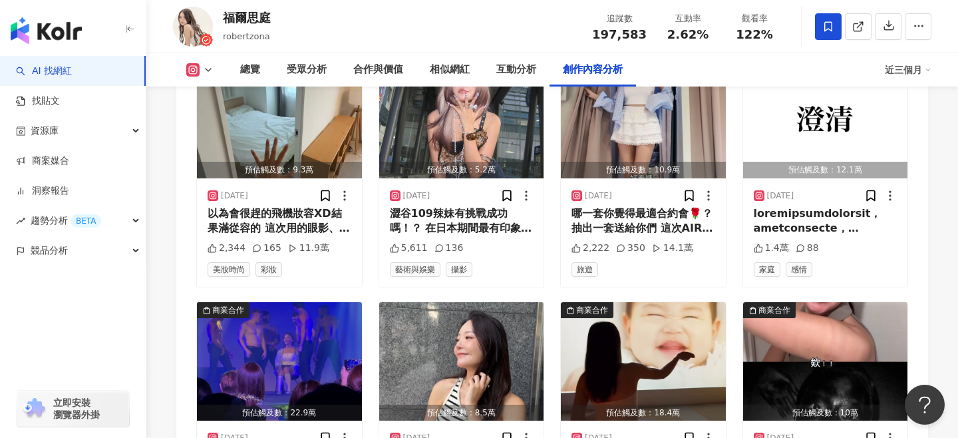
scroll to position [4282, 0]
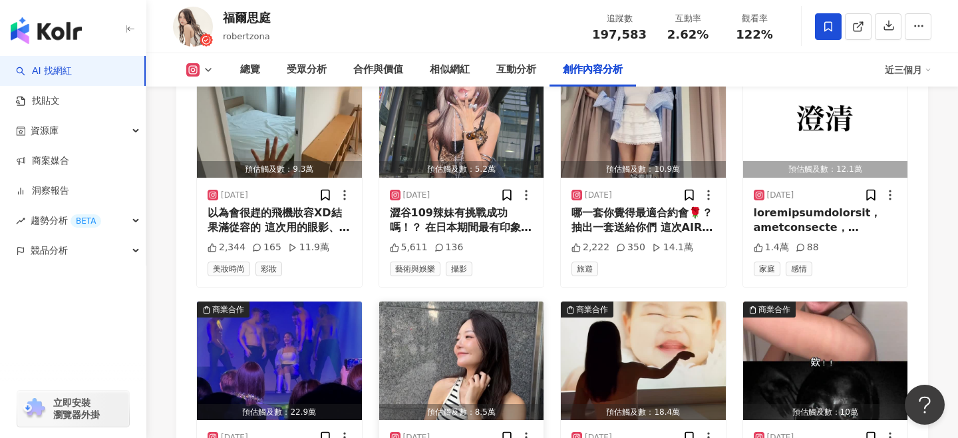
click at [455, 301] on img "button" at bounding box center [461, 360] width 165 height 118
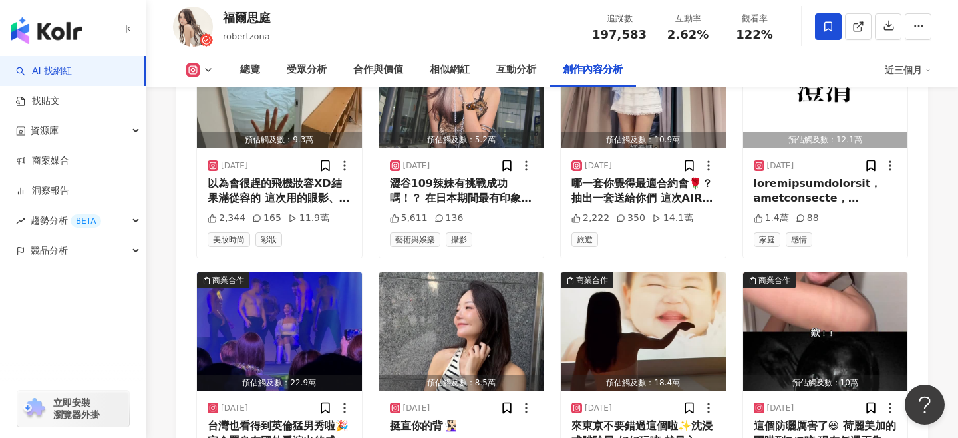
scroll to position [4314, 0]
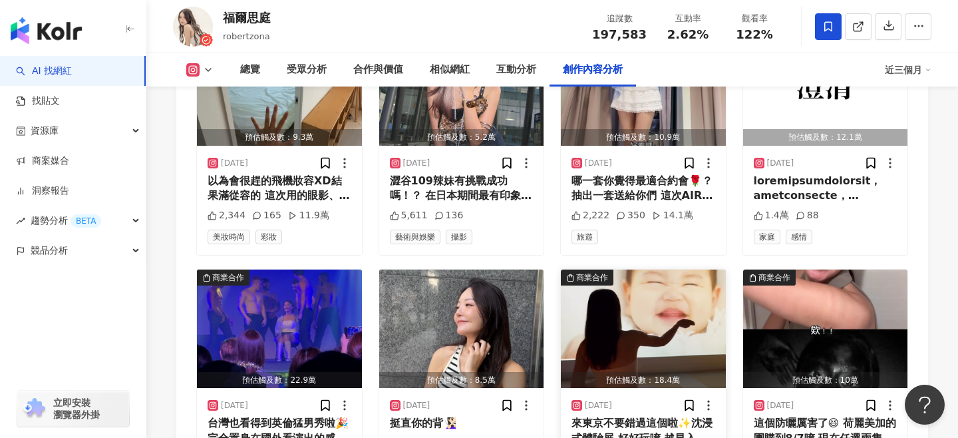
click at [586, 269] on img "button" at bounding box center [643, 328] width 165 height 118
drag, startPoint x: 227, startPoint y: 19, endPoint x: 267, endPoint y: 21, distance: 40.6
click at [267, 21] on div "福爾思庭" at bounding box center [247, 17] width 48 height 17
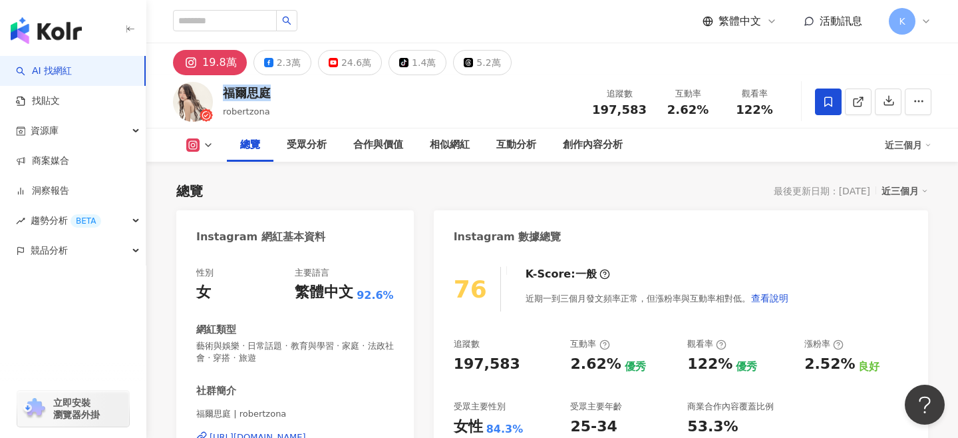
scroll to position [148, 0]
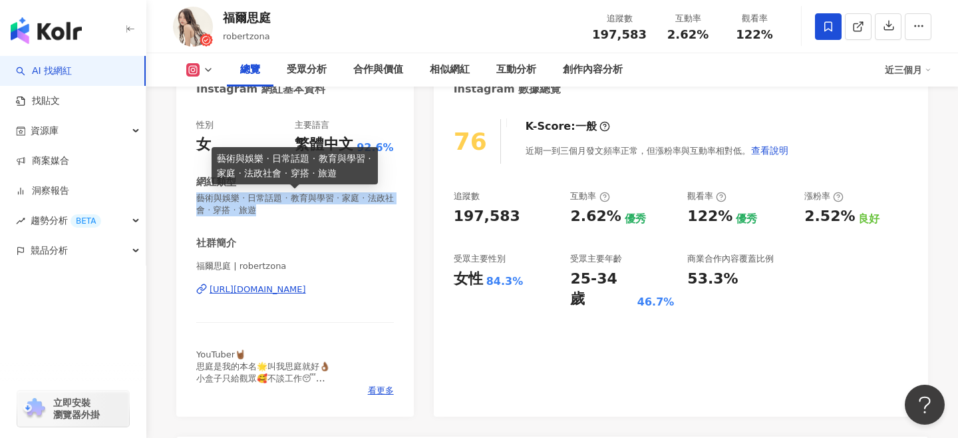
drag, startPoint x: 194, startPoint y: 198, endPoint x: 257, endPoint y: 212, distance: 64.9
click at [257, 212] on div "性別 女 主要語言 繁體中文 92.6% 網紅類型 藝術與娛樂 · 日常話題 · 教育與學習 · 家庭 · 法政社會 · 穿搭 · 旅遊 社群簡介 福爾思庭 …" at bounding box center [294, 261] width 237 height 311
copy span "藝術與娛樂 · 日常話題 · 教育與學習 · 家庭 · 法政社會 · 穿搭 · 旅遊"
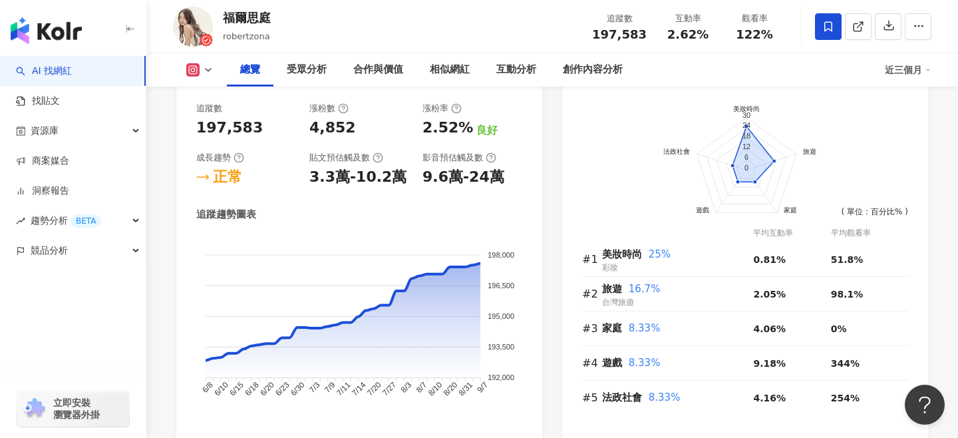
scroll to position [832, 0]
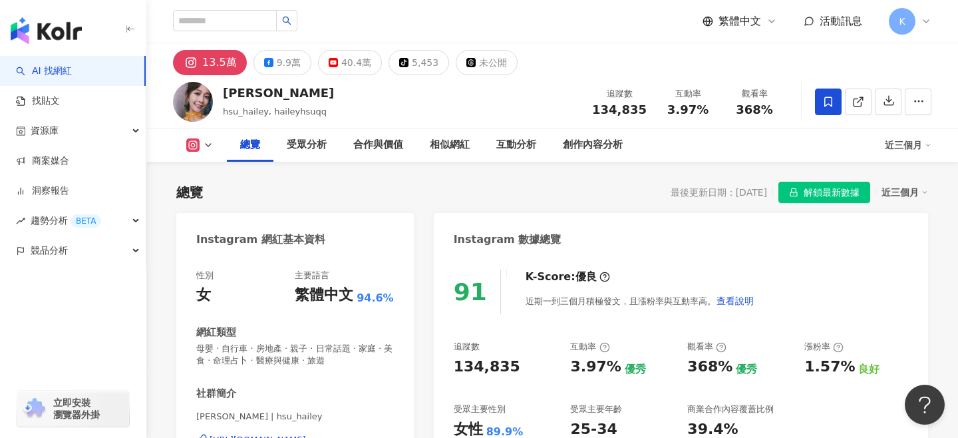
scroll to position [132, 0]
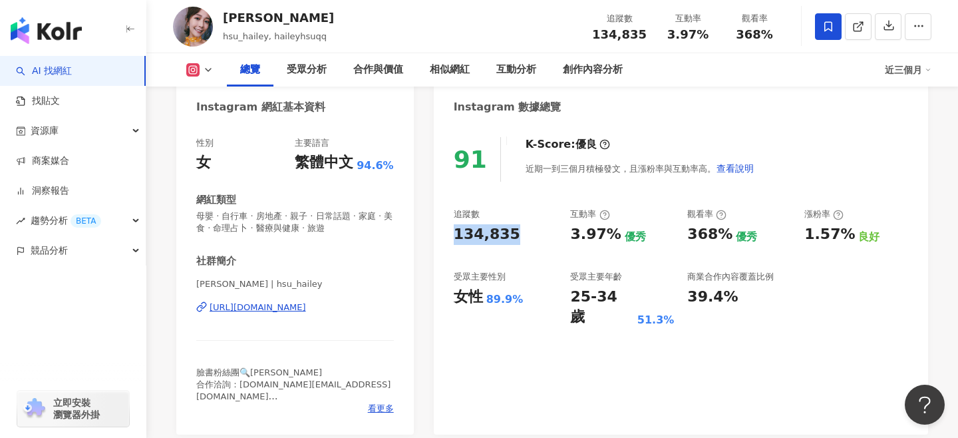
drag, startPoint x: 445, startPoint y: 229, endPoint x: 510, endPoint y: 231, distance: 65.2
click at [510, 231] on div "91 K-Score : 優良 近期一到三個月積極發文，且漲粉率與互動率高。 查看說明 追蹤數 134,835 互動率 3.97% 優秀 觀看率 368% 優…" at bounding box center [681, 279] width 494 height 311
copy div "134,835"
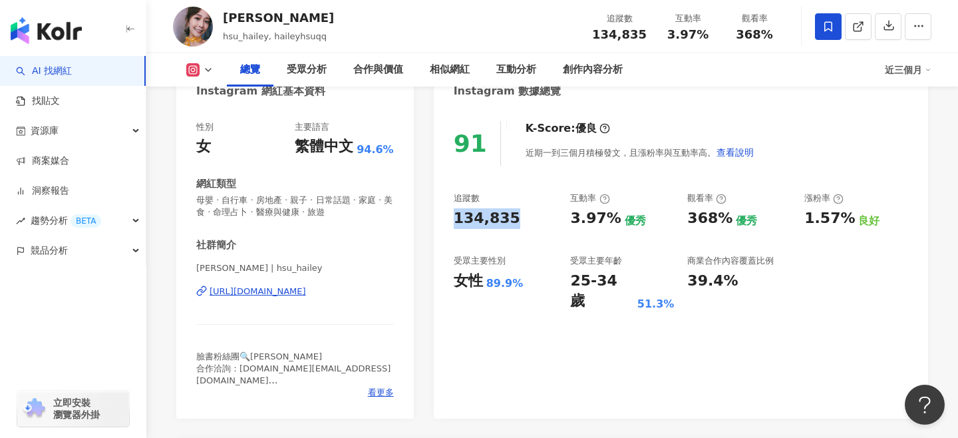
scroll to position [141, 0]
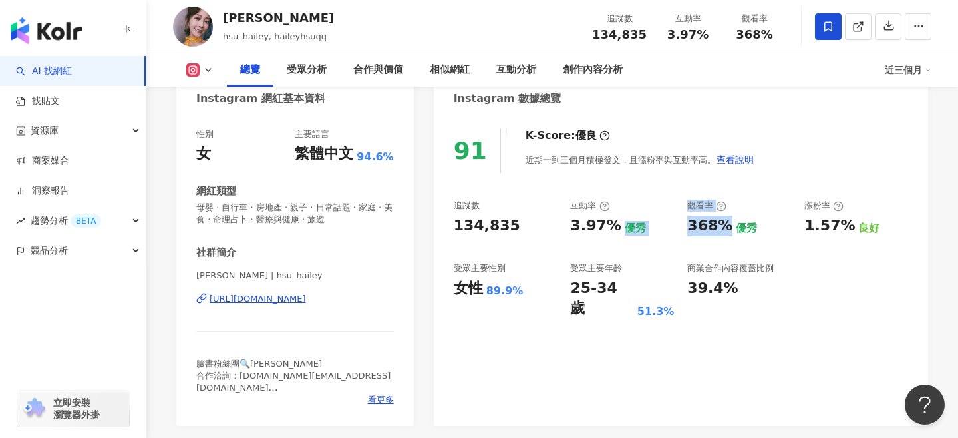
drag, startPoint x: 671, startPoint y: 218, endPoint x: 725, endPoint y: 224, distance: 54.9
click at [725, 224] on div "追蹤數 134,835 互動率 3.97% 優秀 觀看率 368% 優秀 漲粉率 1.57% 良好 受眾主要性別 女性 89.9% 受眾主要年齡 25-34 …" at bounding box center [681, 259] width 454 height 119
click at [681, 227] on div "追蹤數 134,835 互動率 3.97% 優秀 觀看率 368% 優秀 漲粉率 1.57% 良好 受眾主要性別 女性 89.9% 受眾主要年齡 25-34 …" at bounding box center [681, 259] width 454 height 119
drag, startPoint x: 689, startPoint y: 226, endPoint x: 725, endPoint y: 229, distance: 36.1
click at [725, 229] on div "368% 優秀" at bounding box center [739, 226] width 104 height 21
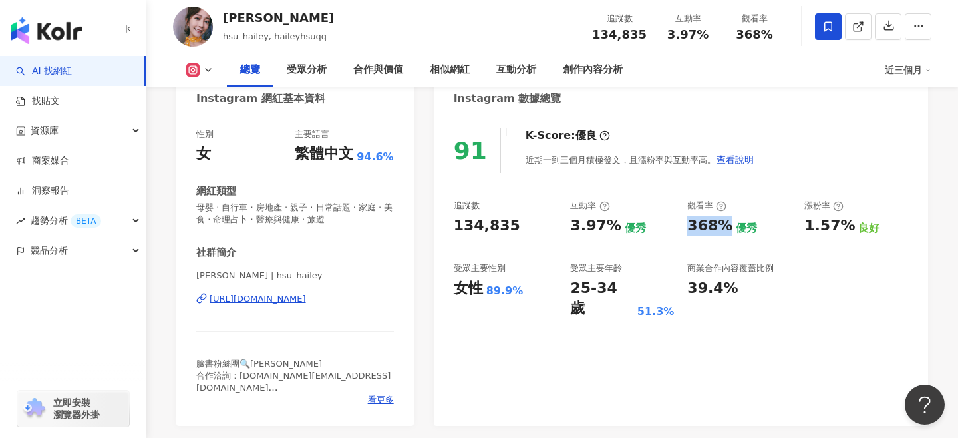
copy div "368%"
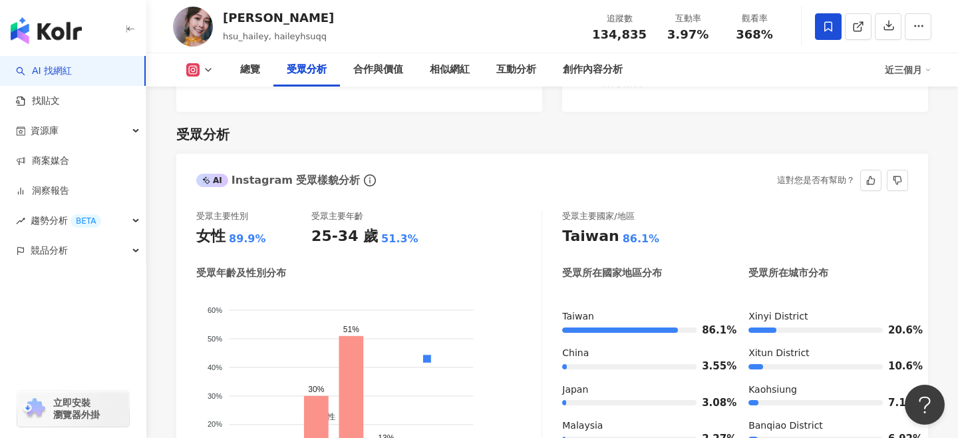
scroll to position [1114, 0]
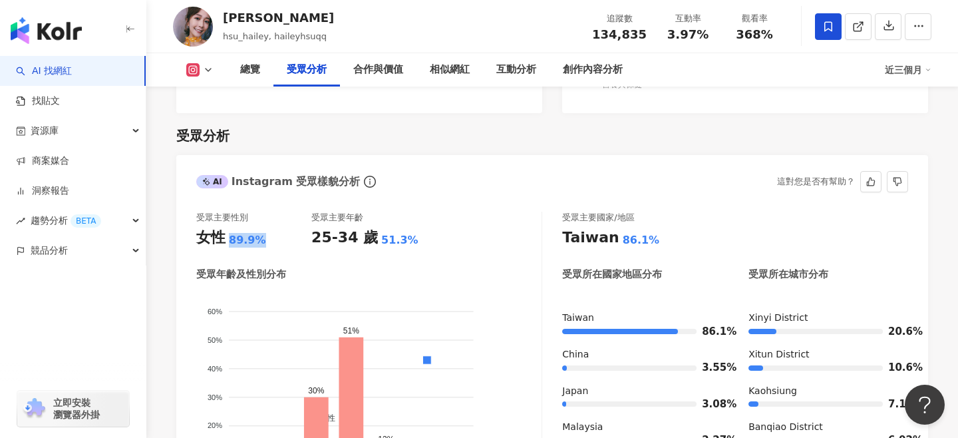
drag, startPoint x: 228, startPoint y: 239, endPoint x: 260, endPoint y: 241, distance: 32.0
click at [260, 241] on div "女性 89.9%" at bounding box center [253, 238] width 115 height 21
copy div "89.9%"
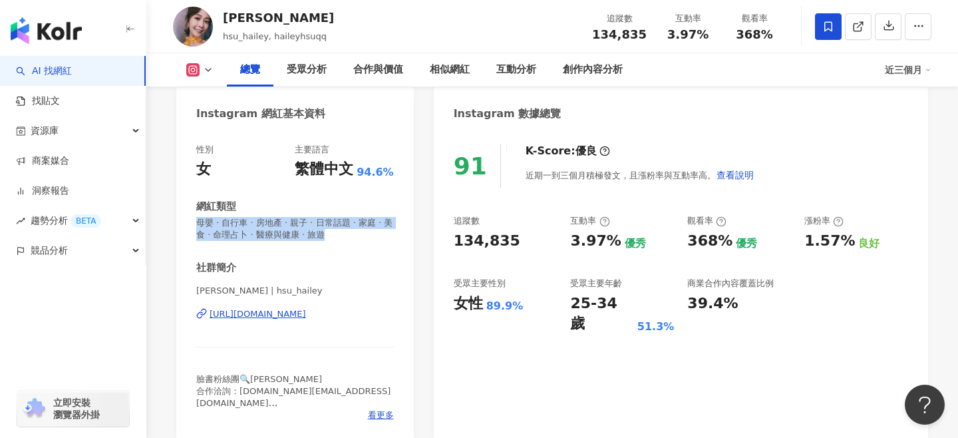
drag, startPoint x: 200, startPoint y: 221, endPoint x: 327, endPoint y: 242, distance: 128.8
click at [327, 242] on div "性別 女 主要語言 繁體中文 94.6% 網紅類型 母嬰 · 自行車 · 房地產 · 親子 · 日常話題 · 家庭 · 美食 · 命理占卜 · 醫療與健康 ·…" at bounding box center [295, 282] width 198 height 277
copy span "母嬰 · 自行車 · 房地產 · 親子 · 日常話題 · 家庭 · 美食 · 命理占卜 · 醫療與健康 · 旅遊"
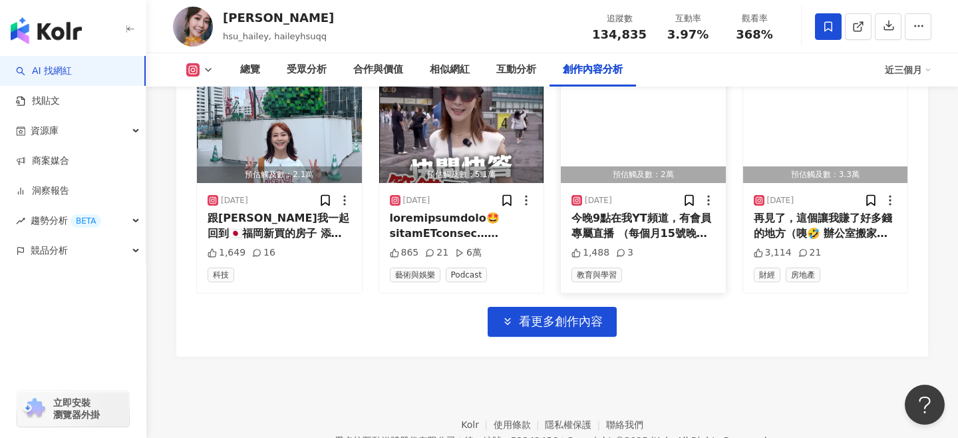
scroll to position [4424, 0]
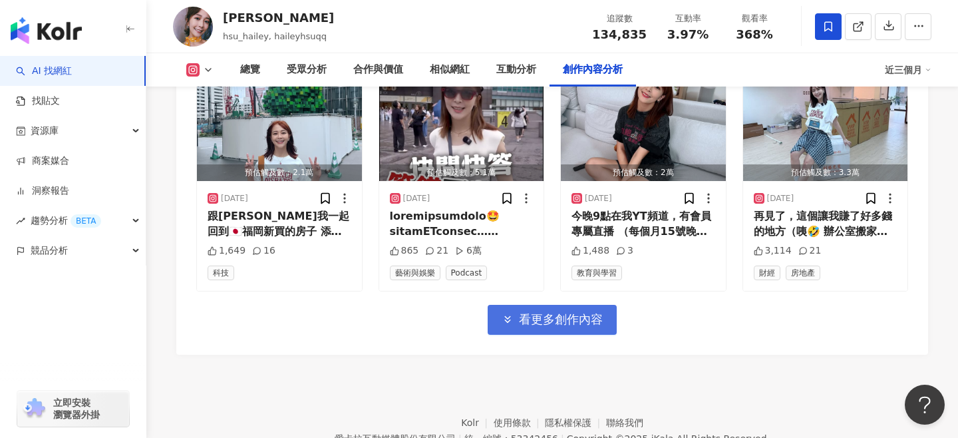
click at [579, 312] on span "看更多創作內容" at bounding box center [561, 319] width 84 height 15
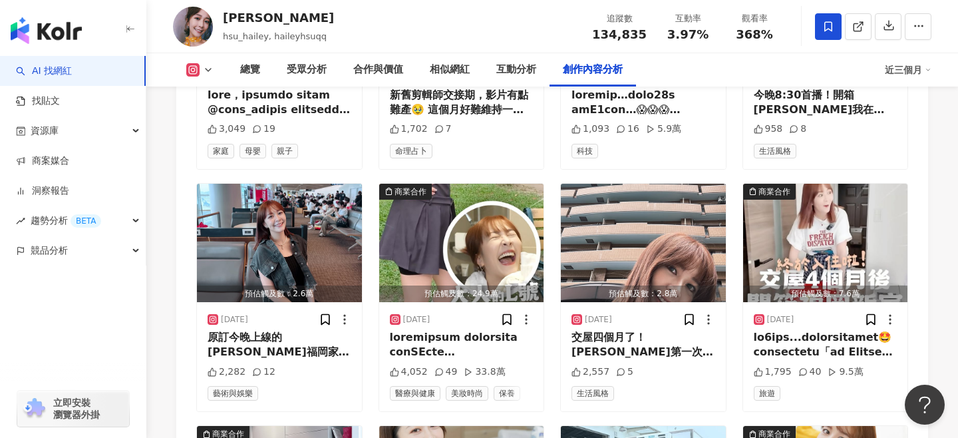
scroll to position [4789, 0]
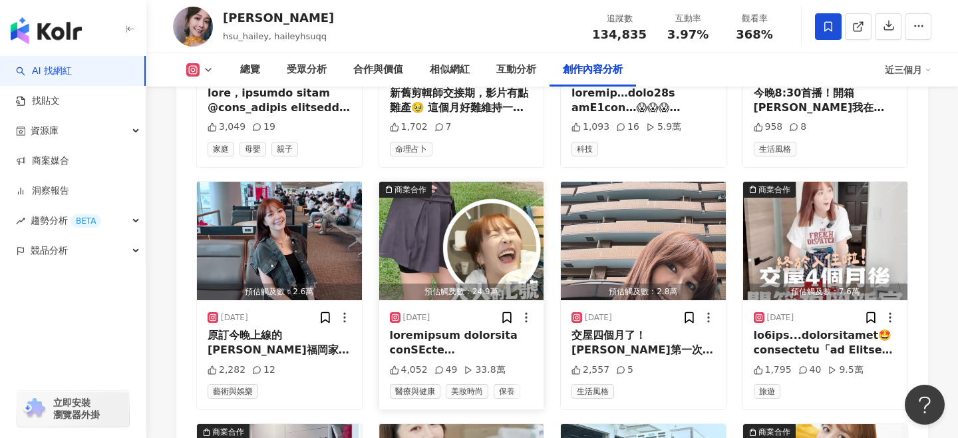
click at [492, 328] on div at bounding box center [462, 343] width 144 height 30
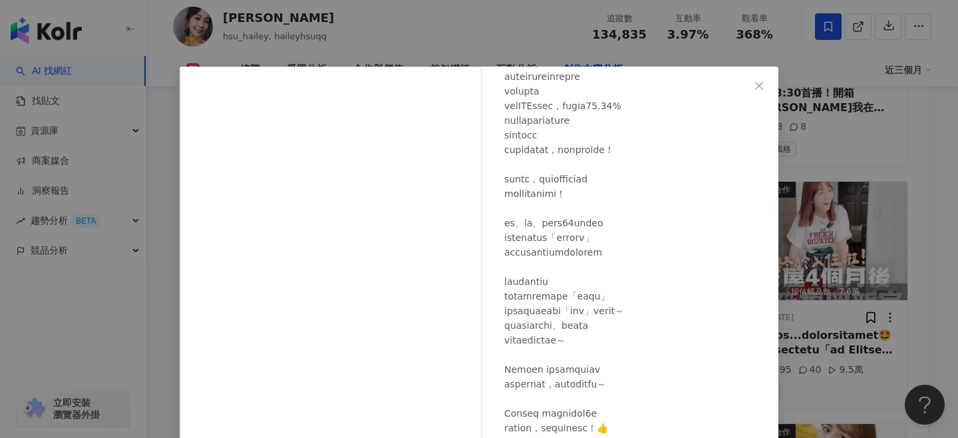
scroll to position [159, 0]
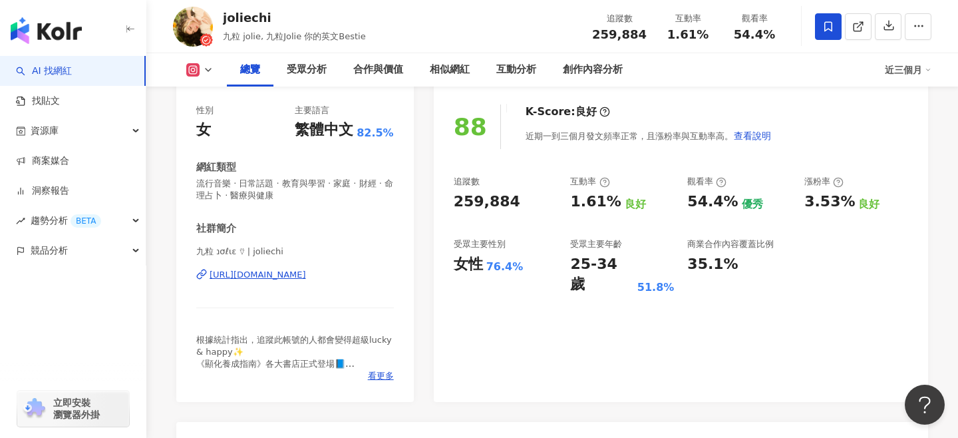
scroll to position [208, 0]
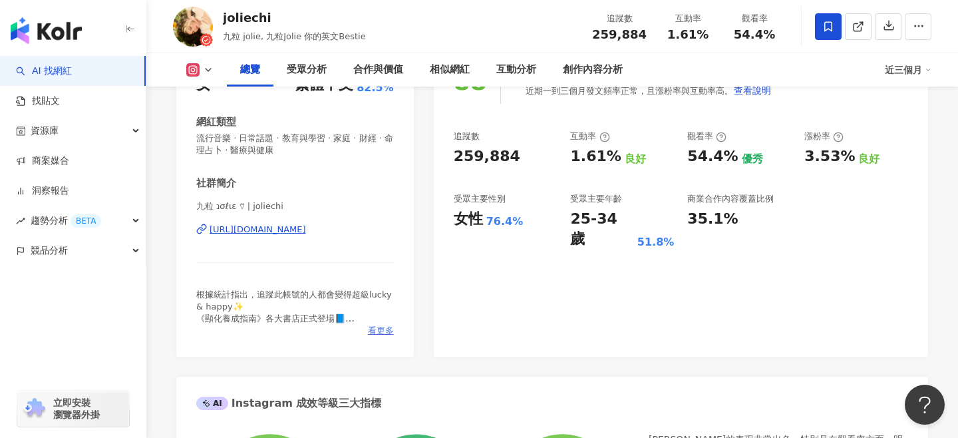
click at [375, 333] on span "看更多" at bounding box center [381, 331] width 26 height 12
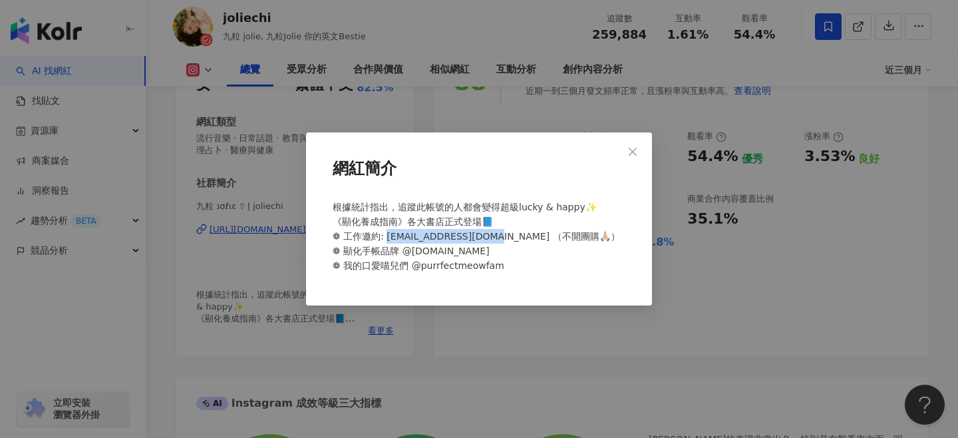
drag, startPoint x: 387, startPoint y: 236, endPoint x: 480, endPoint y: 236, distance: 92.5
click at [480, 236] on span "根據統計指出，追蹤此帳號的人都會變得超級lucky & happy✨ 《顯化養成指南》各大書店正式登場📘 ❁ 工作邀約: omgjolie7@gmail.co…" at bounding box center [476, 236] width 287 height 69
copy span "mgjolie7@gmail.com （"
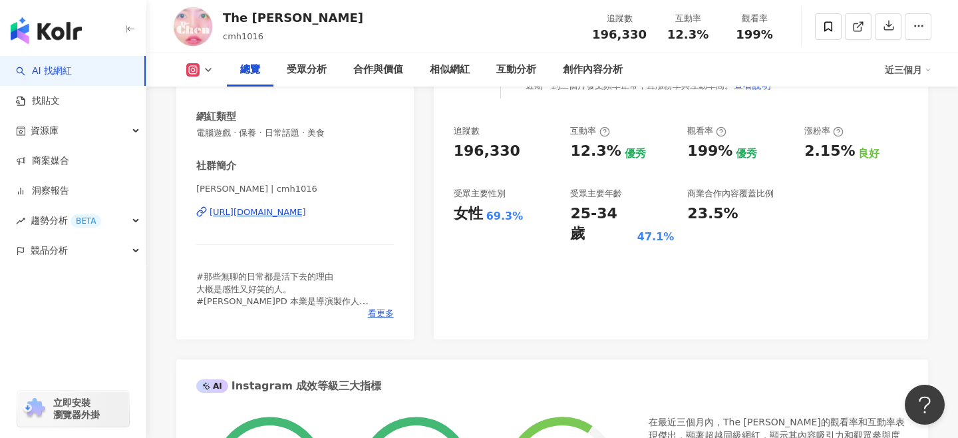
scroll to position [216, 0]
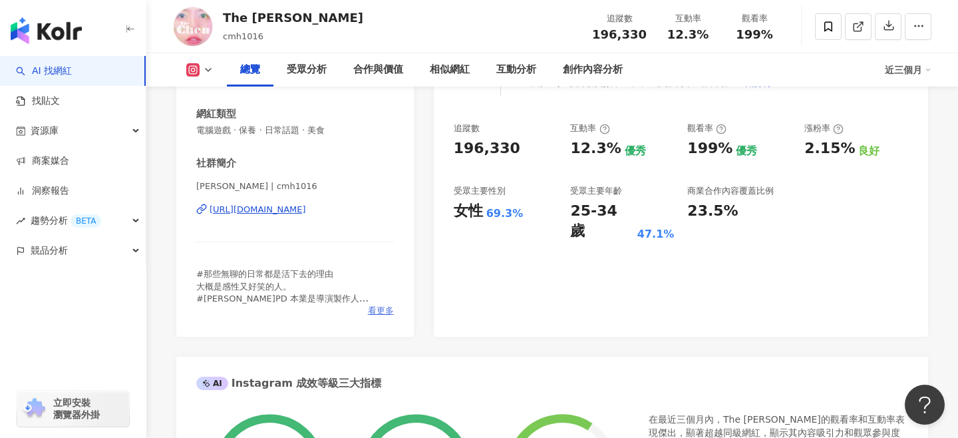
click at [375, 313] on span "看更多" at bounding box center [381, 311] width 26 height 12
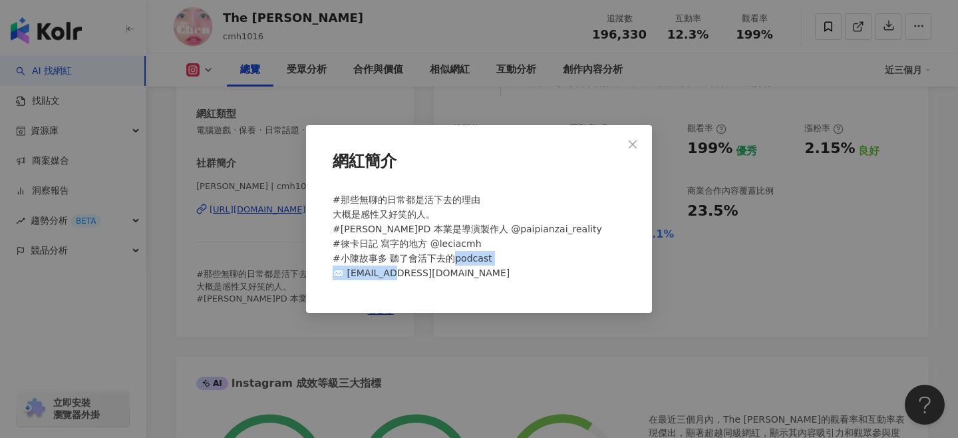
drag, startPoint x: 344, startPoint y: 274, endPoint x: 469, endPoint y: 266, distance: 125.3
click at [469, 266] on div "#那些無聊的日常都是活下去的理由 大概是感性又好笑的人。 #[PERSON_NAME]PD 本業是導演製作人 @paipianzai_reality #徠卡日…" at bounding box center [478, 242] width 303 height 110
copy span "[EMAIL_ADDRESS][DOMAIN_NAME]"
click at [635, 144] on icon "close" at bounding box center [632, 144] width 11 height 11
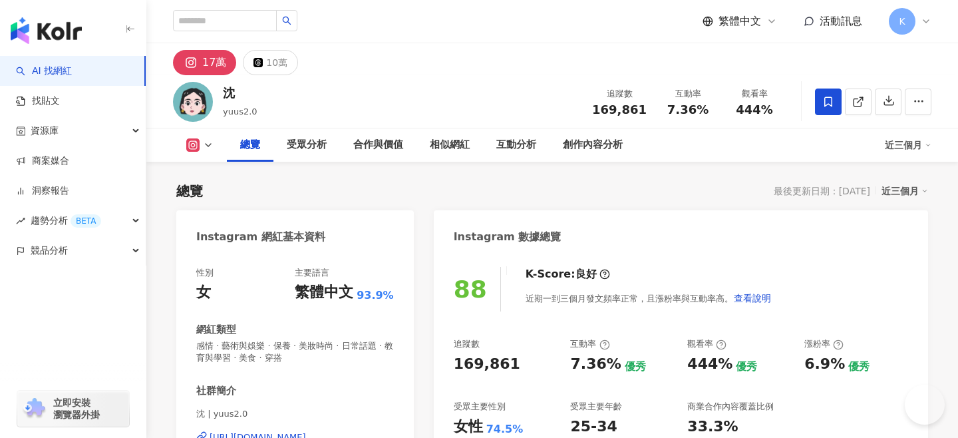
scroll to position [132, 0]
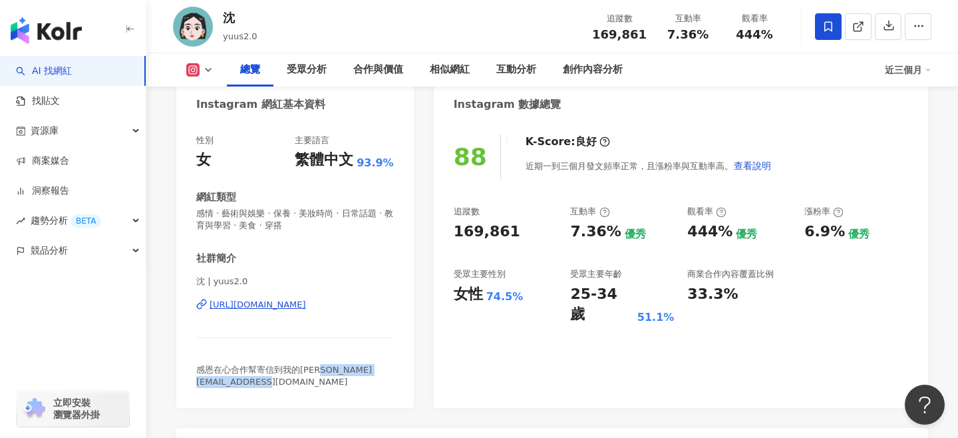
click at [306, 379] on span "感恩在心合作幫寄信到我的伊媚兒 playwithshenwork@gmail.com" at bounding box center [284, 376] width 176 height 22
drag, startPoint x: 333, startPoint y: 384, endPoint x: 192, endPoint y: 383, distance: 141.0
click at [192, 383] on div "性別 女 主要語言 繁體中文 93.9% 網紅類型 感情 · 藝術與娛樂 · 保養 · 美妝時尚 · 日常話題 · 教育與學習 · 美食 · 穿搭 社群簡介 …" at bounding box center [294, 264] width 237 height 287
copy span "playwithshenwork@gmail.com"
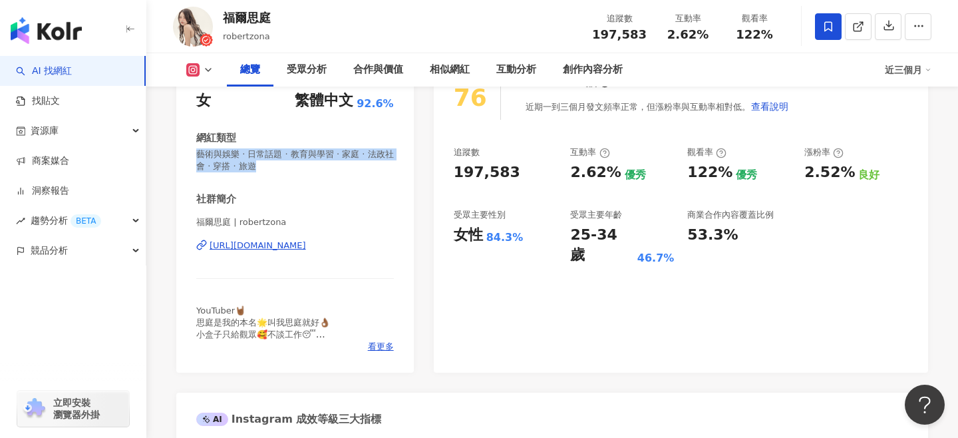
scroll to position [303, 0]
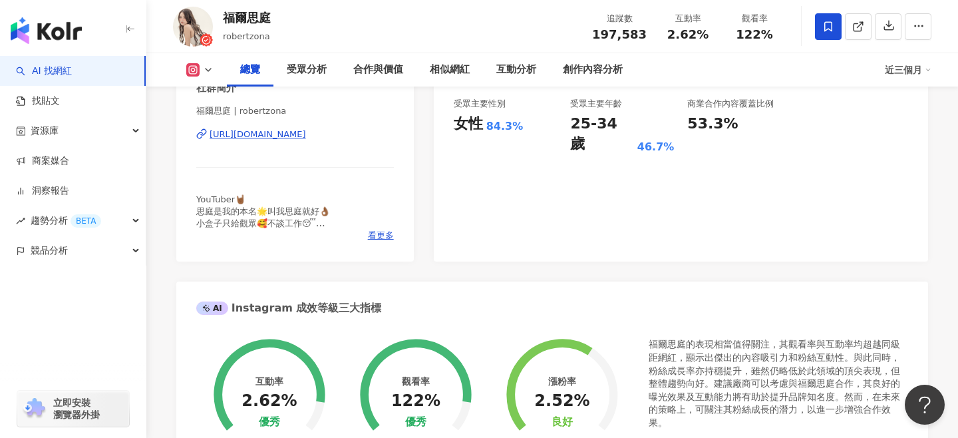
click at [377, 229] on div "YouTuber🤘🏾 思庭是我的本名🌟叫我思庭就好👌🏾 小盒子只給觀眾🥰不談工作😴 ⚠️不是不回訊息 是系統會鎖 連看都看不到 （所以私訊沒回 請在貼文處多次…" at bounding box center [295, 212] width 198 height 37
click at [377, 233] on span "看更多" at bounding box center [381, 235] width 26 height 12
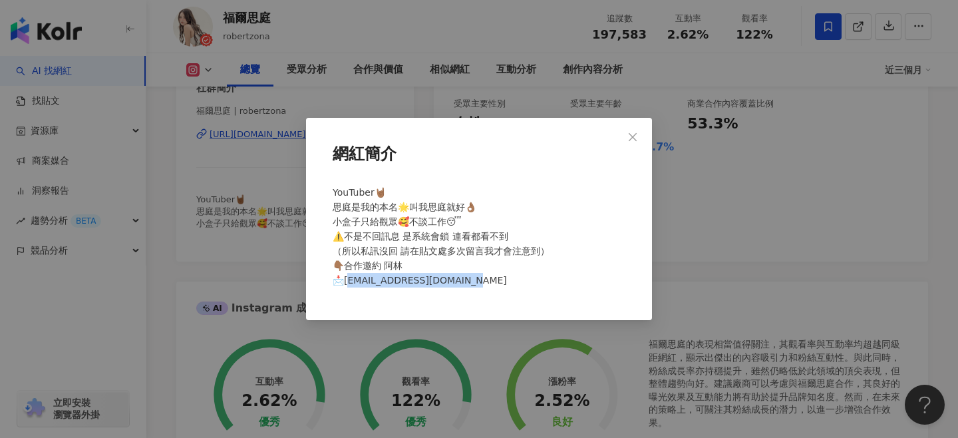
drag, startPoint x: 461, startPoint y: 283, endPoint x: 344, endPoint y: 279, distance: 117.1
click at [344, 279] on div "YouTuber🤘🏾 思庭是我的本名🌟叫我思庭就好👌🏾 小盒子只給觀眾🥰不談工作😴 ⚠️不是不回訊息 是系統會鎖 連看都看不到 （所以私訊沒回 請在貼文處多次…" at bounding box center [478, 242] width 303 height 124
click at [343, 283] on span "YouTuber🤘🏾 思庭是我的本名🌟叫我思庭就好👌🏾 小盒子只給觀眾🥰不談工作😴 ⚠️不是不回訊息 是系統會鎖 連看都看不到 （所以私訊沒回 請在貼文處多次…" at bounding box center [441, 236] width 217 height 98
copy span "[EMAIL_ADDRESS][DOMAIN_NAME]"
